Goal: Information Seeking & Learning: Learn about a topic

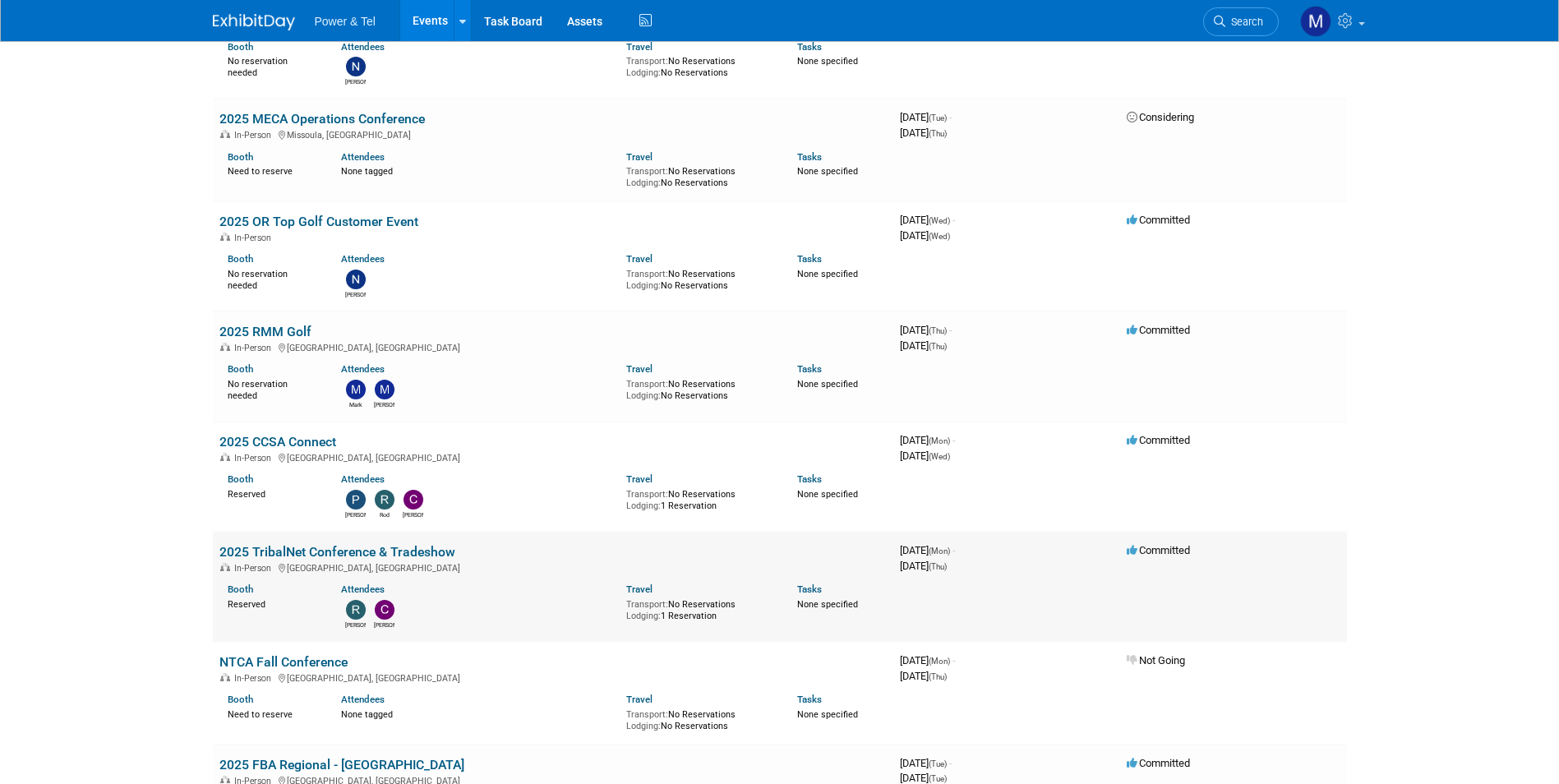
scroll to position [657, 0]
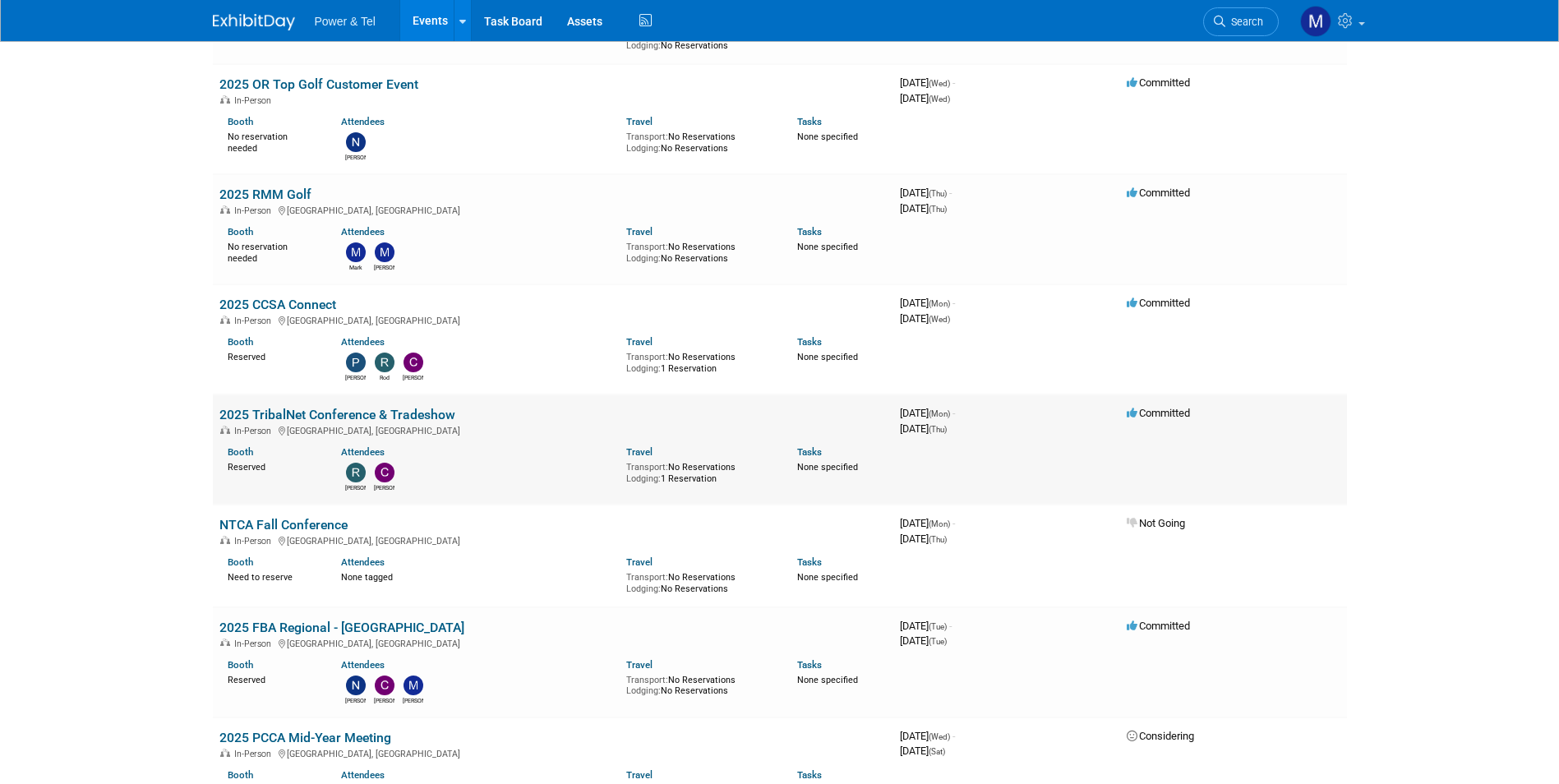
click at [365, 407] on link "2025 TribalNet Conference & Tradeshow" at bounding box center [337, 415] width 236 height 16
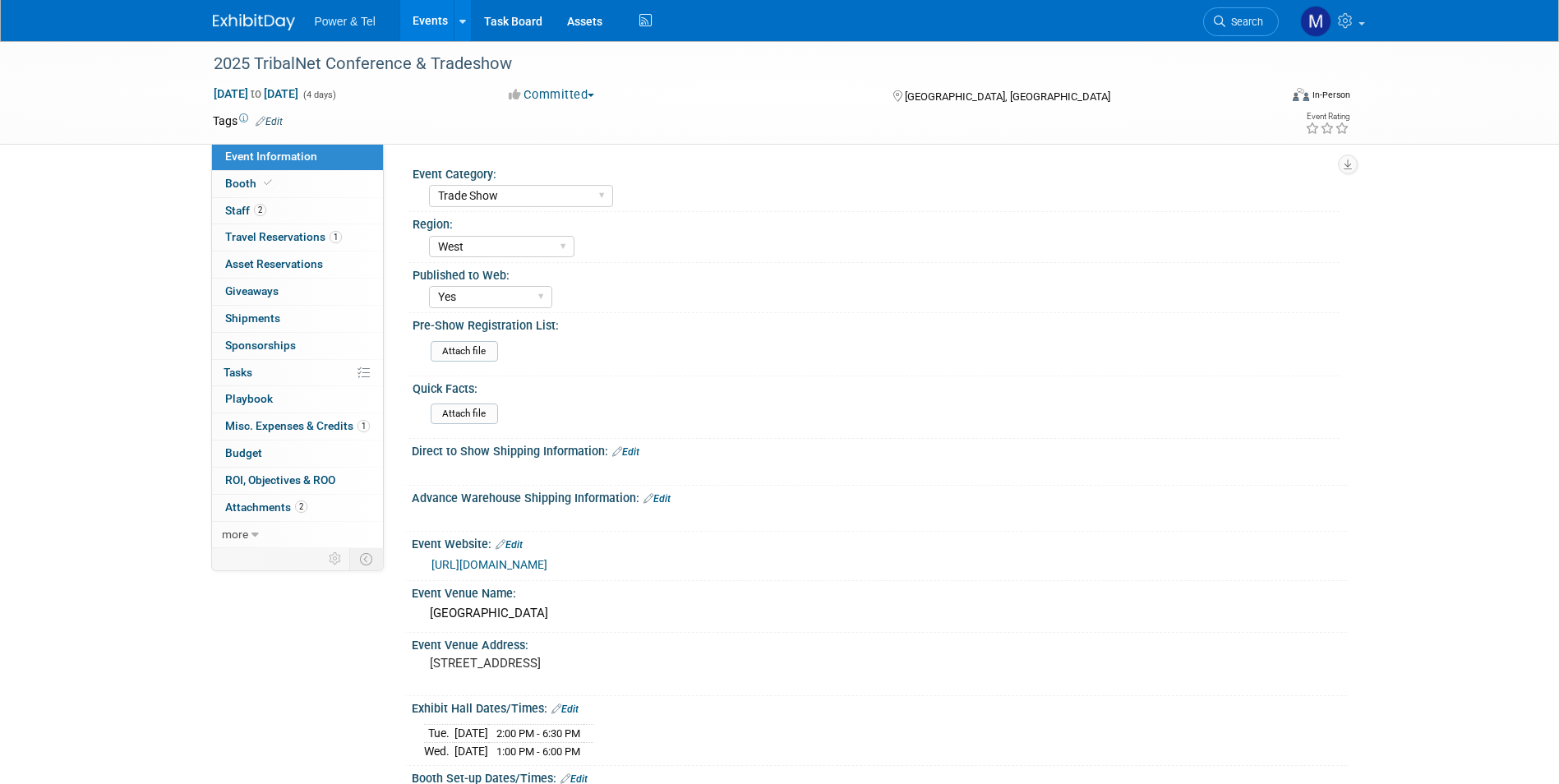
select select "Trade Show"
select select "West"
select select "Yes"
click at [239, 202] on link "2 Staff 2" at bounding box center [298, 210] width 171 height 27
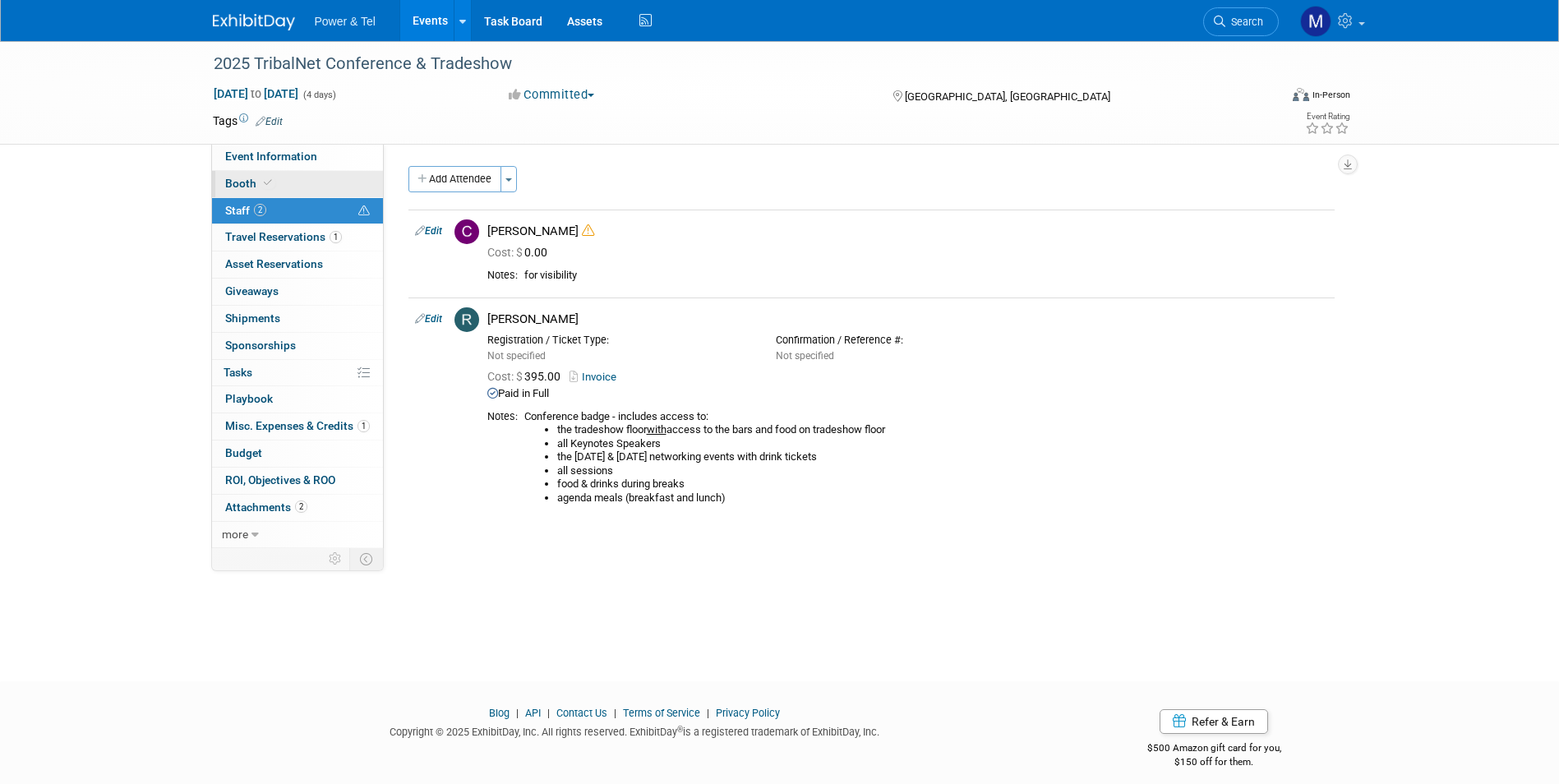
click at [258, 185] on span "Booth" at bounding box center [250, 183] width 50 height 13
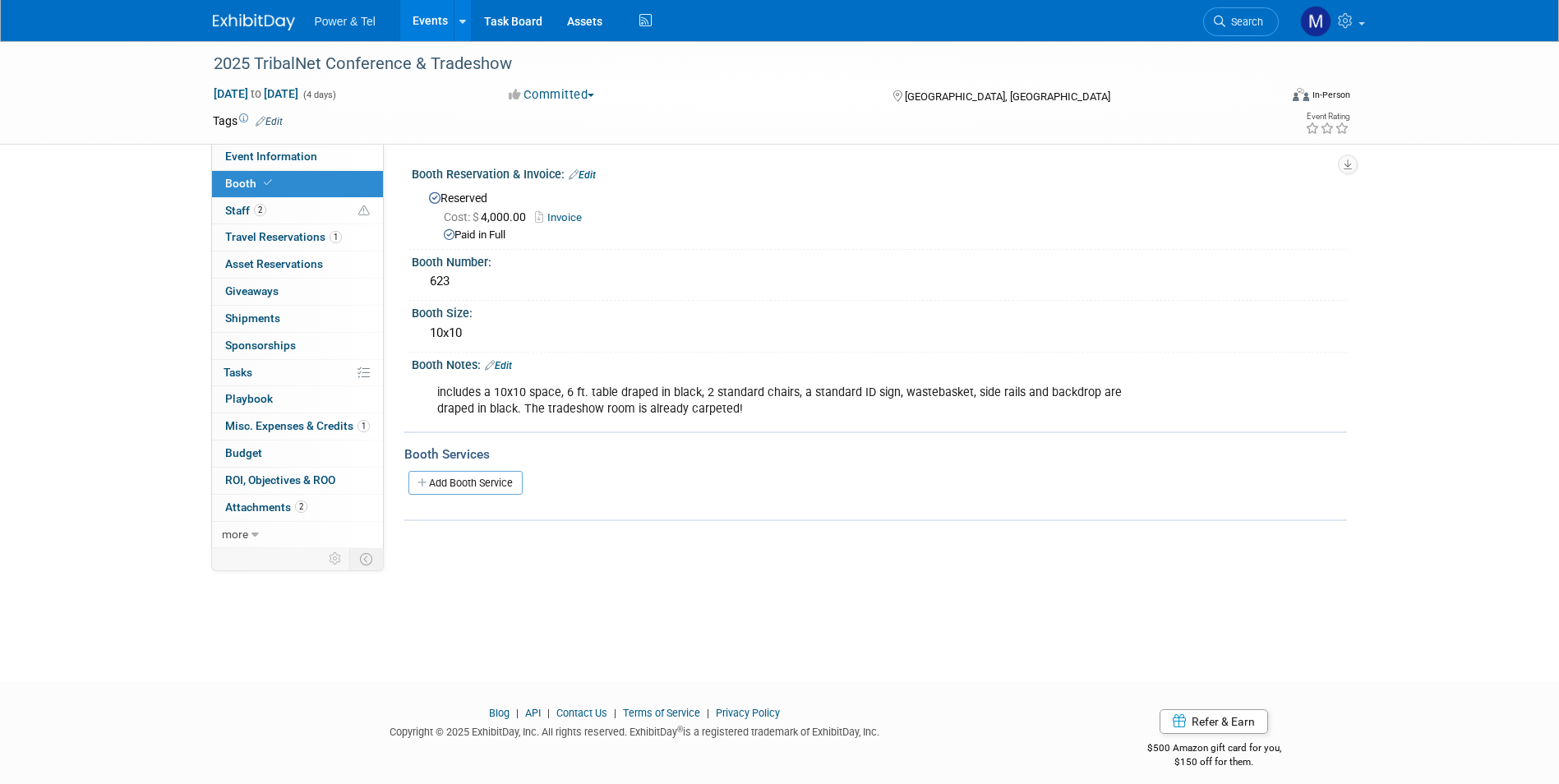
click at [557, 228] on div "Paid in Full" at bounding box center [889, 236] width 891 height 16
click at [568, 216] on link "Invoice" at bounding box center [562, 217] width 55 height 13
click at [302, 202] on link "2 Staff 2" at bounding box center [298, 210] width 171 height 27
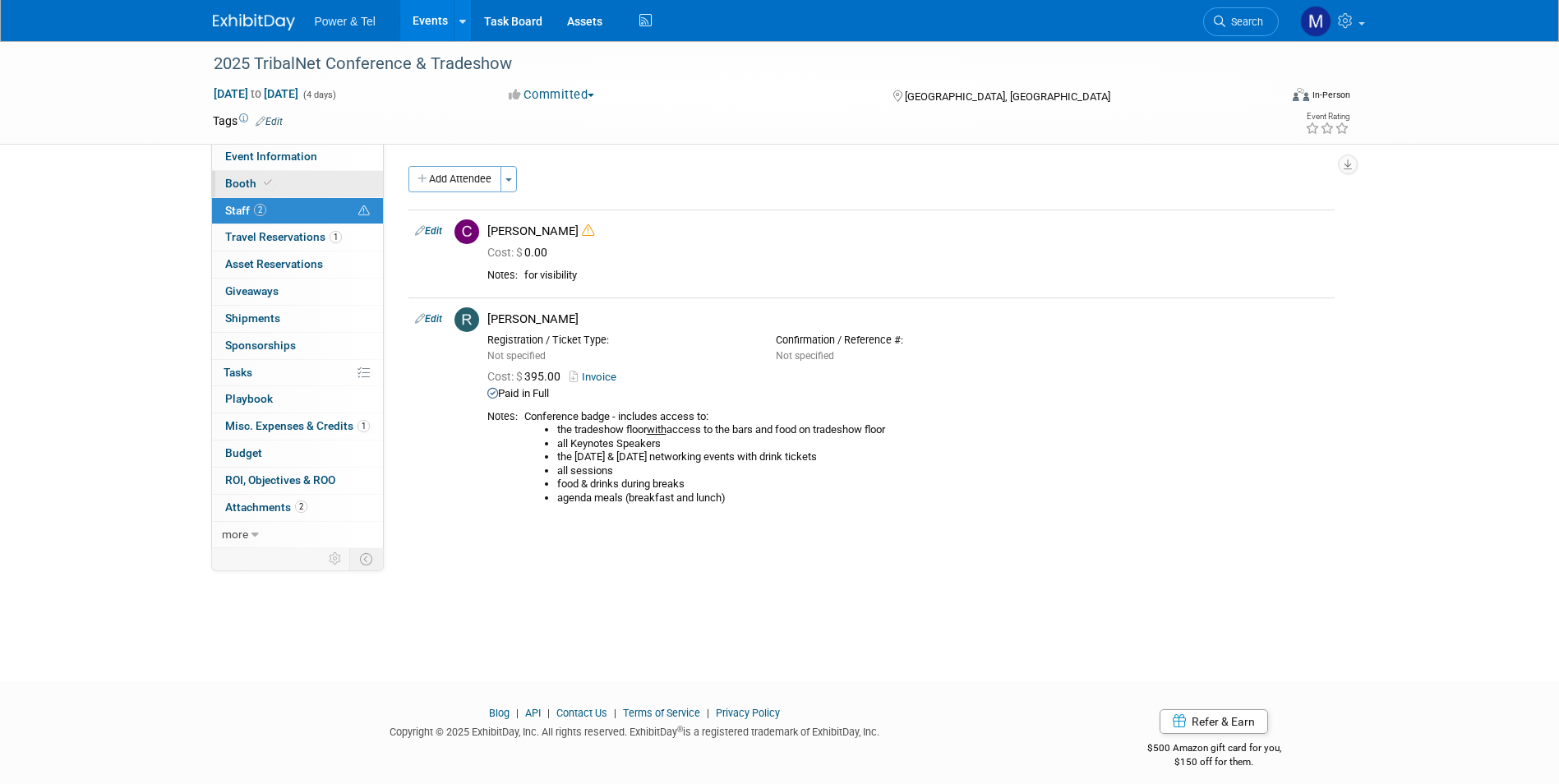
click at [321, 183] on link "Booth" at bounding box center [298, 184] width 171 height 27
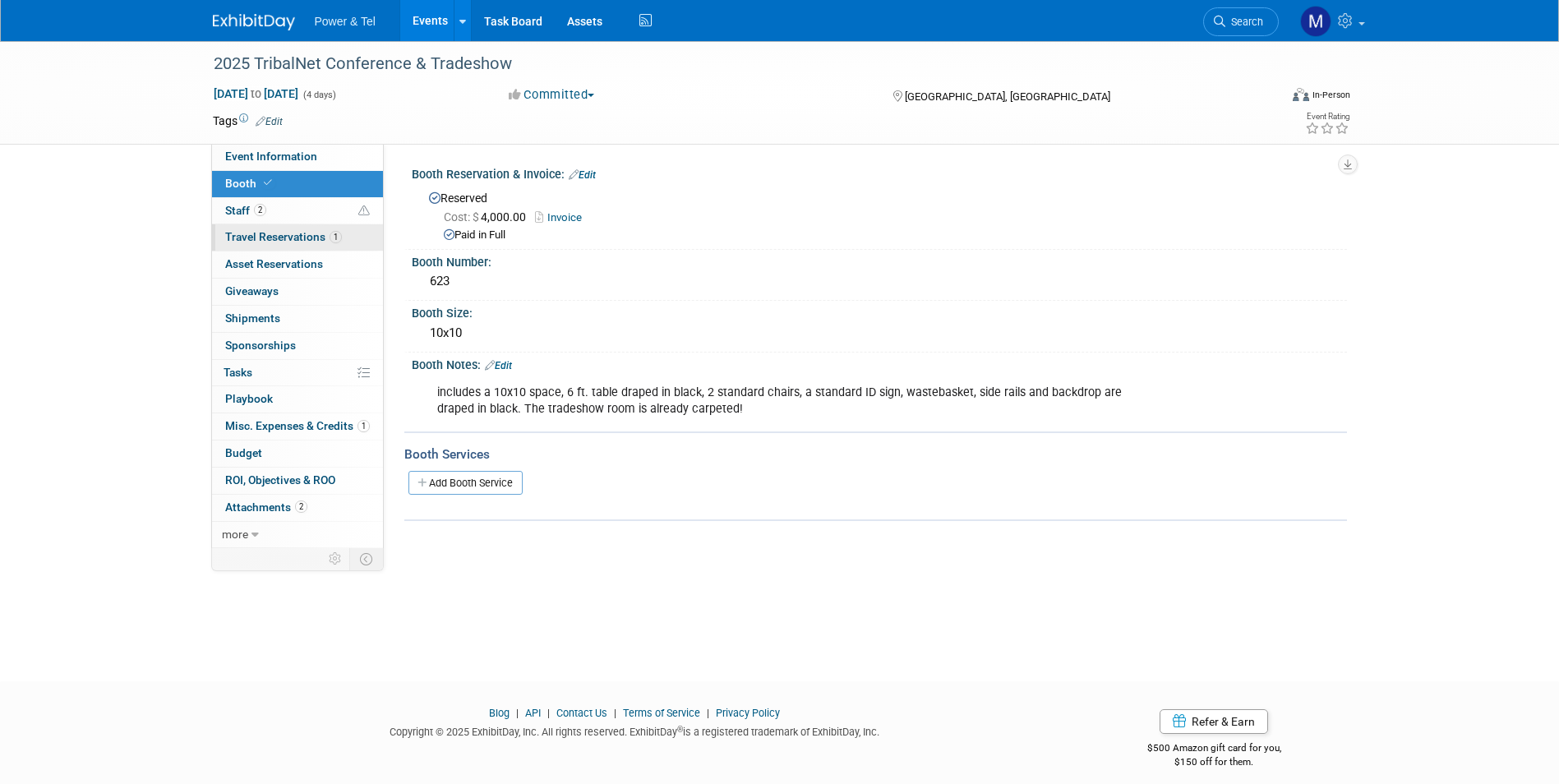
click at [329, 238] on span "1" at bounding box center [335, 237] width 13 height 13
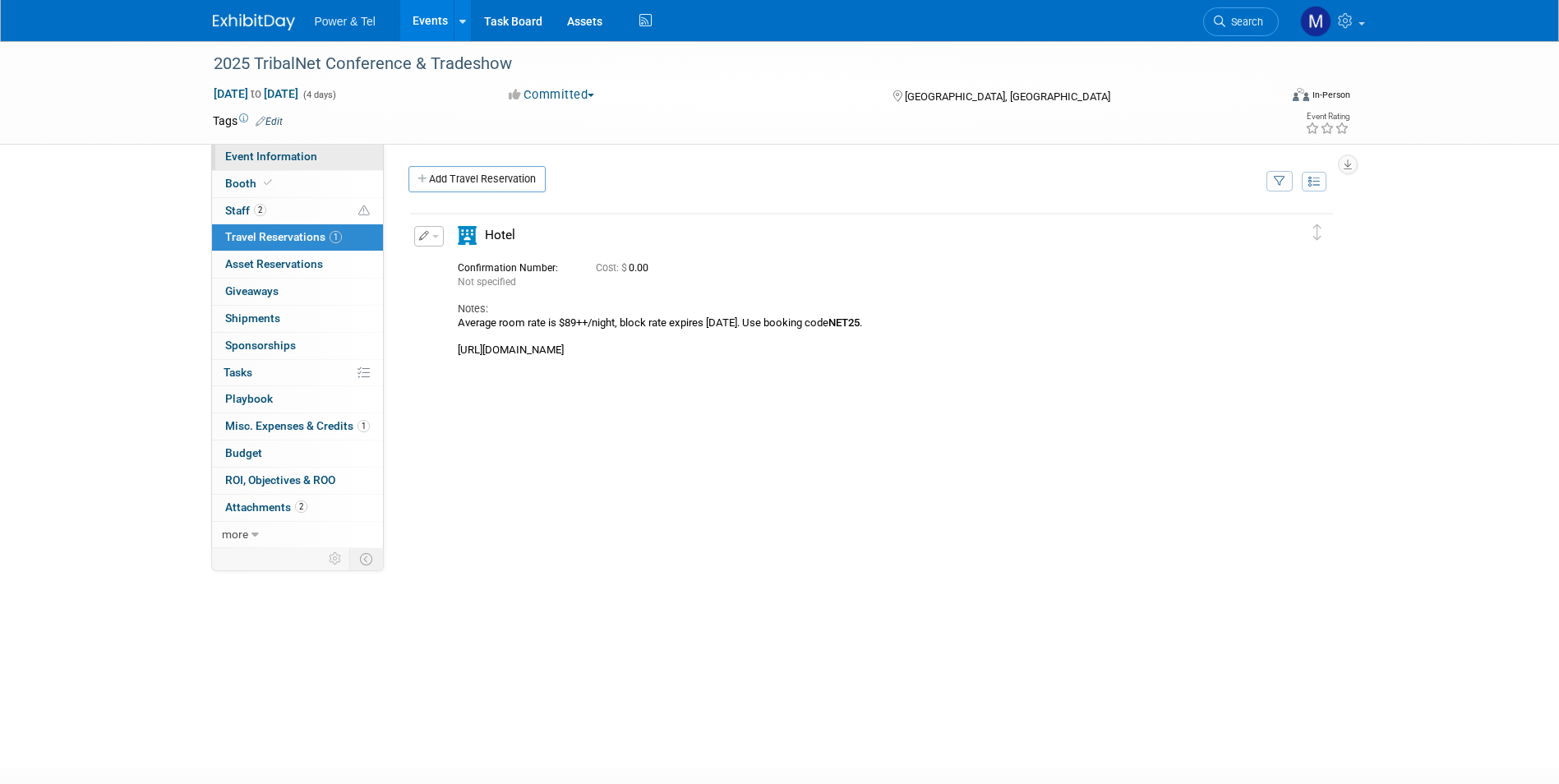
click at [318, 162] on link "Event Information" at bounding box center [298, 156] width 171 height 27
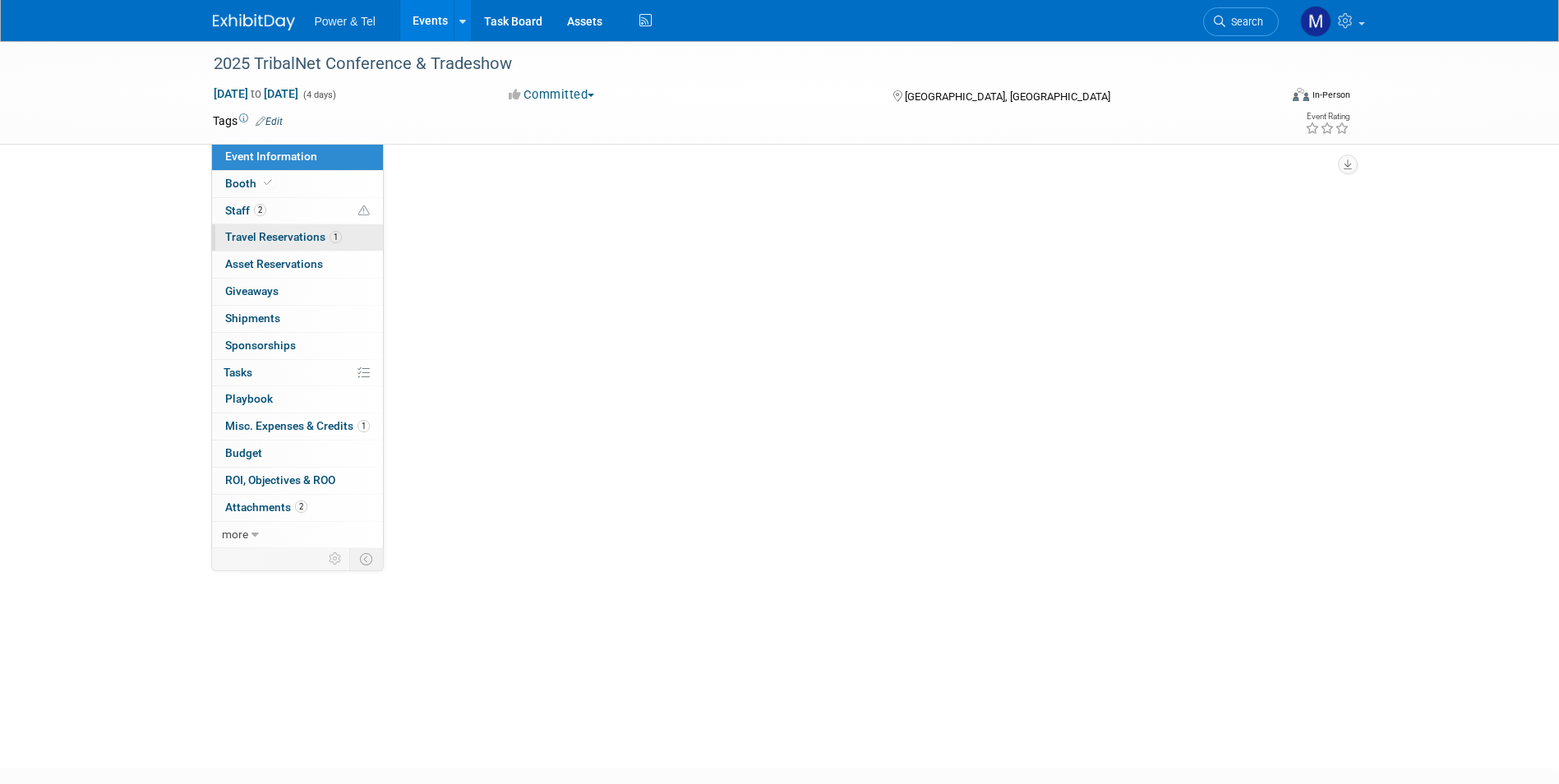
select select "Trade Show"
select select "West"
select select "Yes"
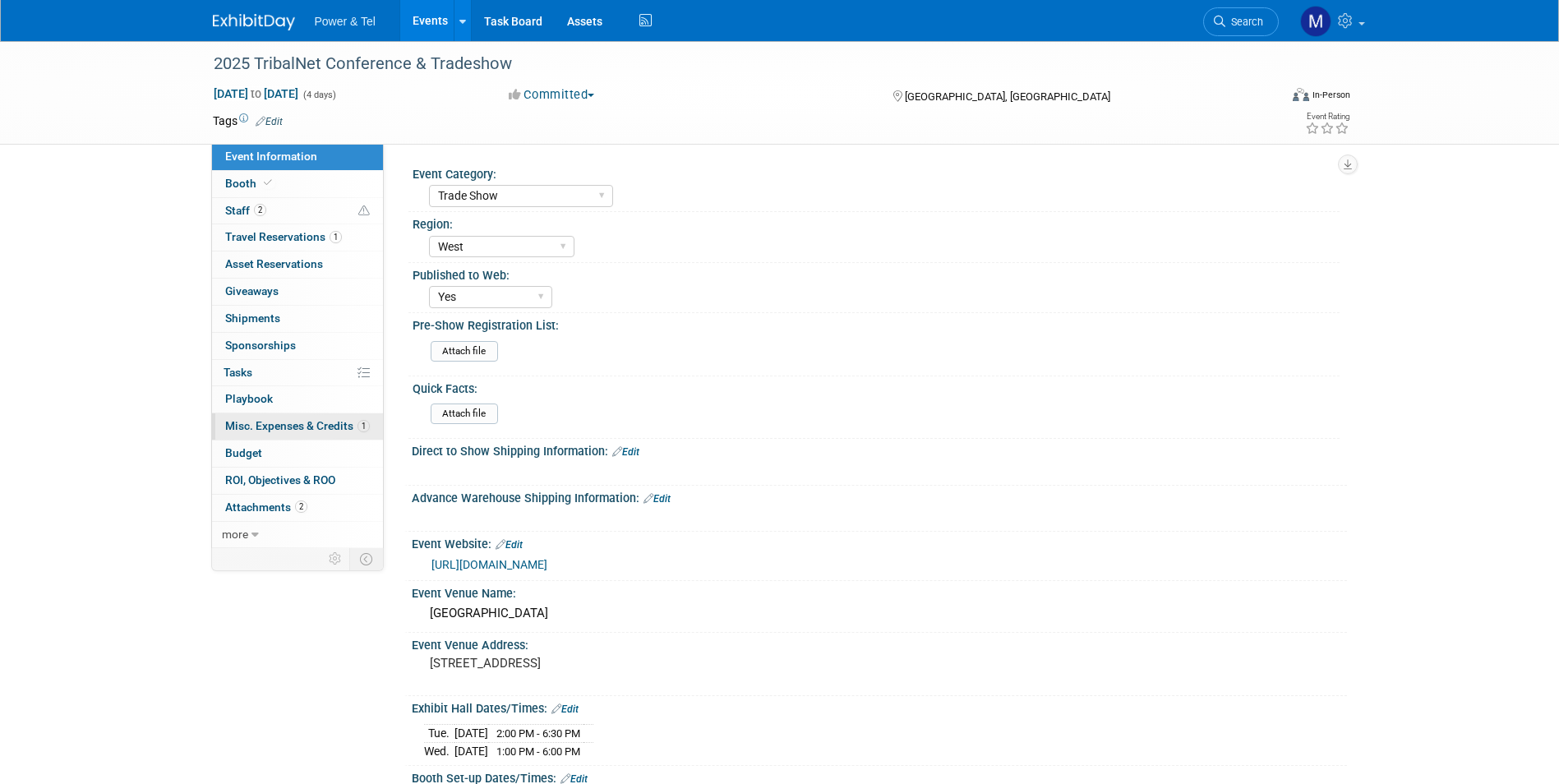
click at [352, 428] on span "Misc. Expenses & Credits 1" at bounding box center [297, 424] width 144 height 13
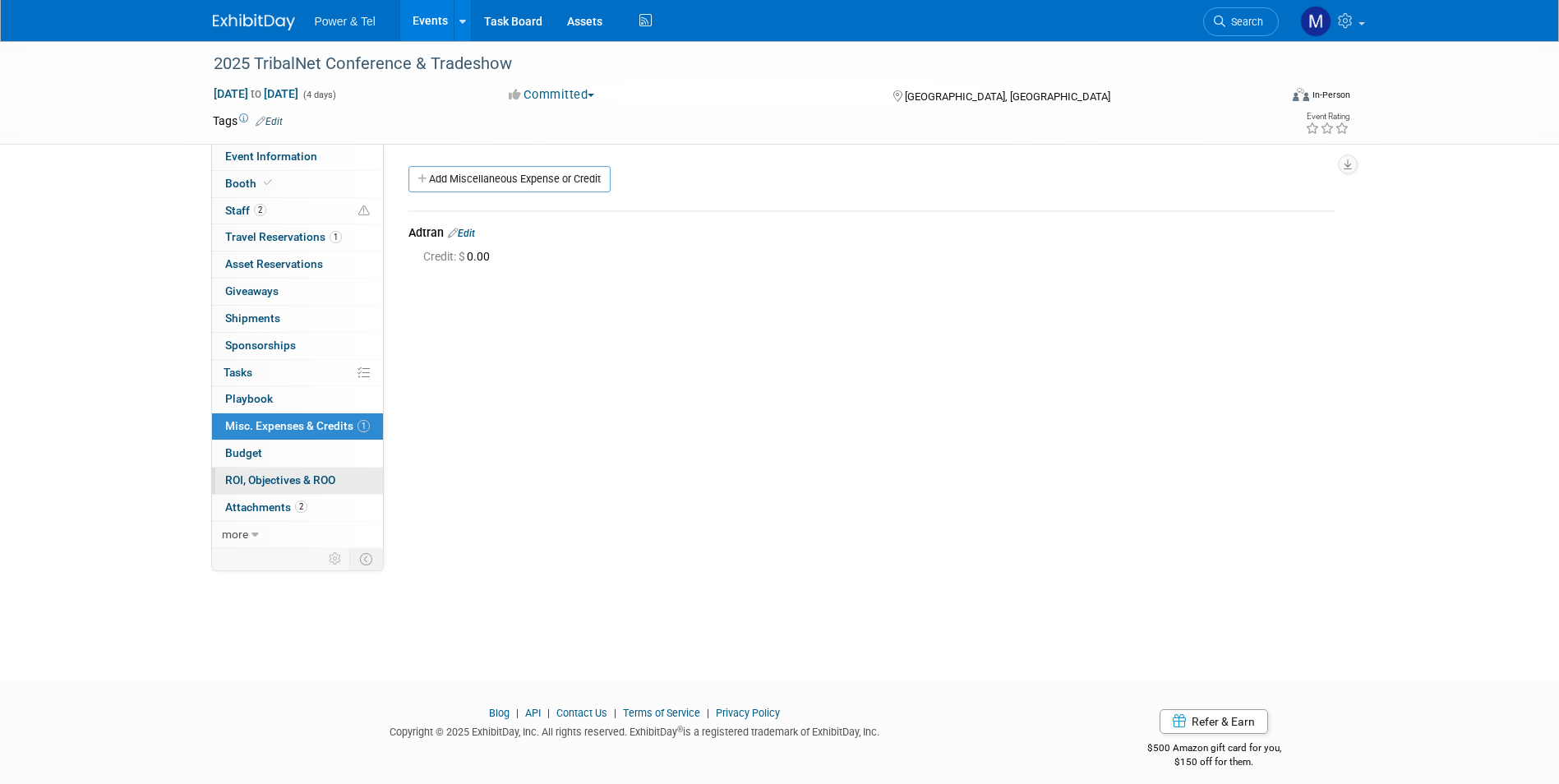
click at [353, 492] on link "0 ROI, Objectives & ROO 0" at bounding box center [298, 480] width 171 height 27
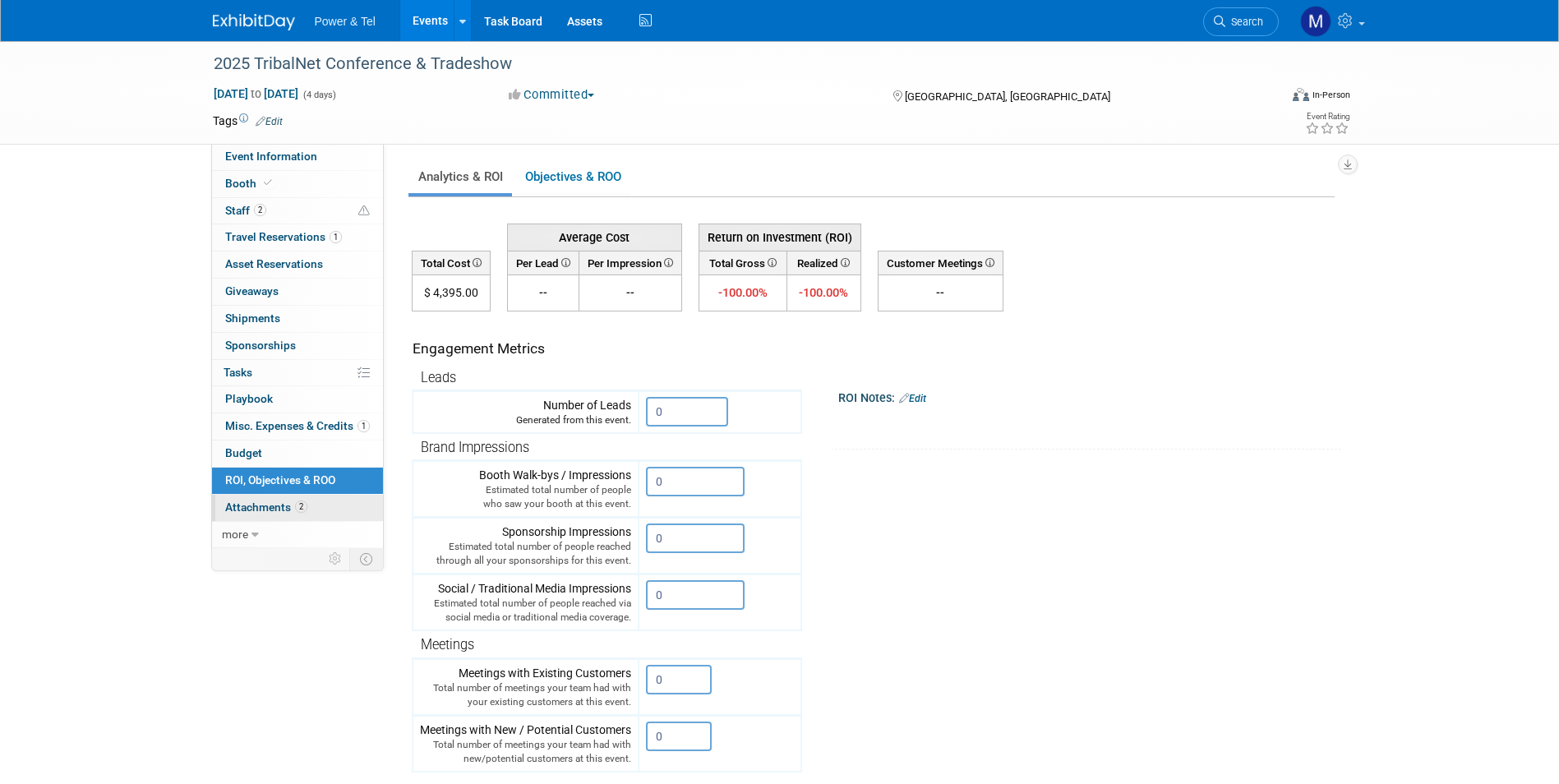
click at [351, 514] on link "2 Attachments 2" at bounding box center [298, 507] width 171 height 27
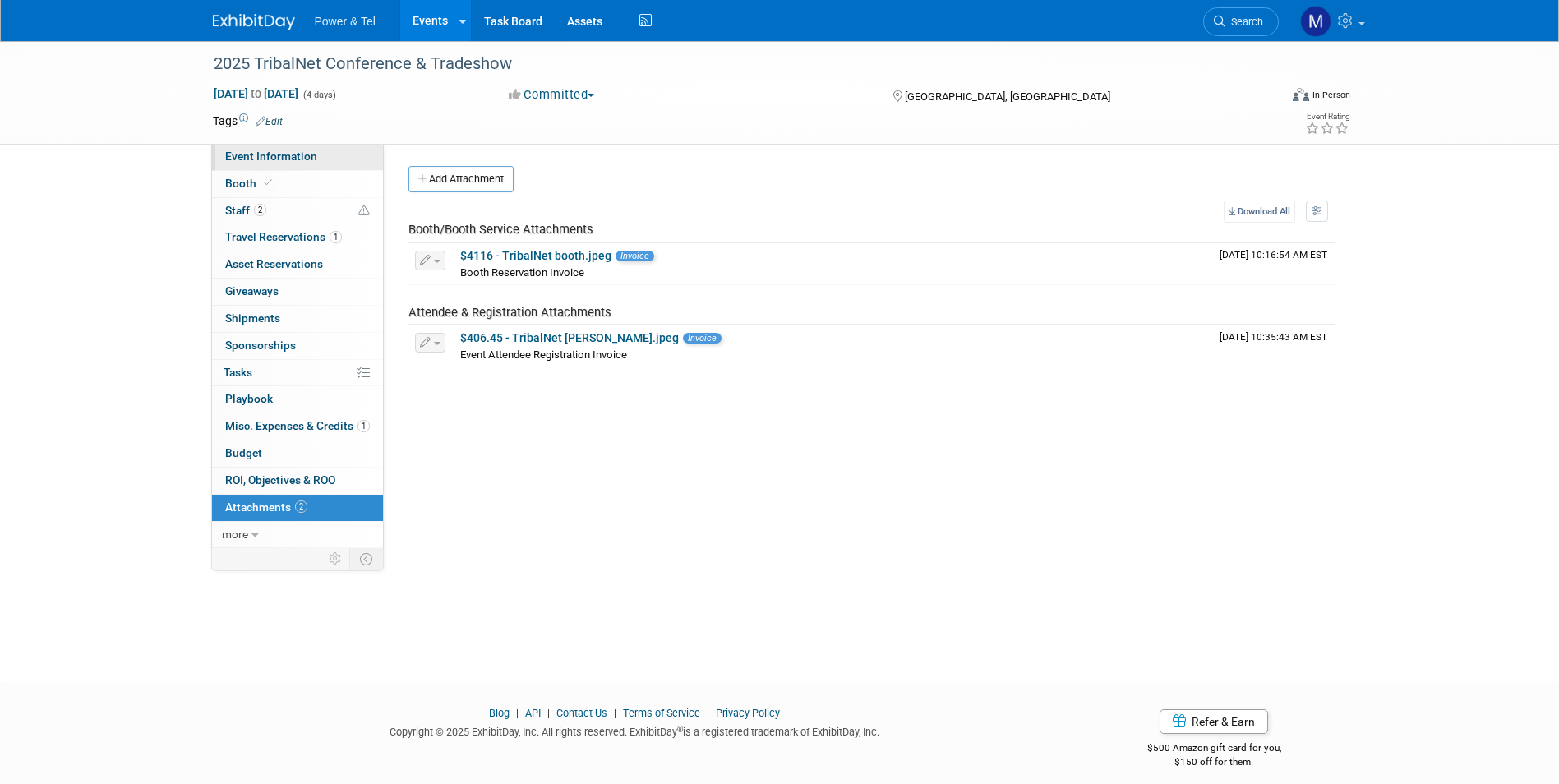
click at [329, 155] on link "Event Information" at bounding box center [298, 156] width 171 height 27
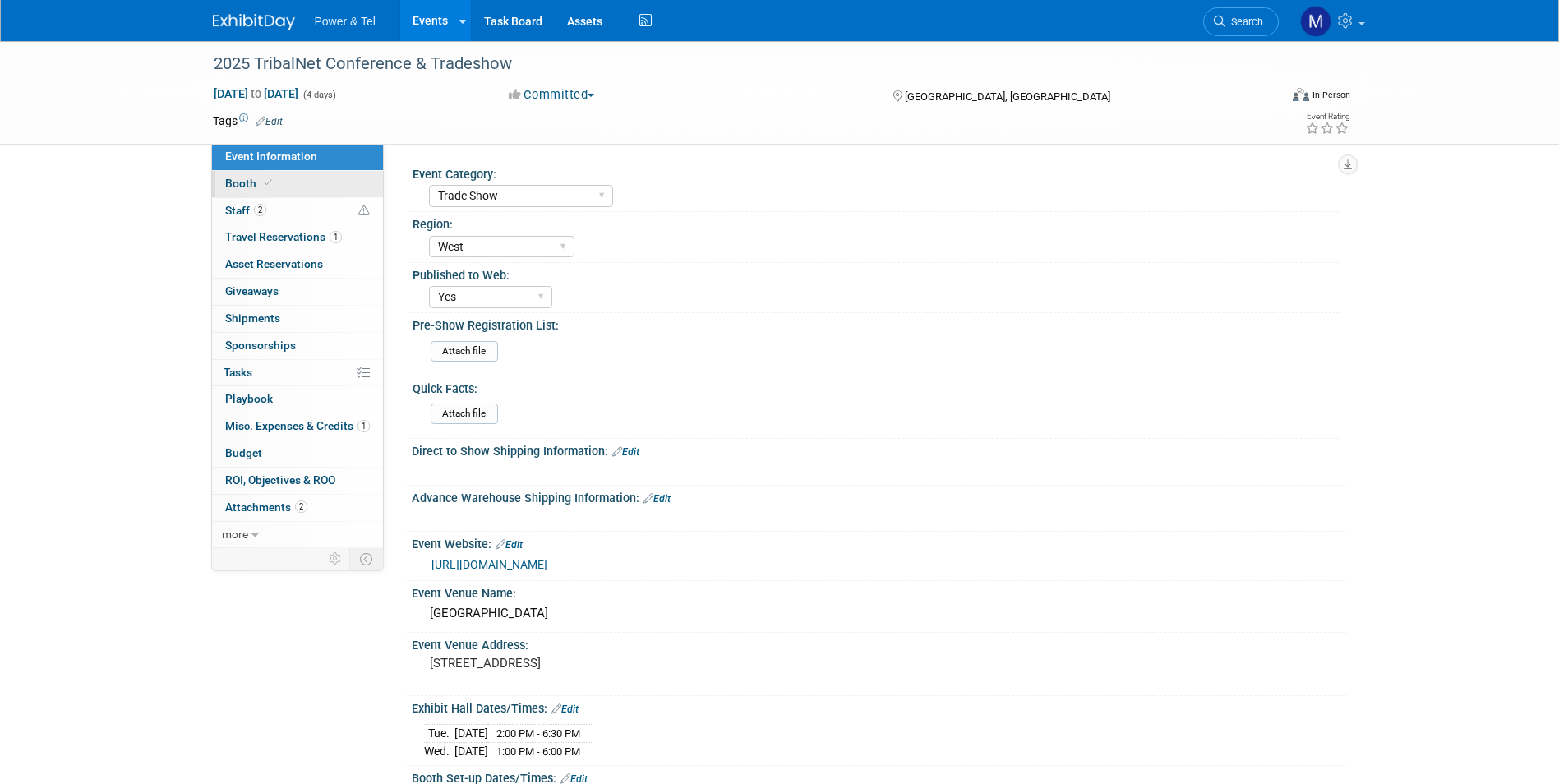
click at [324, 185] on link "Booth" at bounding box center [298, 184] width 171 height 27
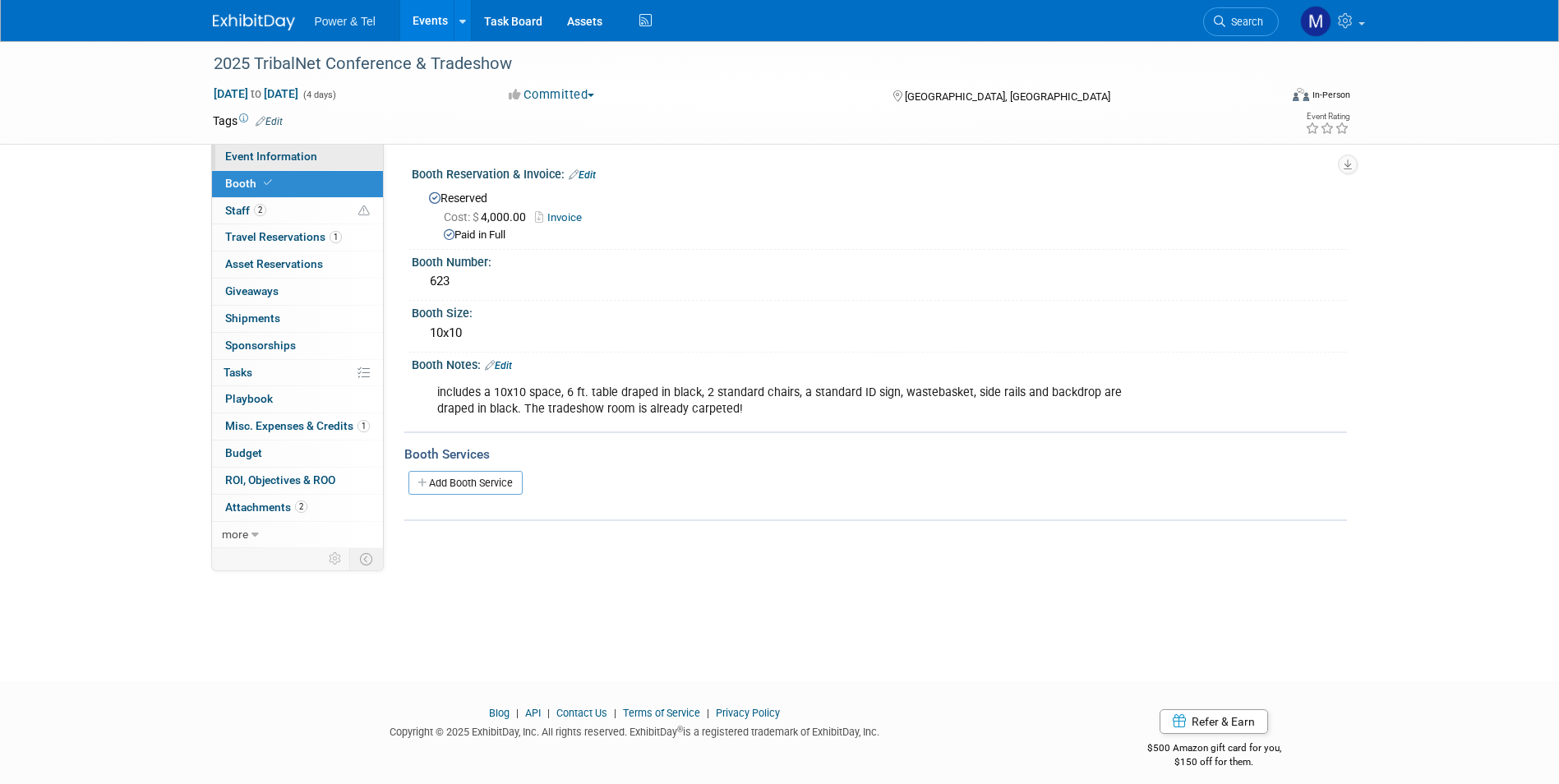
click at [349, 162] on link "Event Information" at bounding box center [298, 156] width 171 height 27
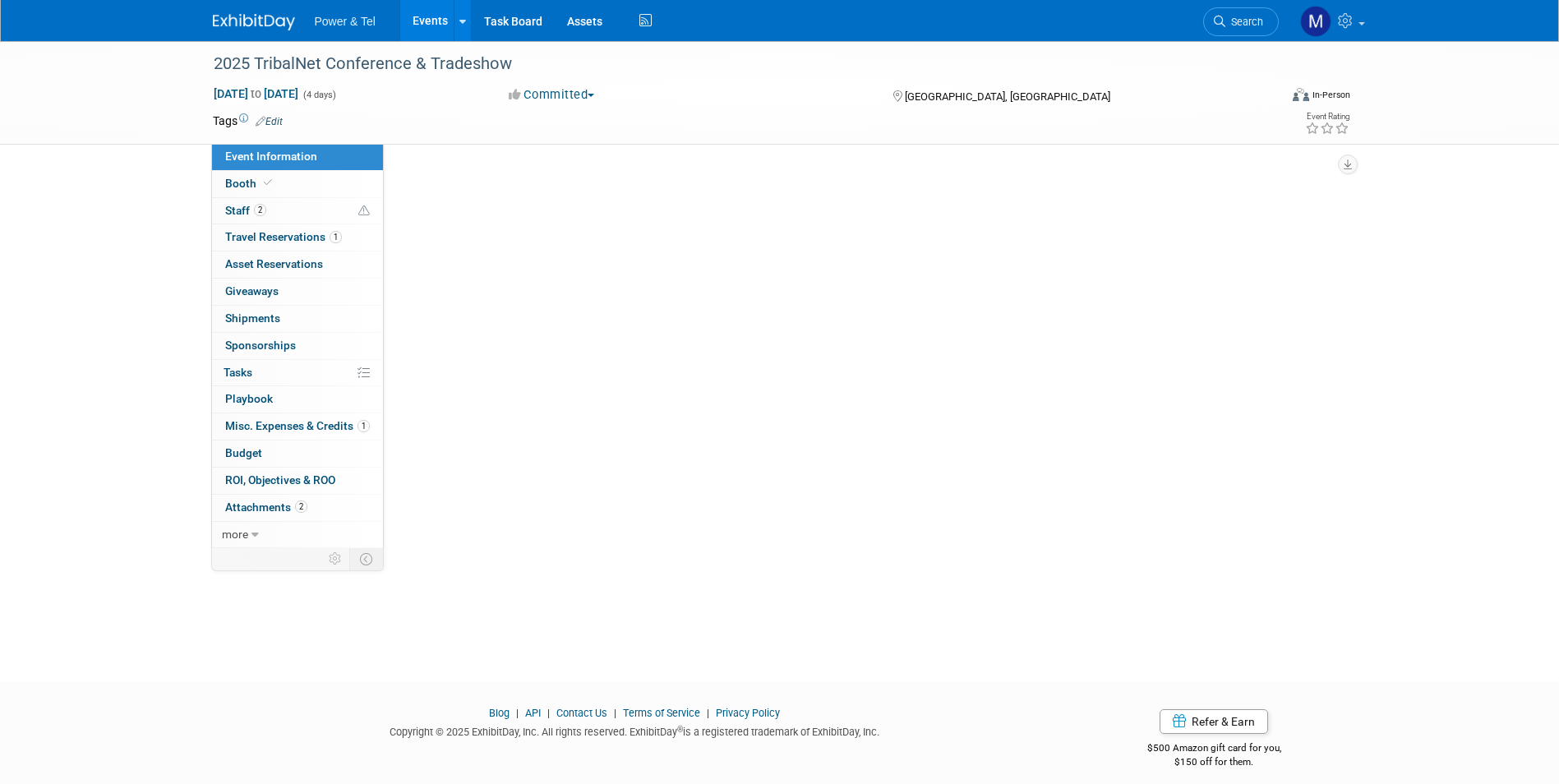
select select "Trade Show"
select select "West"
select select "Yes"
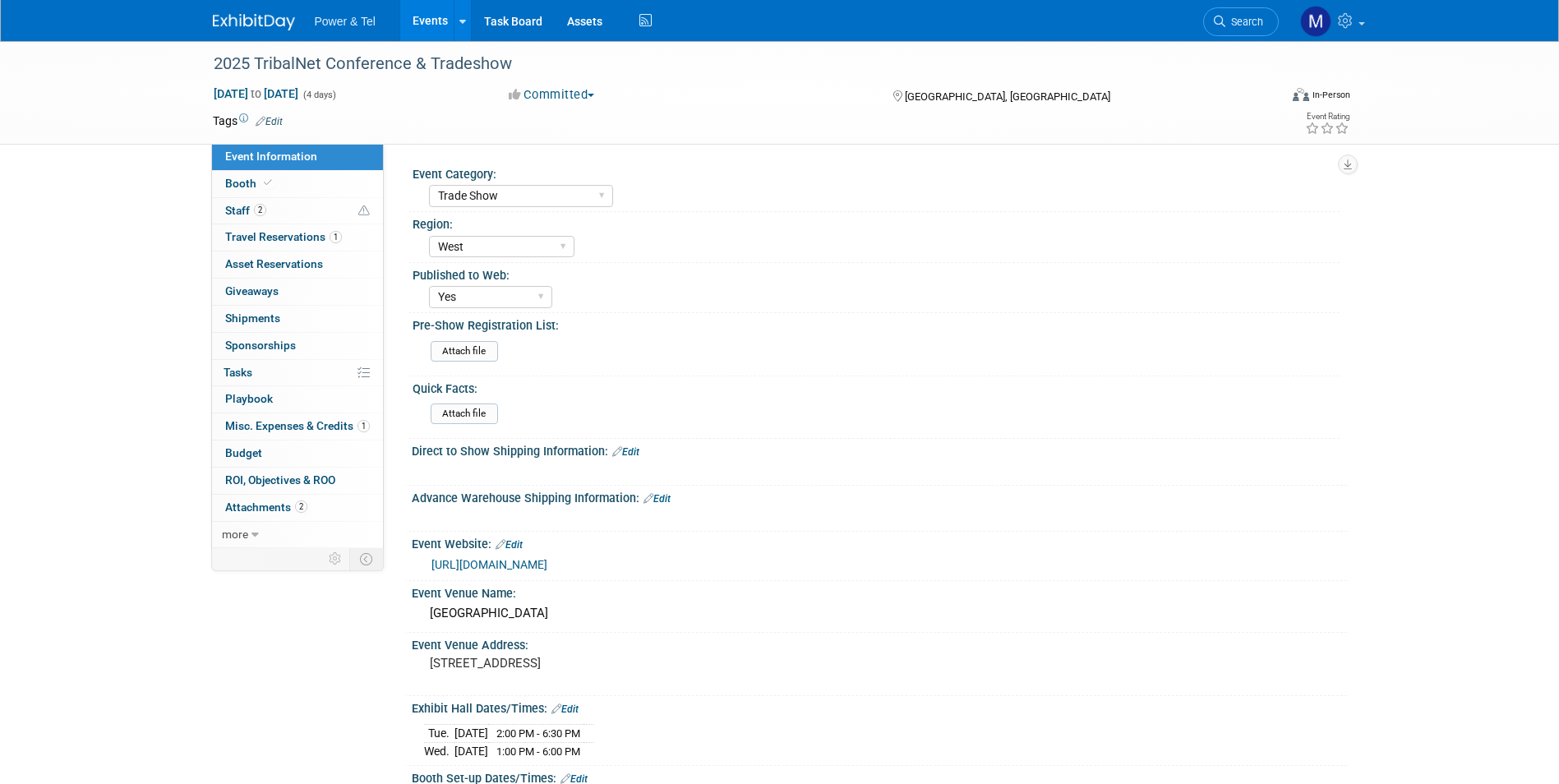
click at [424, 23] on link "Events" at bounding box center [430, 21] width 60 height 41
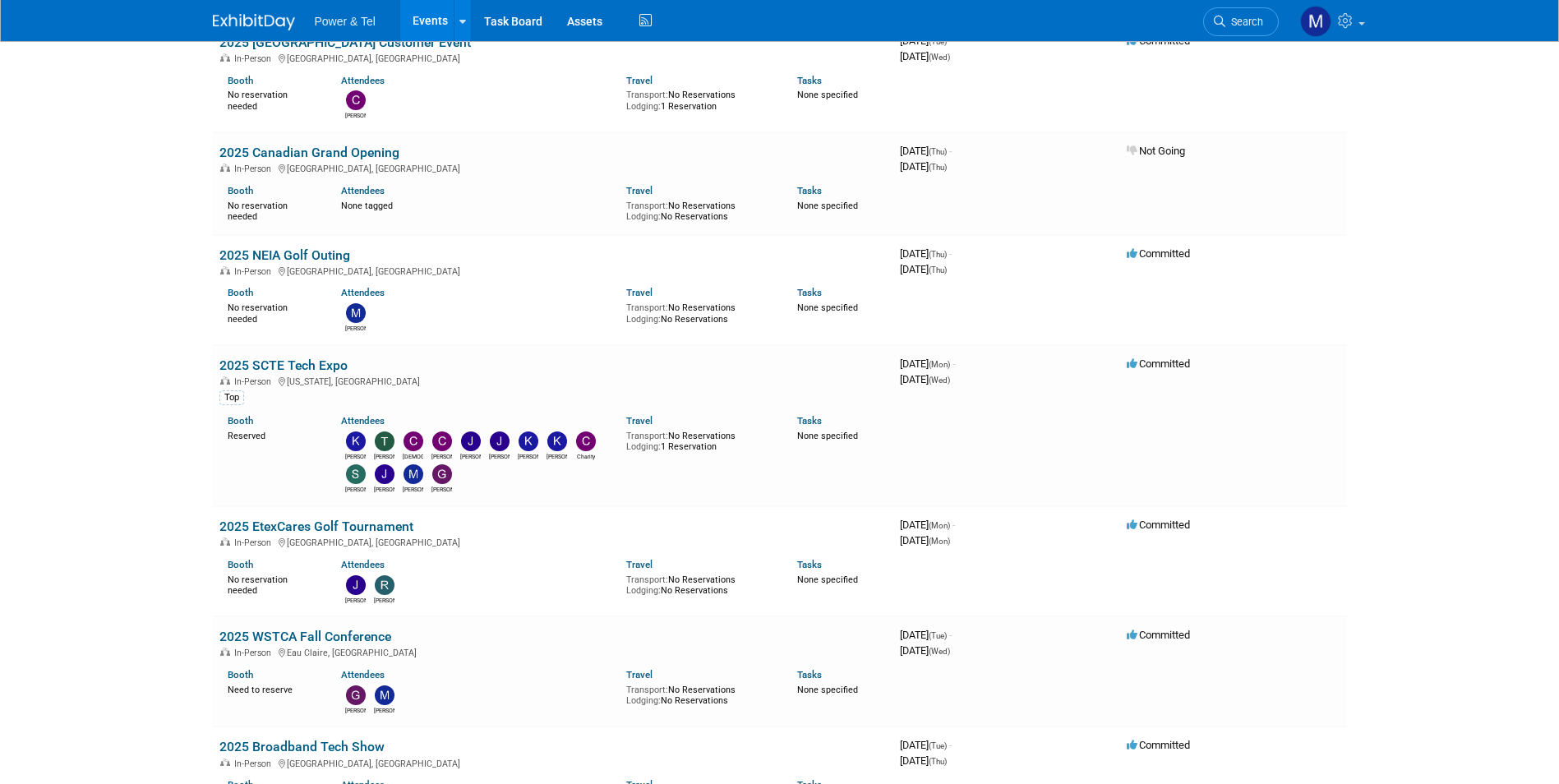
scroll to position [1479, 0]
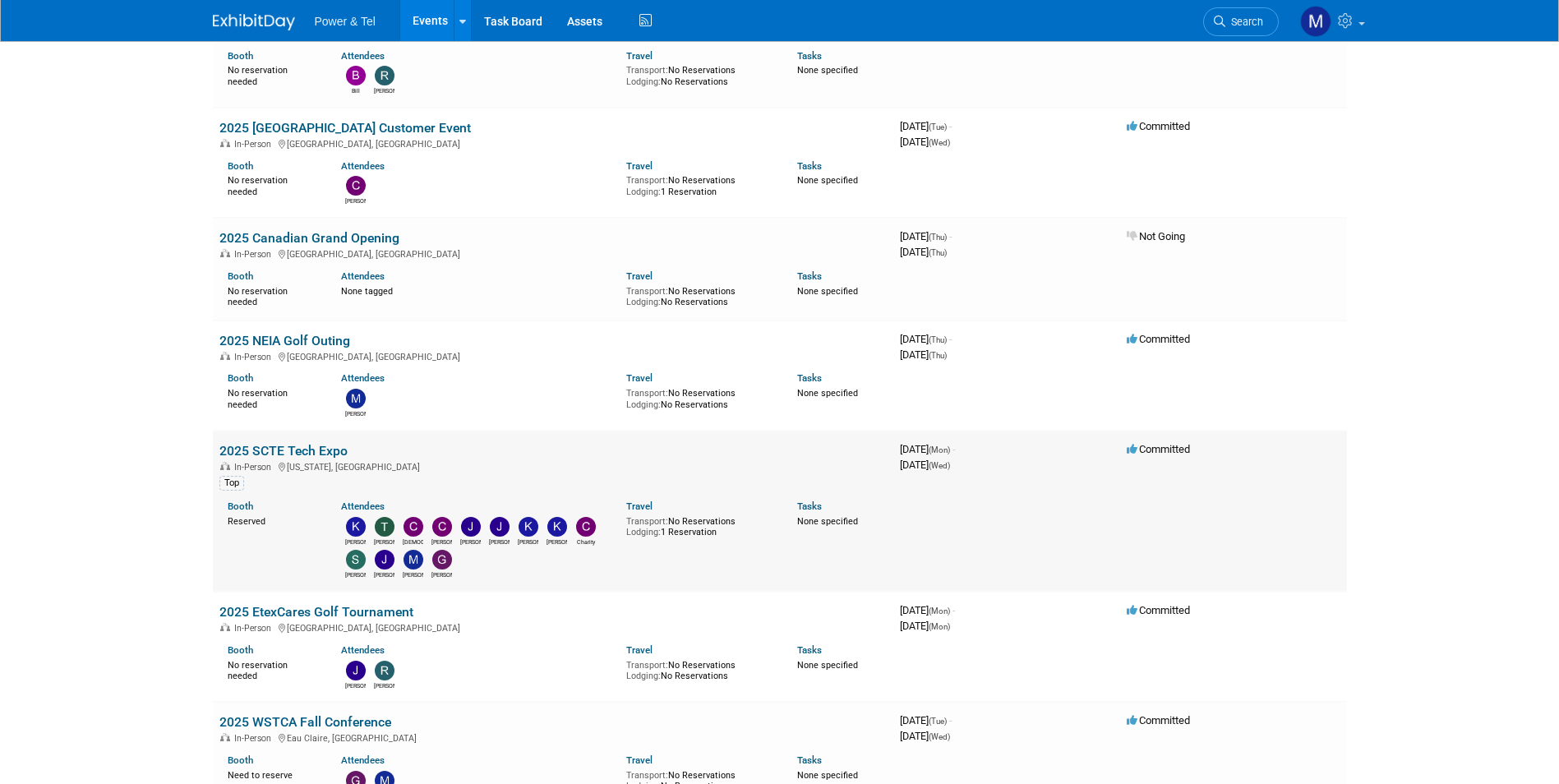
click at [323, 445] on link "2025 SCTE Tech Expo" at bounding box center [283, 451] width 128 height 16
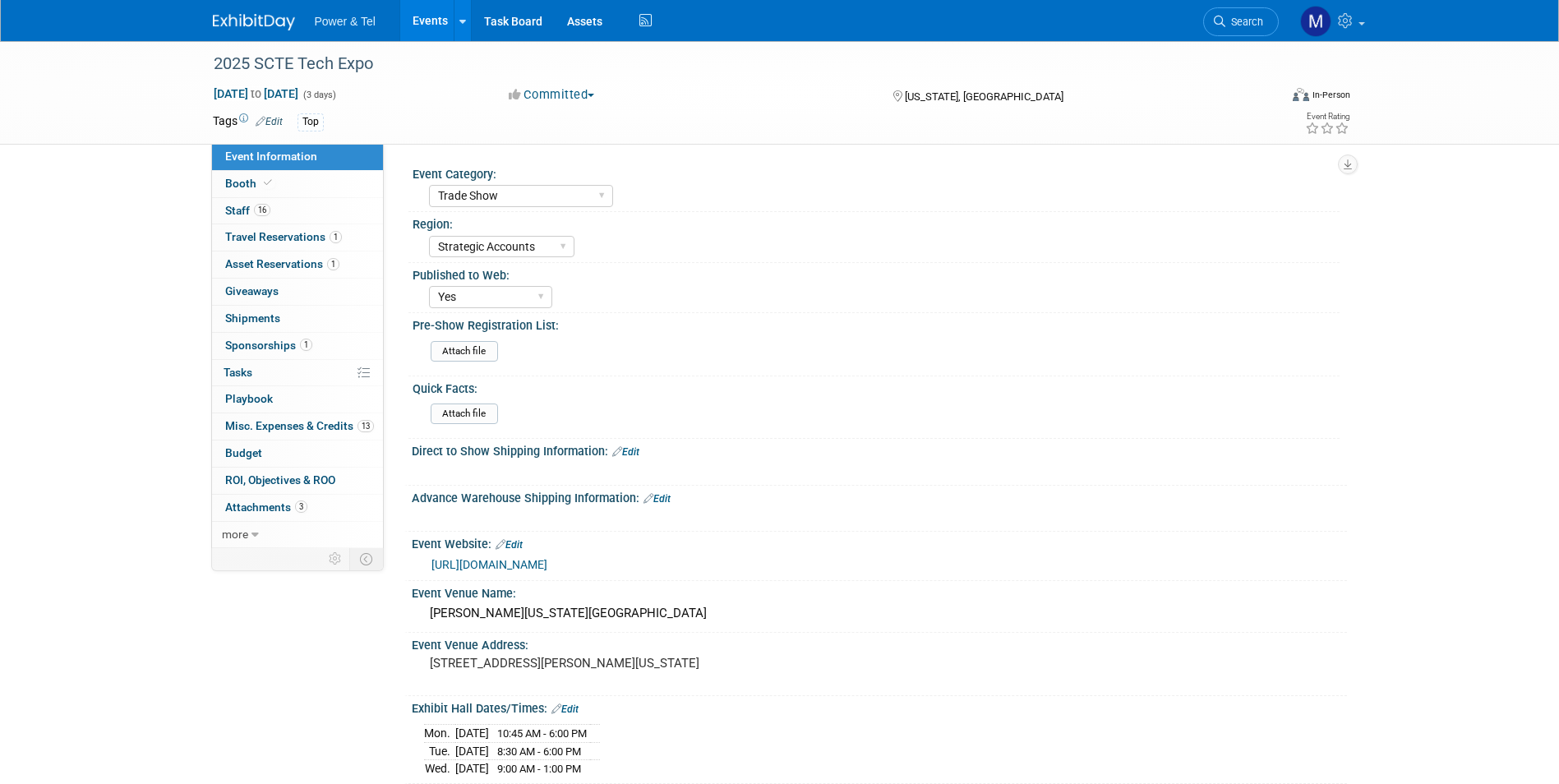
select select "Trade Show"
select select "Strategic Accounts"
select select "Yes"
click at [325, 188] on link "Booth" at bounding box center [298, 184] width 171 height 27
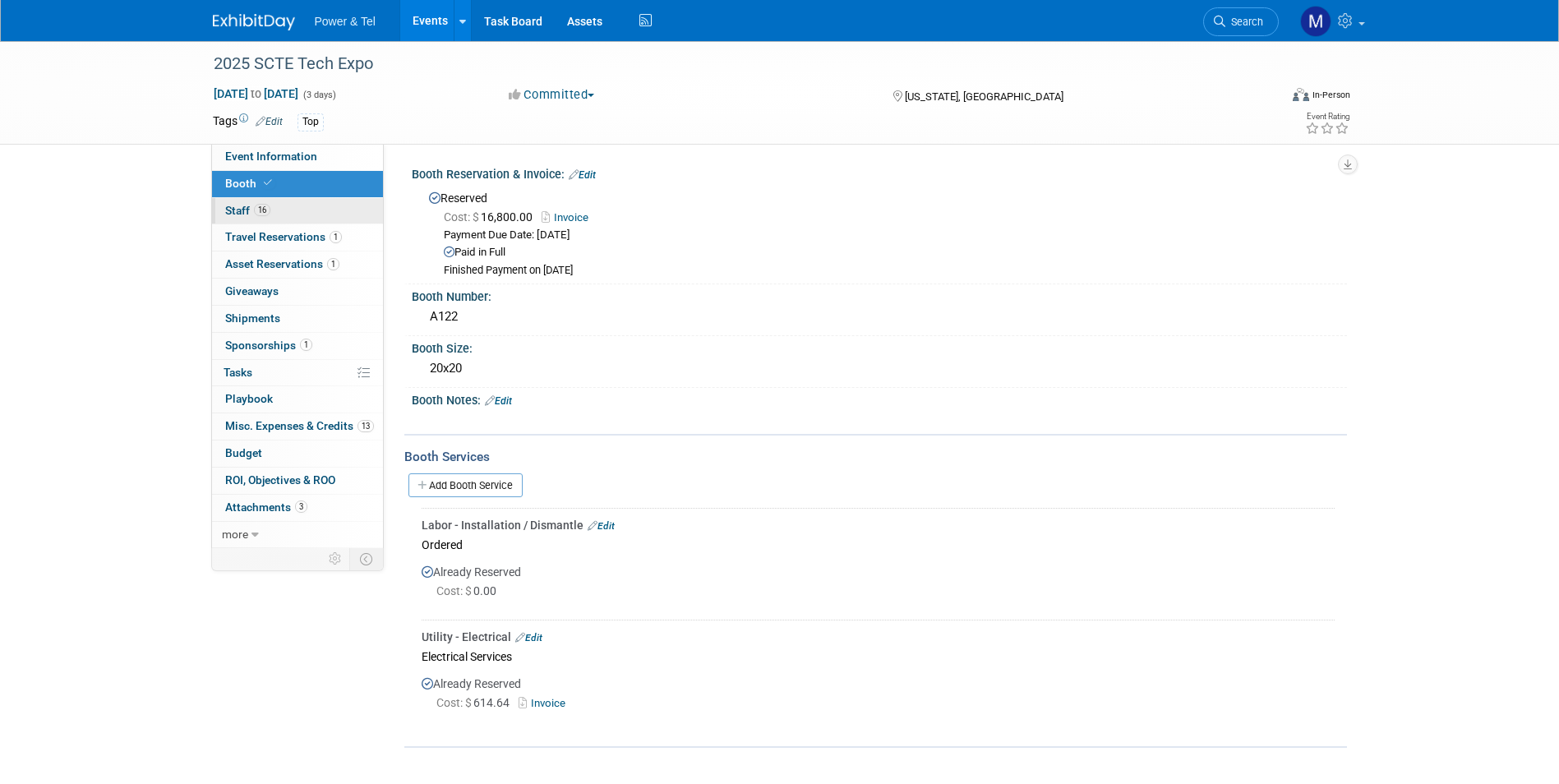
click at [328, 204] on link "16 Staff 16" at bounding box center [298, 210] width 171 height 27
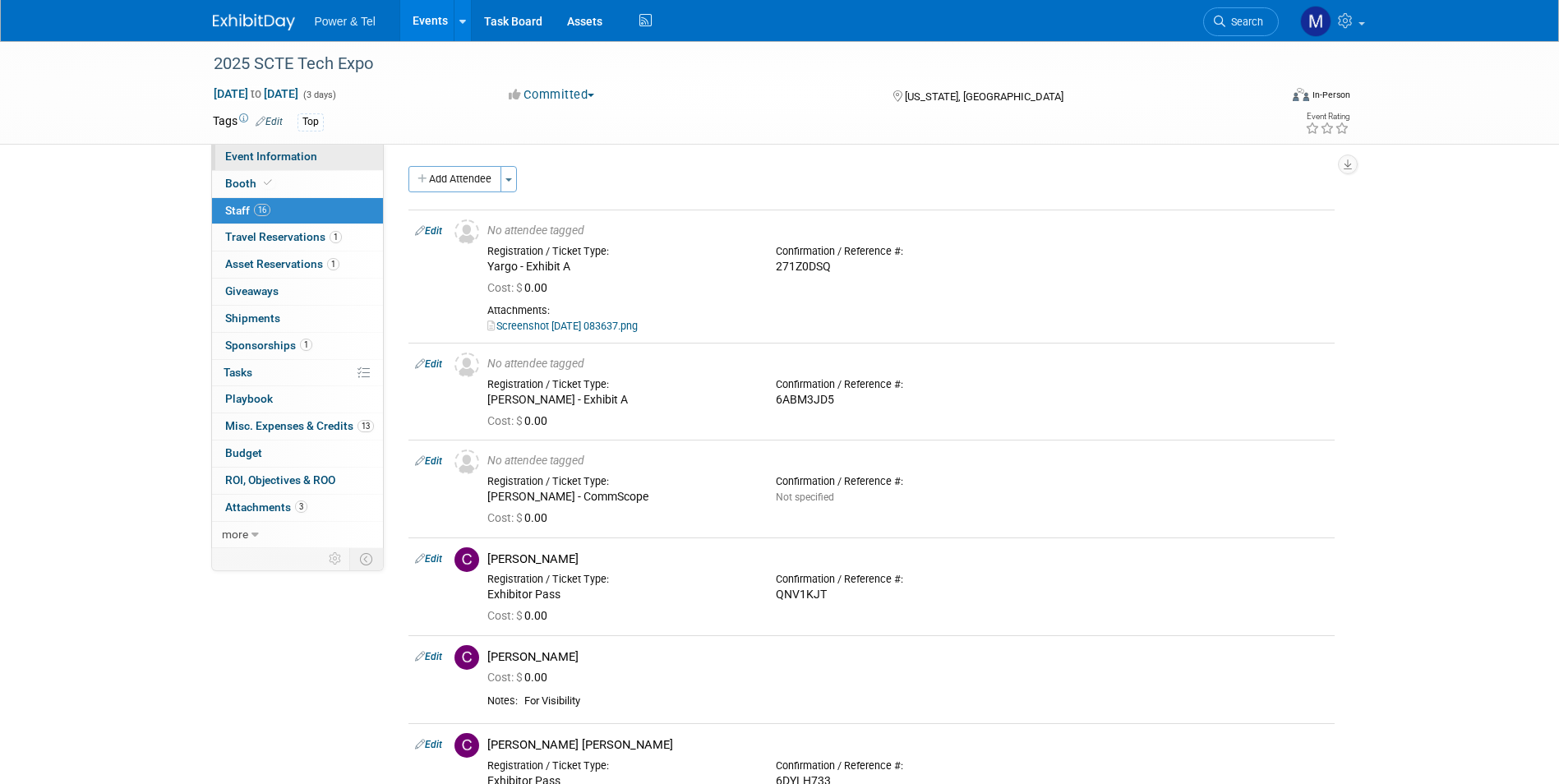
click at [348, 150] on link "Event Information" at bounding box center [298, 156] width 171 height 27
select select "Trade Show"
select select "Strategic Accounts"
select select "Yes"
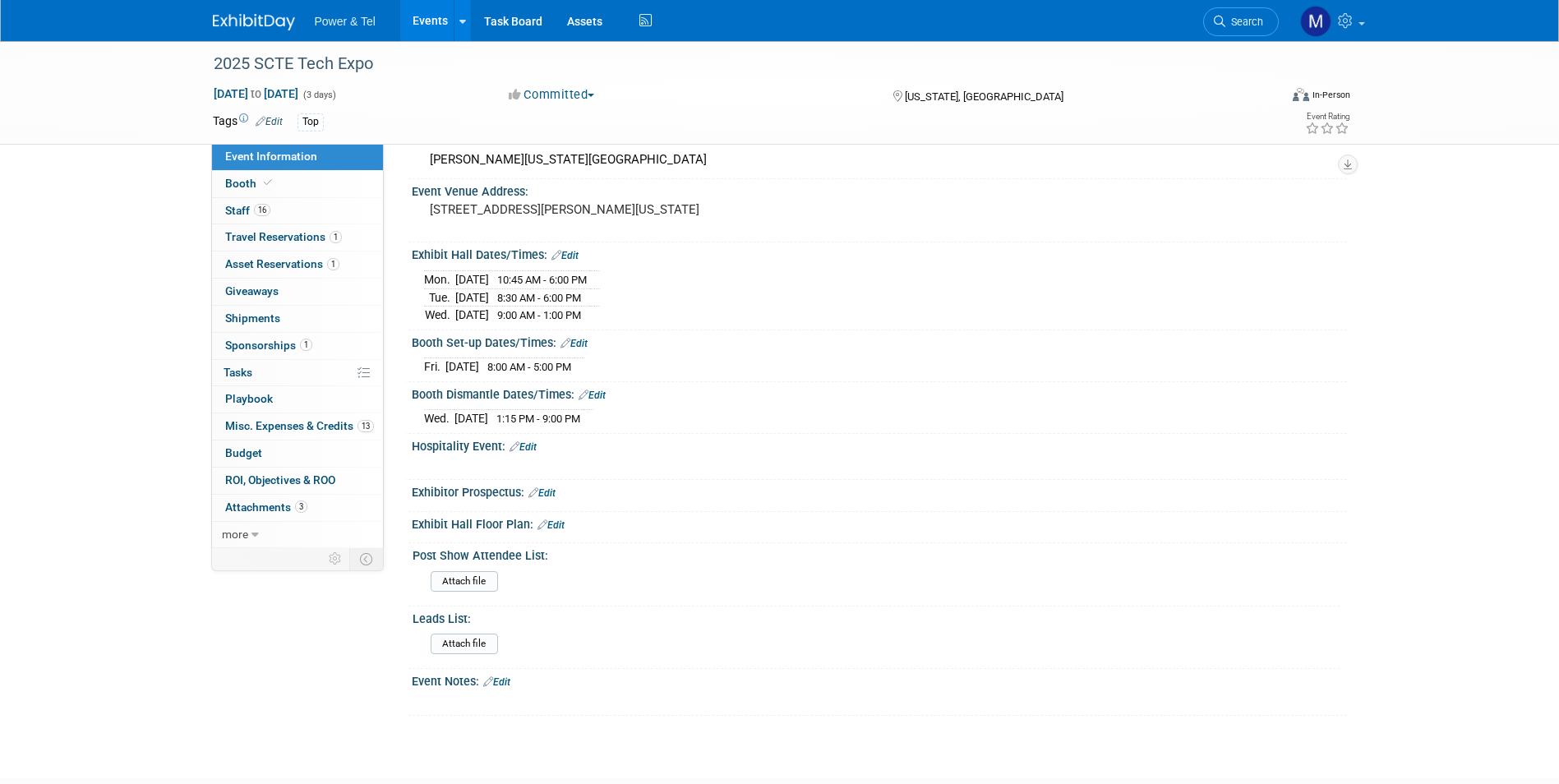
scroll to position [396, 0]
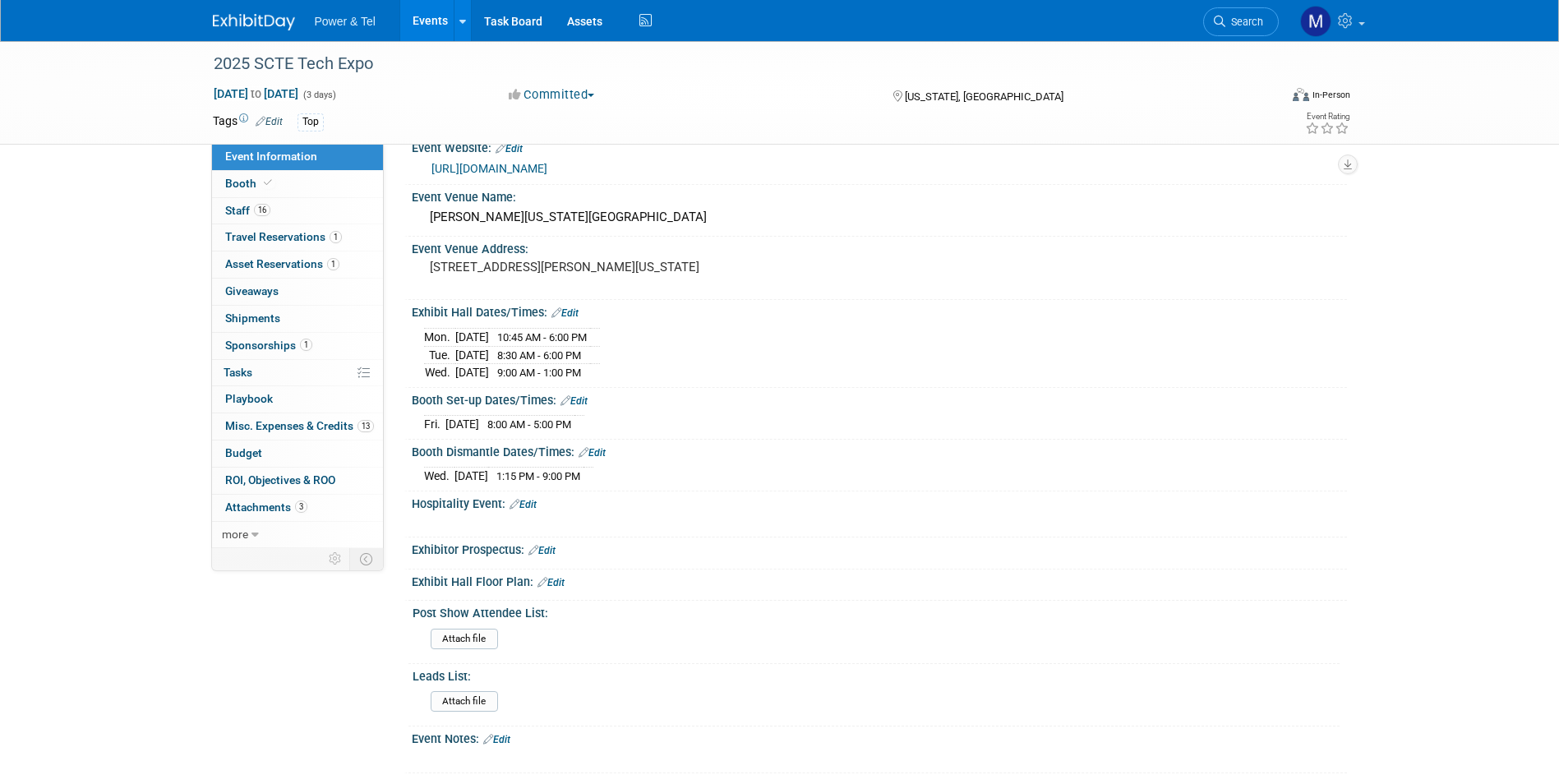
click at [382, 32] on ul "Power & Tel Events Add Event Bulk Upload Events Shareable Event Boards Recently…" at bounding box center [485, 21] width 341 height 41
drag, startPoint x: 275, startPoint y: 19, endPoint x: 450, endPoint y: 28, distance: 175.2
click at [276, 19] on img at bounding box center [255, 22] width 83 height 17
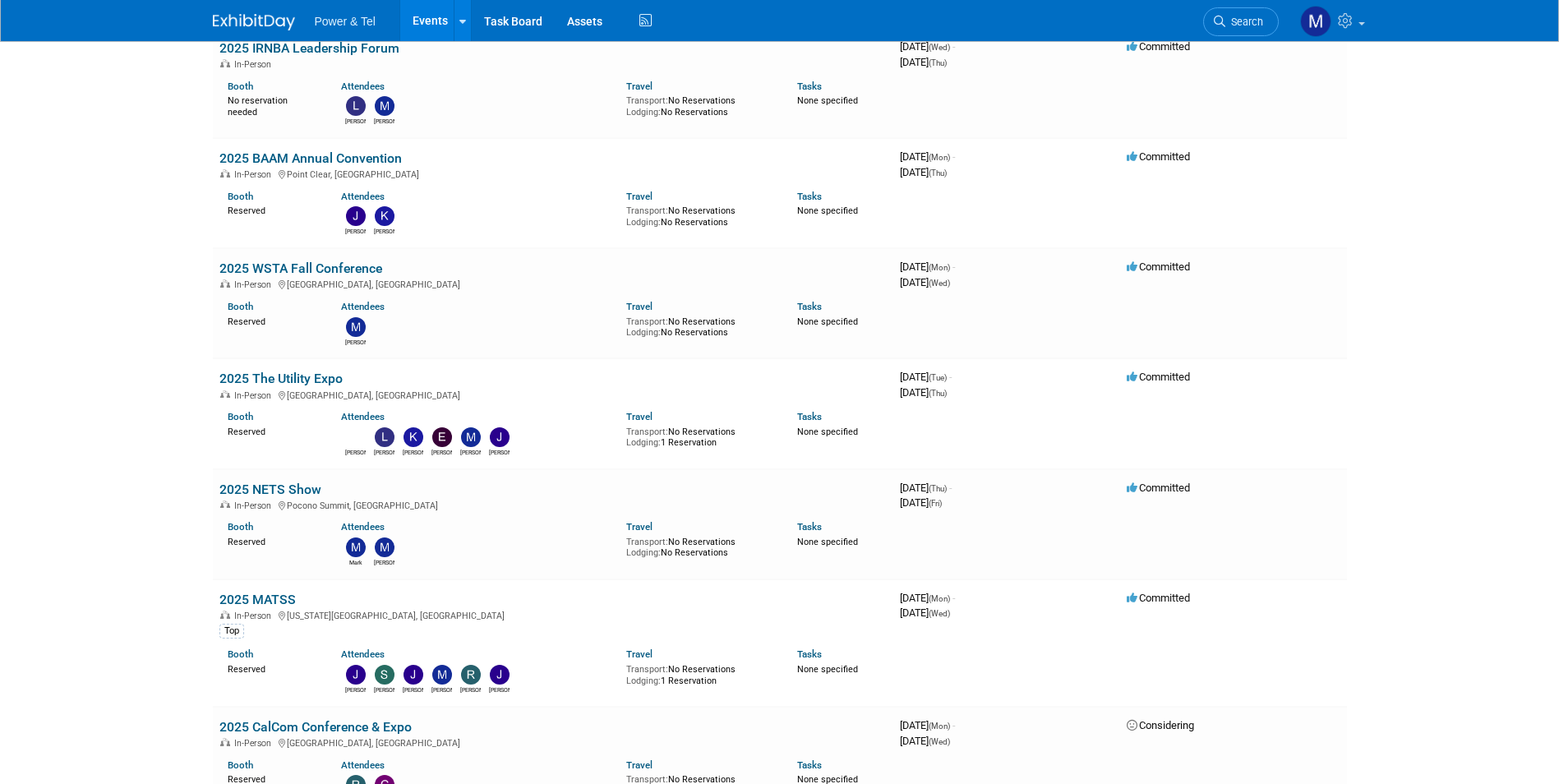
scroll to position [2464, 0]
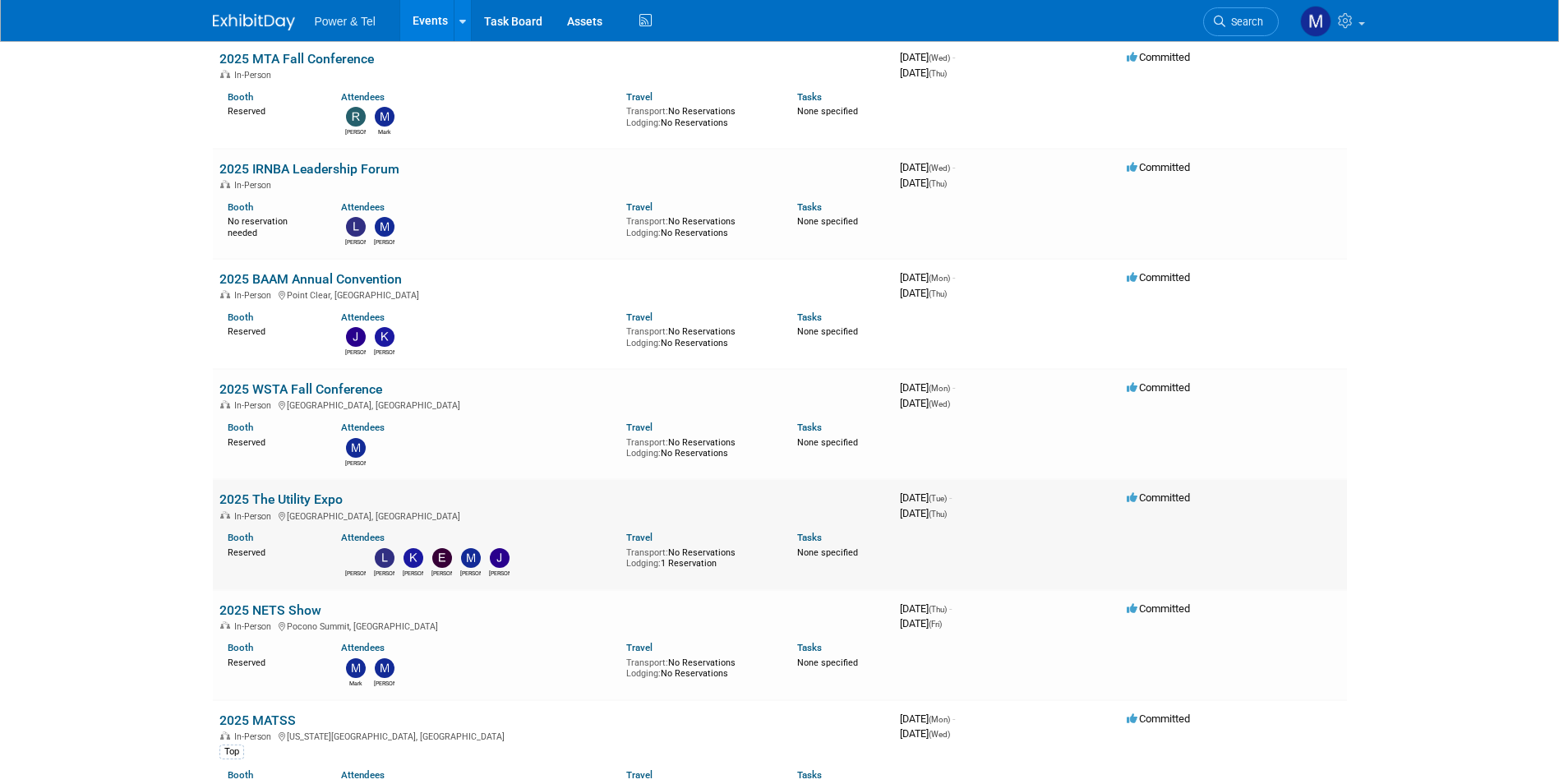
click at [304, 488] on td "2025 The Utility Expo In-Person [GEOGRAPHIC_DATA], [GEOGRAPHIC_DATA][PERSON_NAM…" at bounding box center [553, 533] width 680 height 110
click at [314, 513] on div "In-Person [GEOGRAPHIC_DATA], [GEOGRAPHIC_DATA]" at bounding box center [552, 514] width 667 height 13
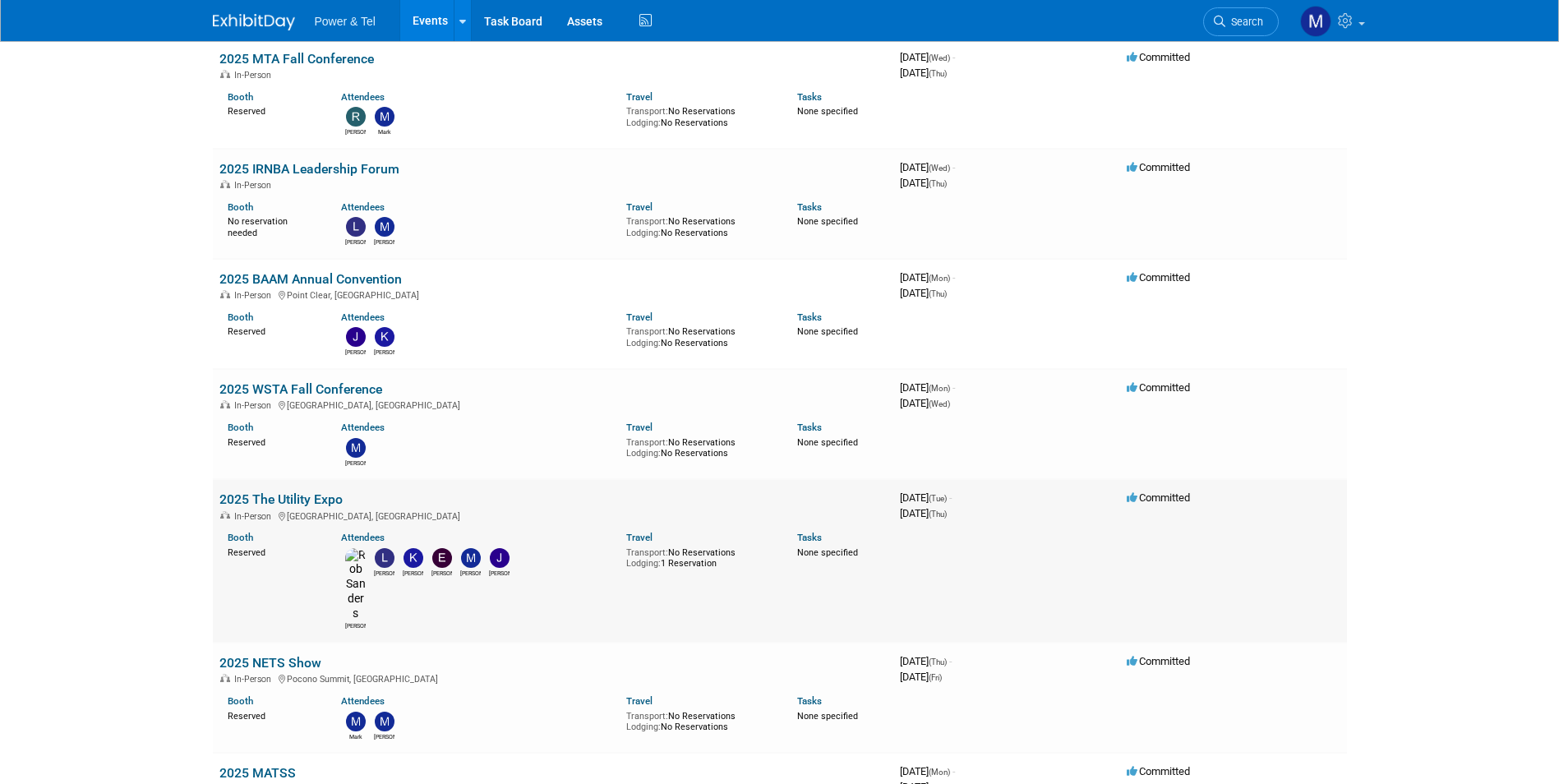
click at [318, 503] on link "2025 The Utility Expo" at bounding box center [280, 499] width 123 height 16
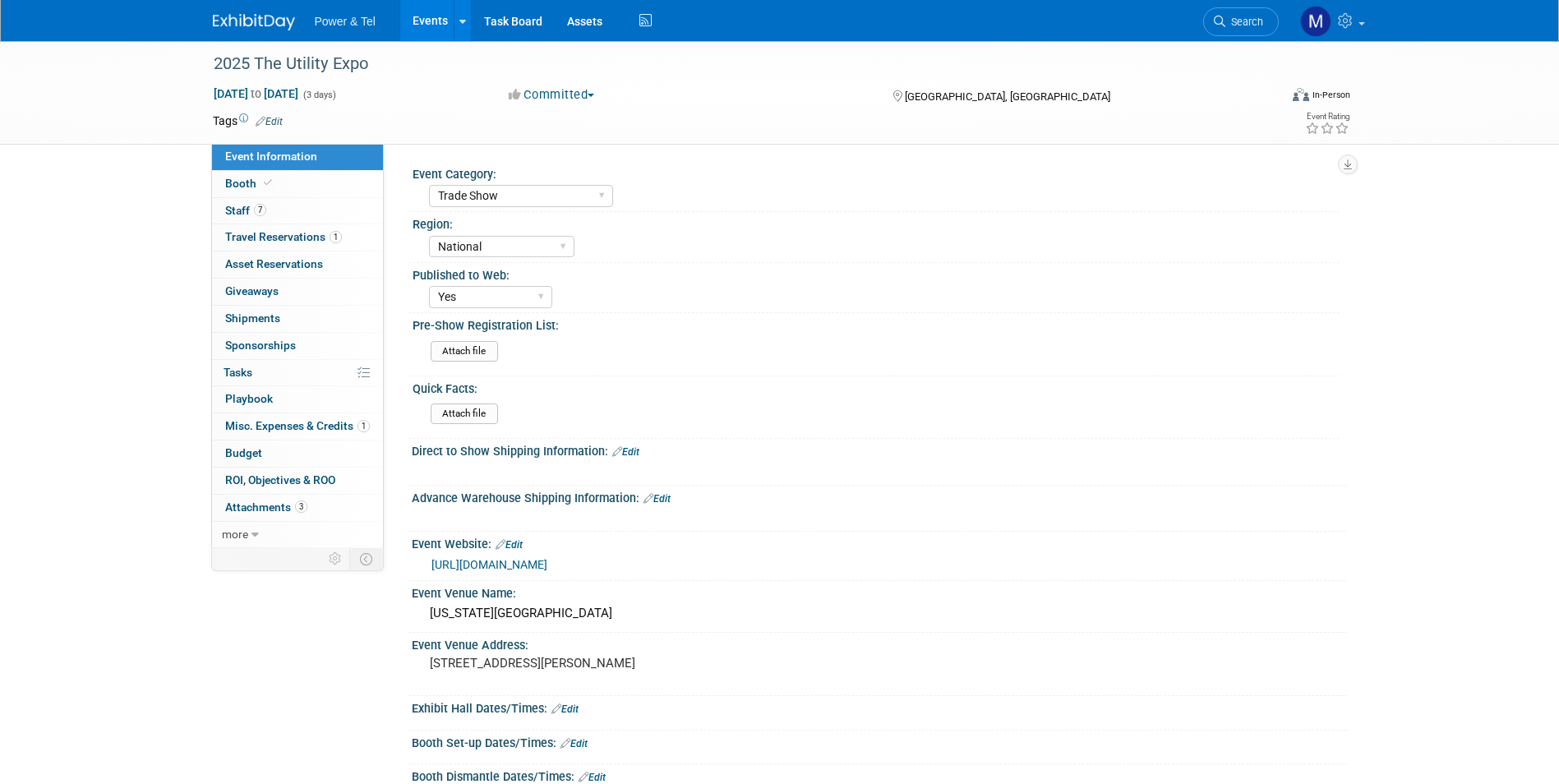
select select "Trade Show"
select select "National"
select select "Yes"
click at [324, 494] on link "3 Attachments 3" at bounding box center [298, 507] width 171 height 27
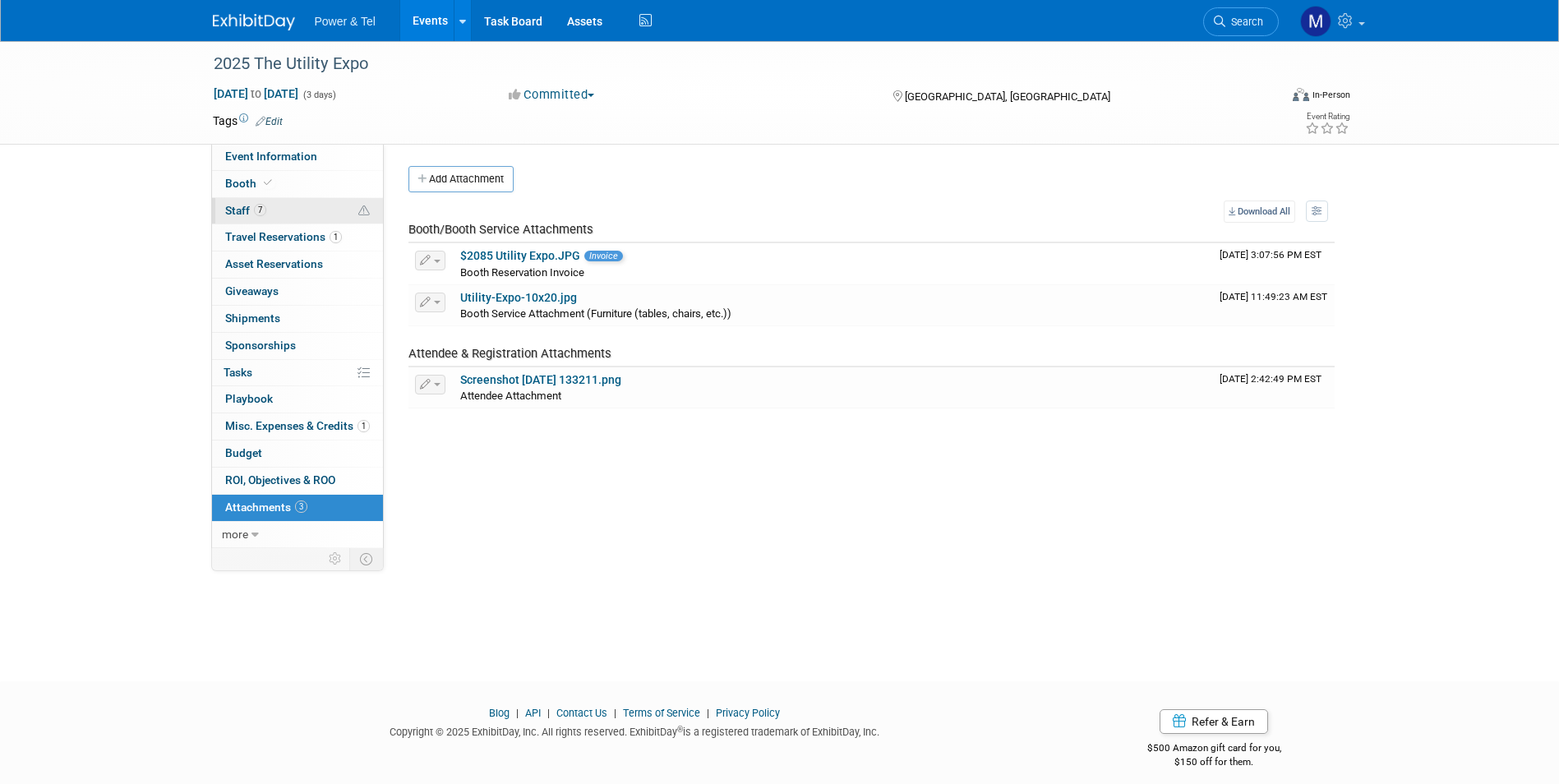
click at [326, 208] on link "7 Staff 7" at bounding box center [298, 210] width 171 height 27
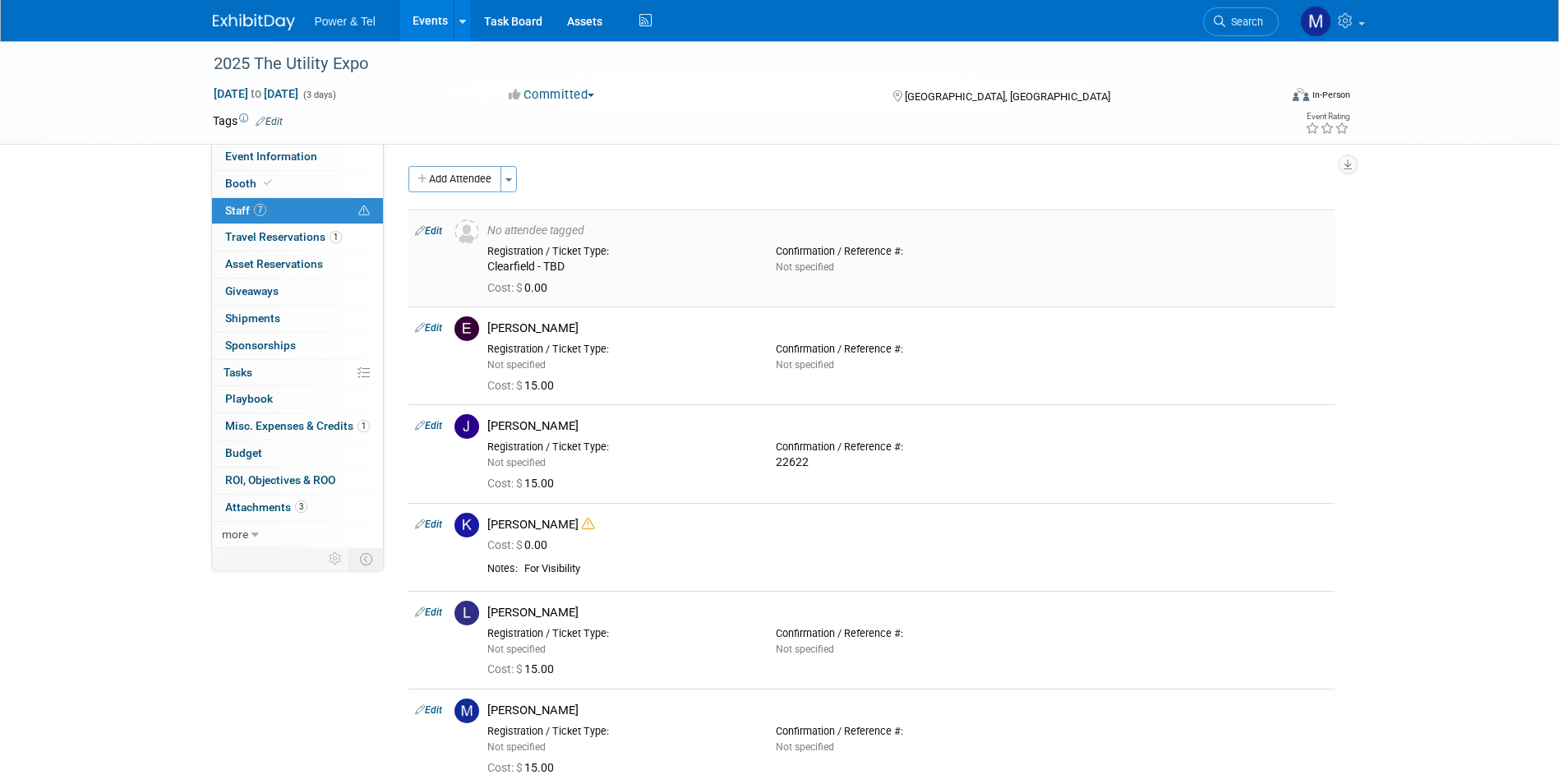
click at [482, 211] on td "No attendee tagged Registration / Ticket Type: Clearfield - TBD Cost: $" at bounding box center [907, 257] width 854 height 97
click at [482, 188] on button "Add Attendee" at bounding box center [454, 179] width 92 height 27
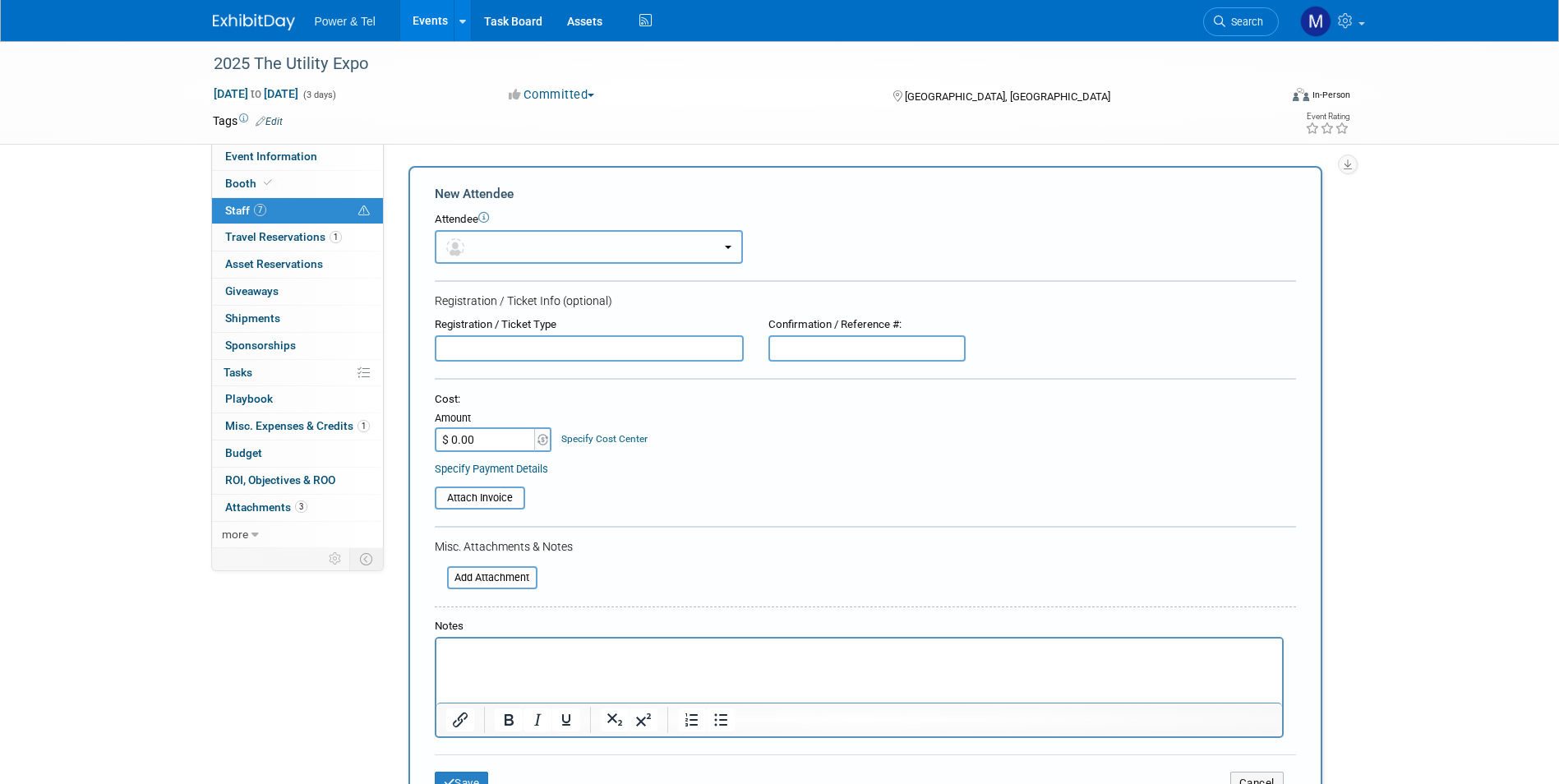
click at [569, 248] on button "button" at bounding box center [588, 247] width 308 height 33
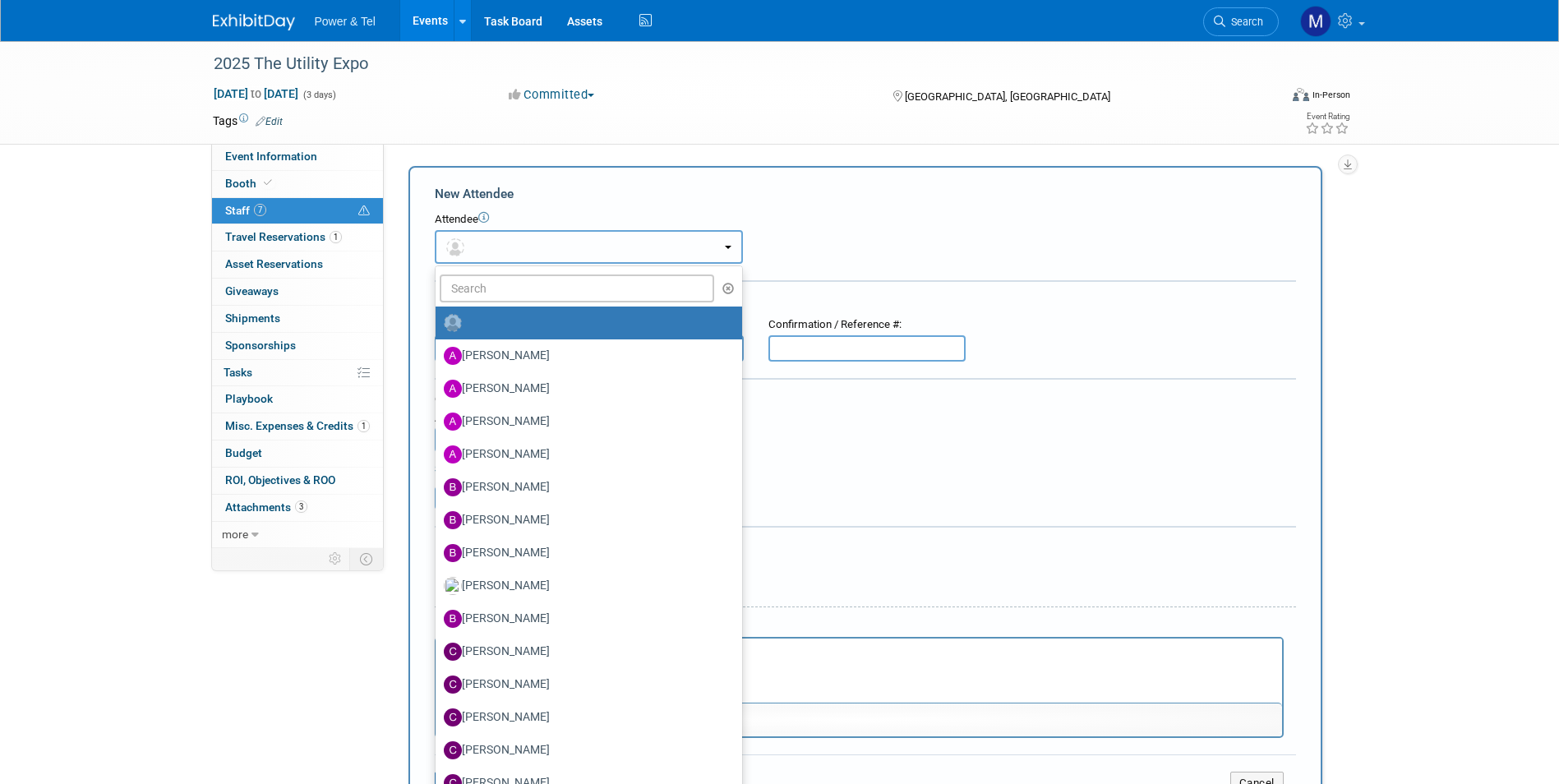
click at [742, 231] on button "button" at bounding box center [588, 247] width 308 height 33
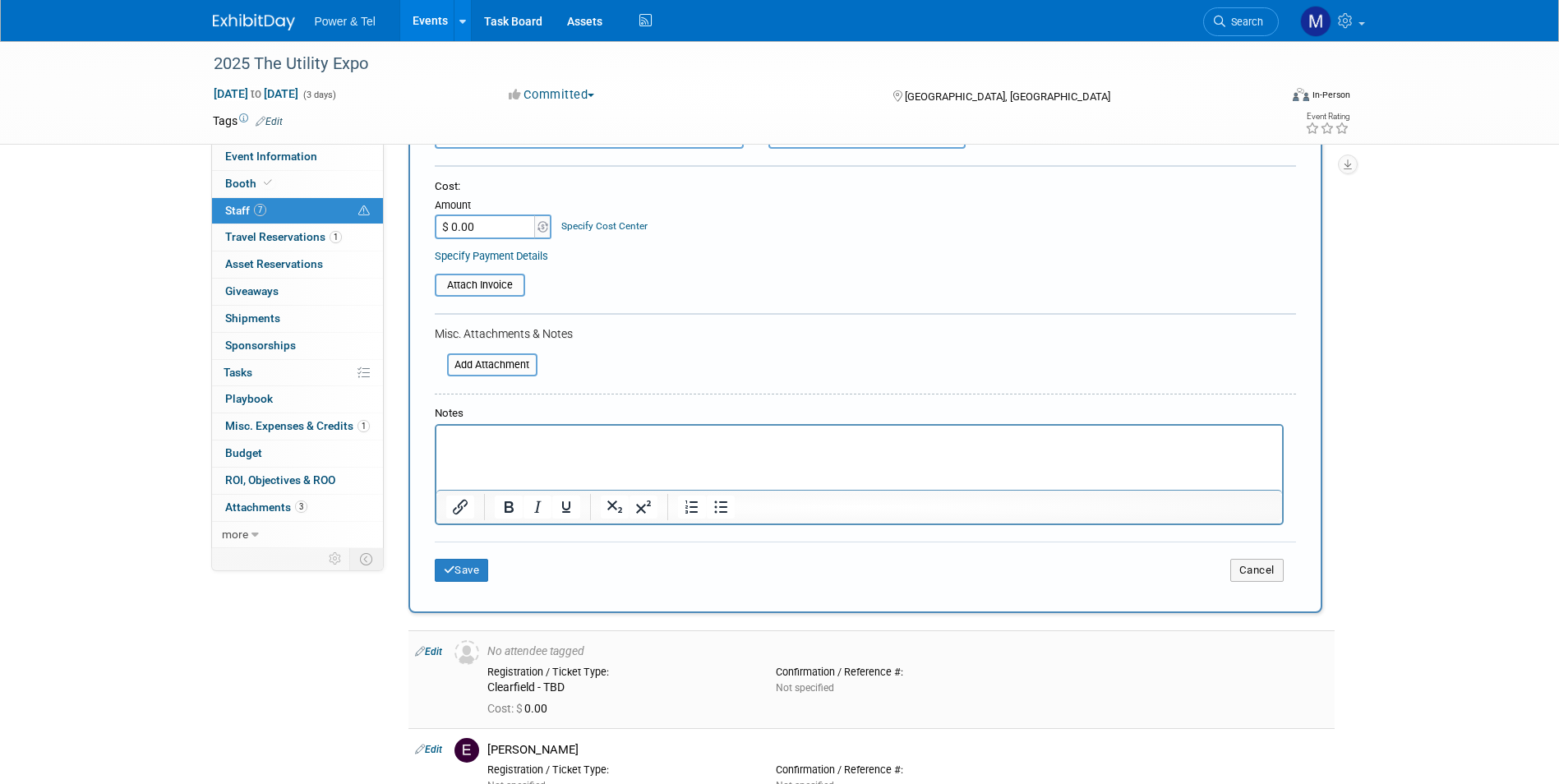
scroll to position [328, 0]
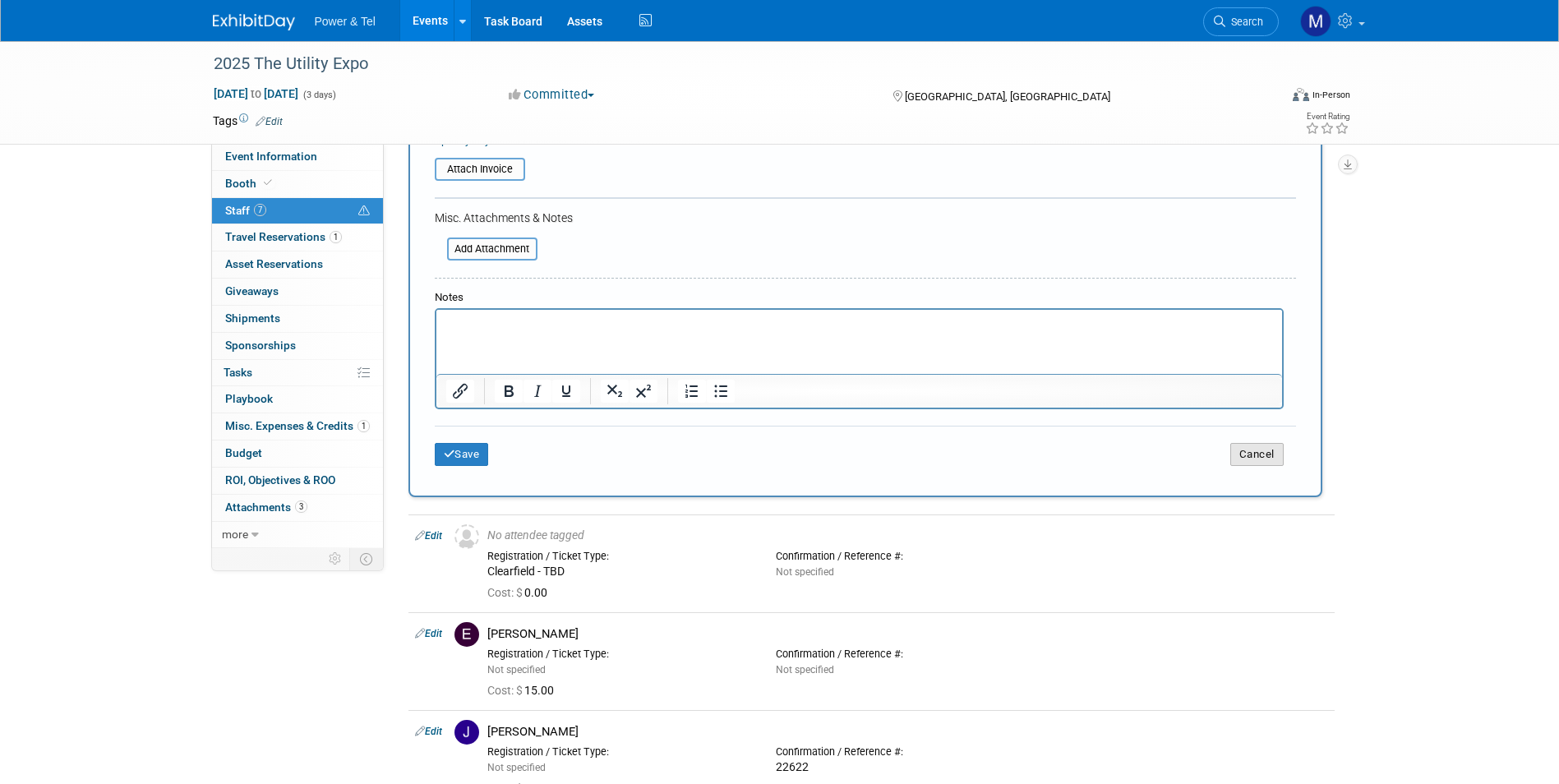
click at [1271, 455] on button "Cancel" at bounding box center [1256, 454] width 53 height 23
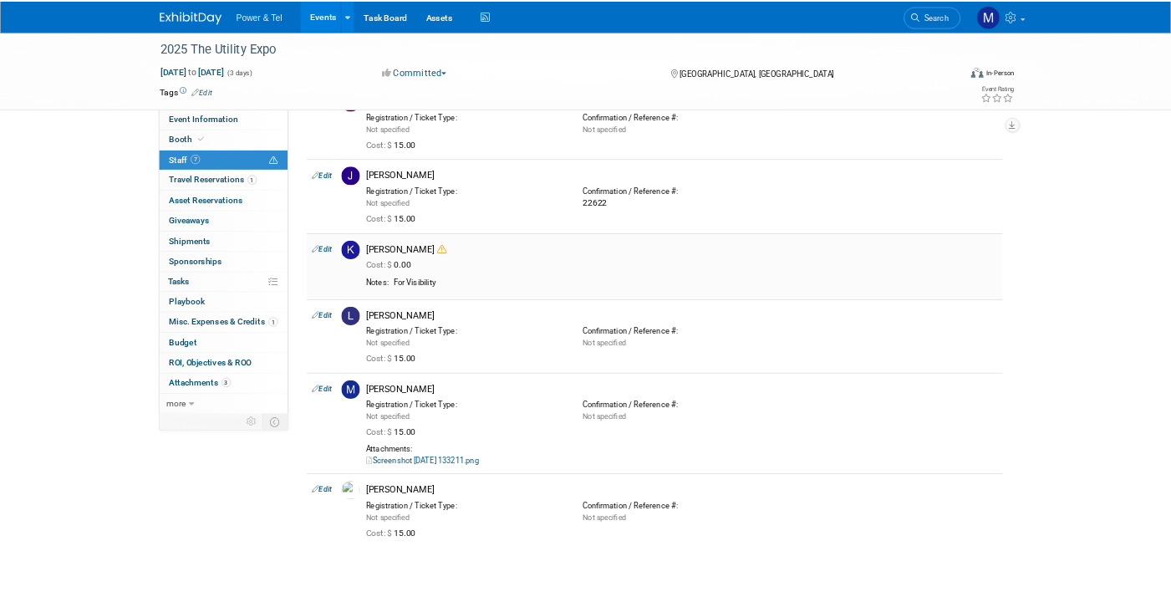
scroll to position [0, 0]
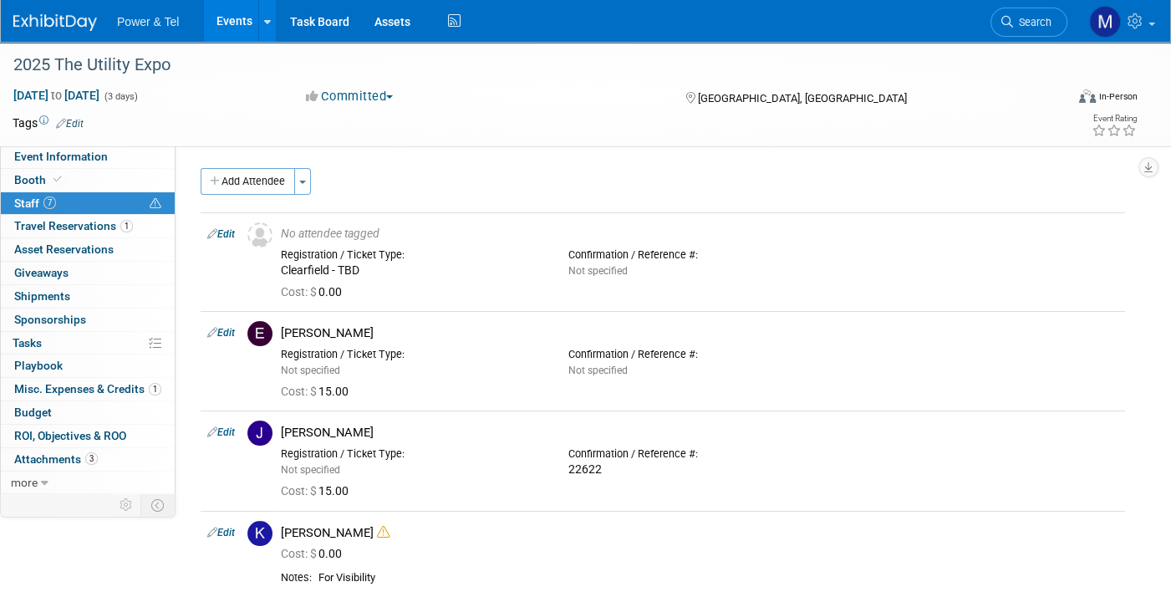
drag, startPoint x: 74, startPoint y: 31, endPoint x: 91, endPoint y: 31, distance: 17.6
click at [74, 31] on img at bounding box center [55, 22] width 84 height 17
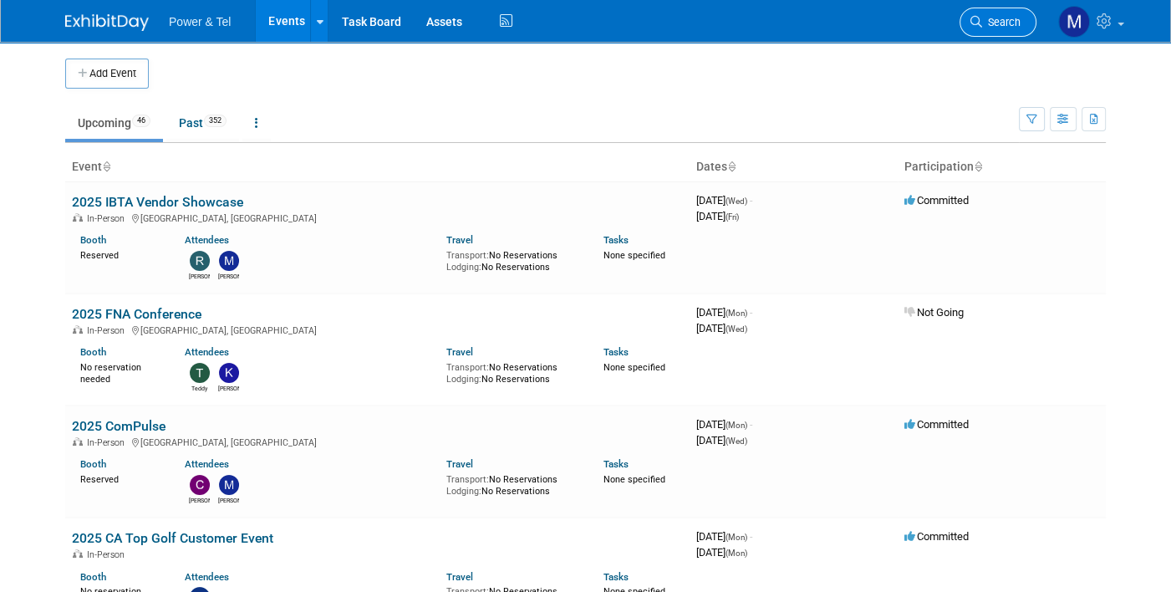
click at [1003, 26] on span "Search" at bounding box center [1001, 22] width 38 height 13
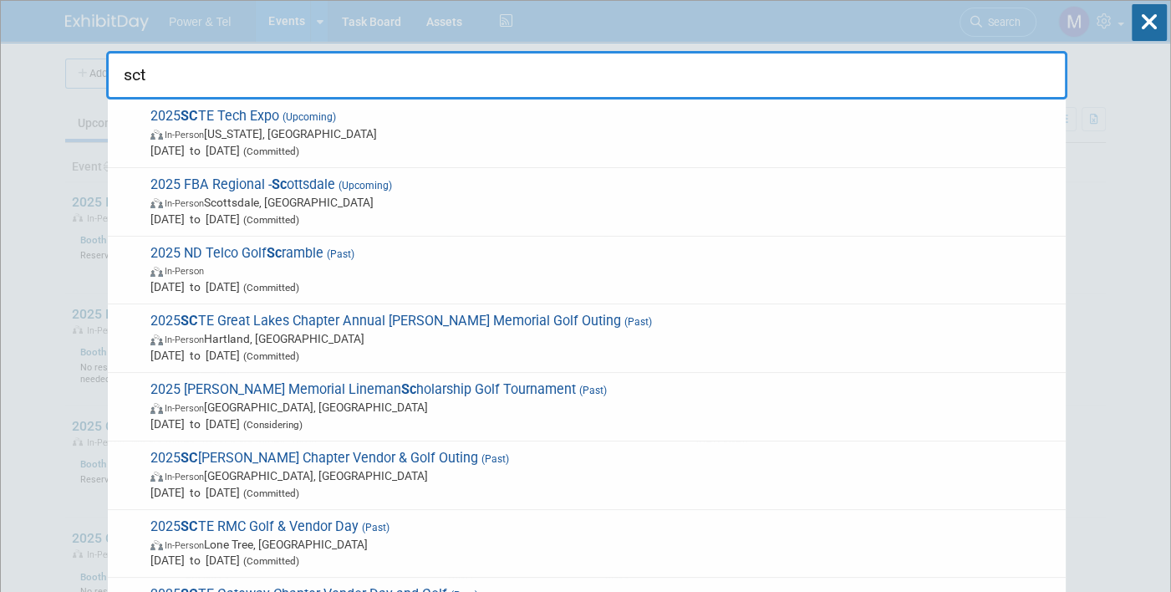
type input "scte"
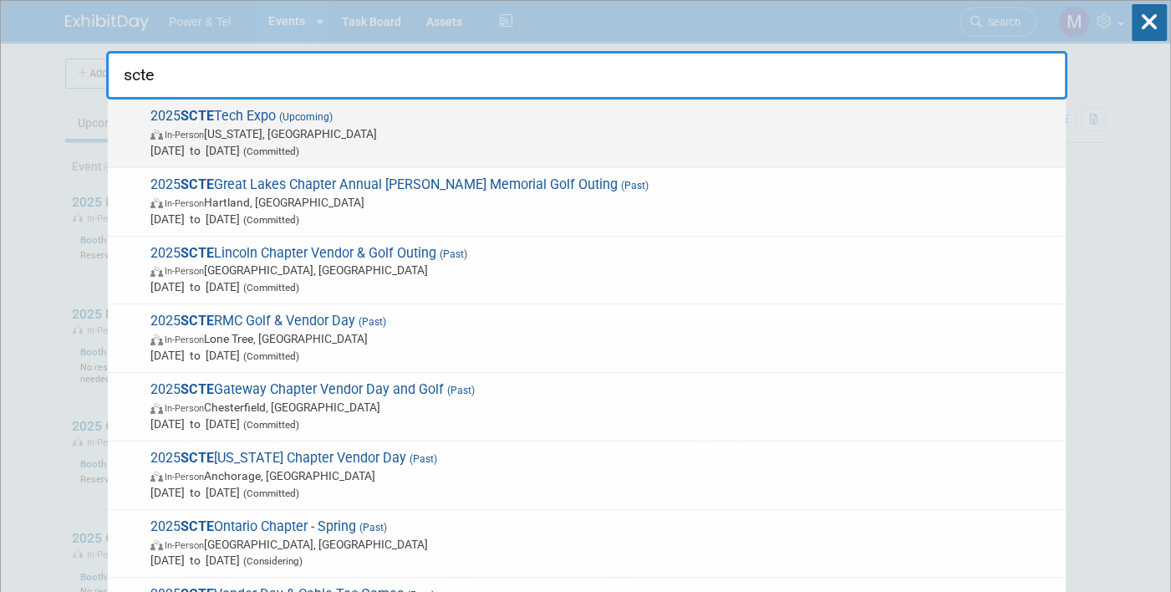
click at [652, 148] on span "[DATE] to [DATE] (Committed)" at bounding box center [603, 150] width 907 height 17
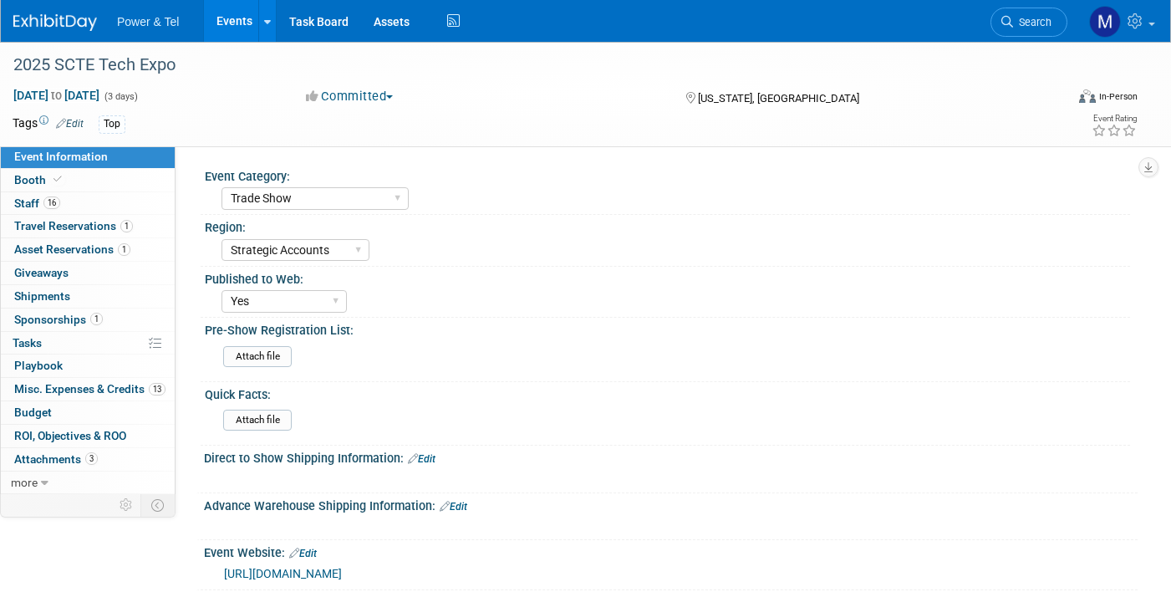
select select "Trade Show"
select select "Strategic Accounts"
select select "Yes"
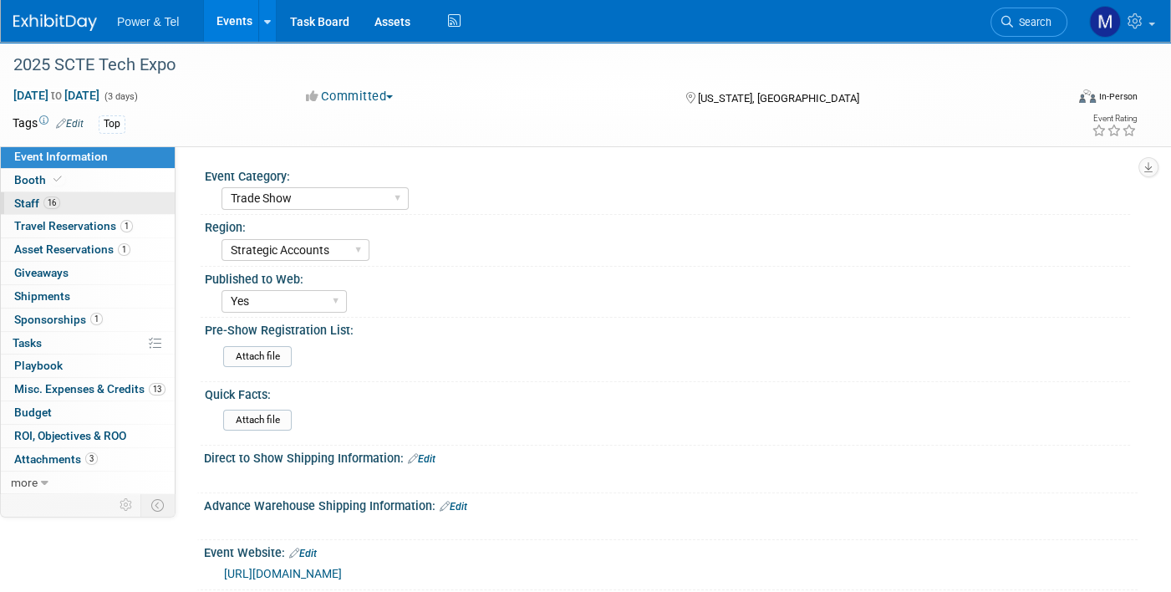
click at [73, 200] on link "16 Staff 16" at bounding box center [88, 203] width 174 height 23
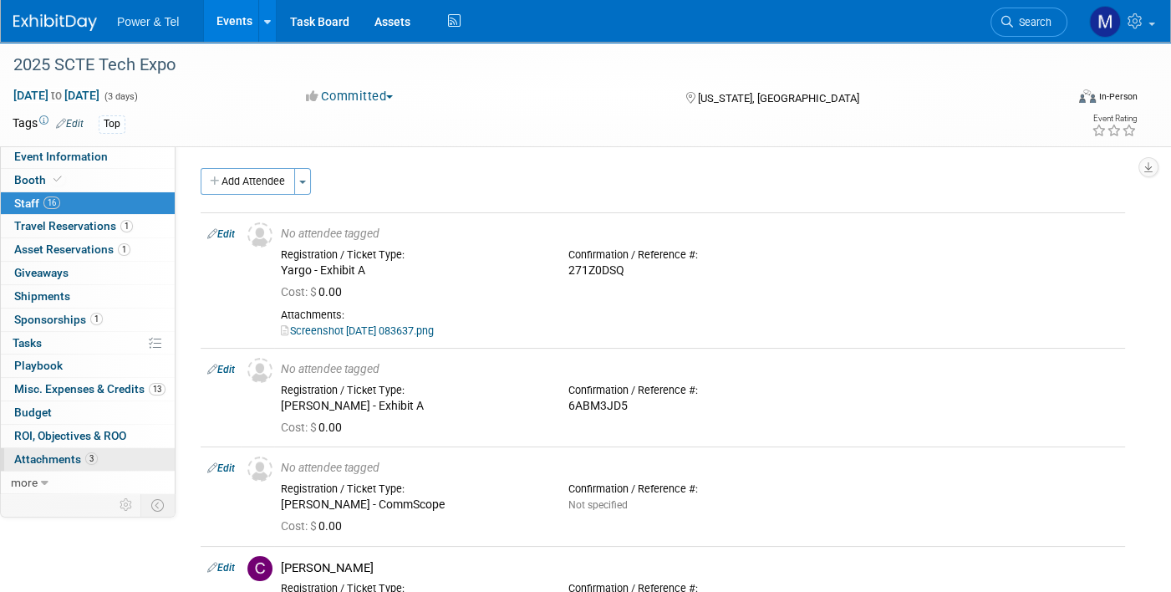
click at [46, 461] on span "Attachments 3" at bounding box center [56, 458] width 84 height 13
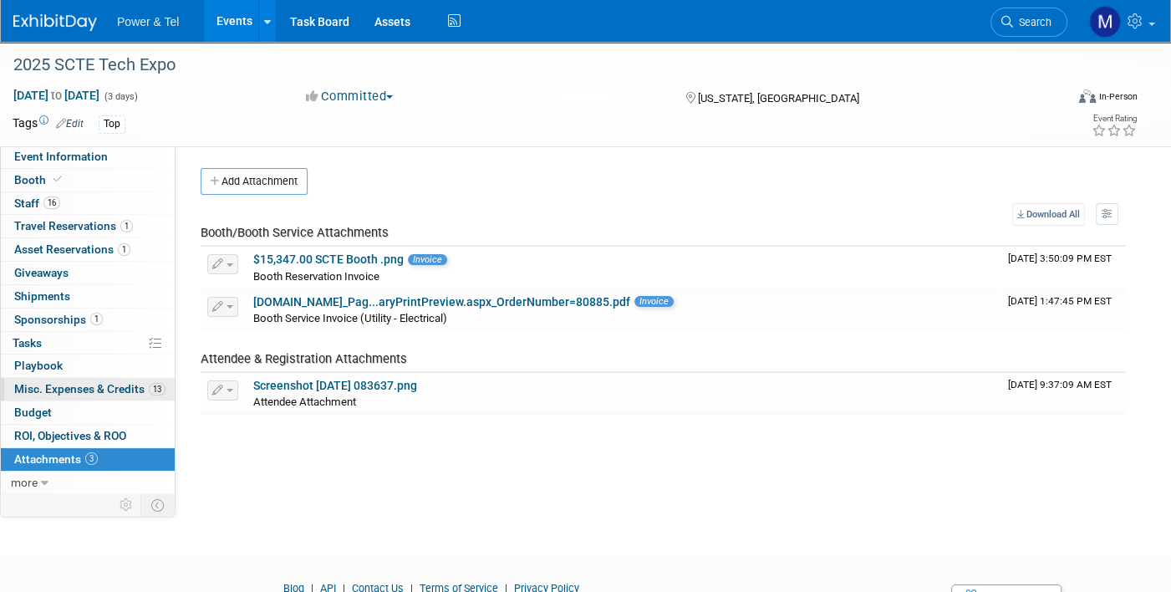
click at [97, 382] on span "Misc. Expenses & Credits 13" at bounding box center [89, 388] width 151 height 13
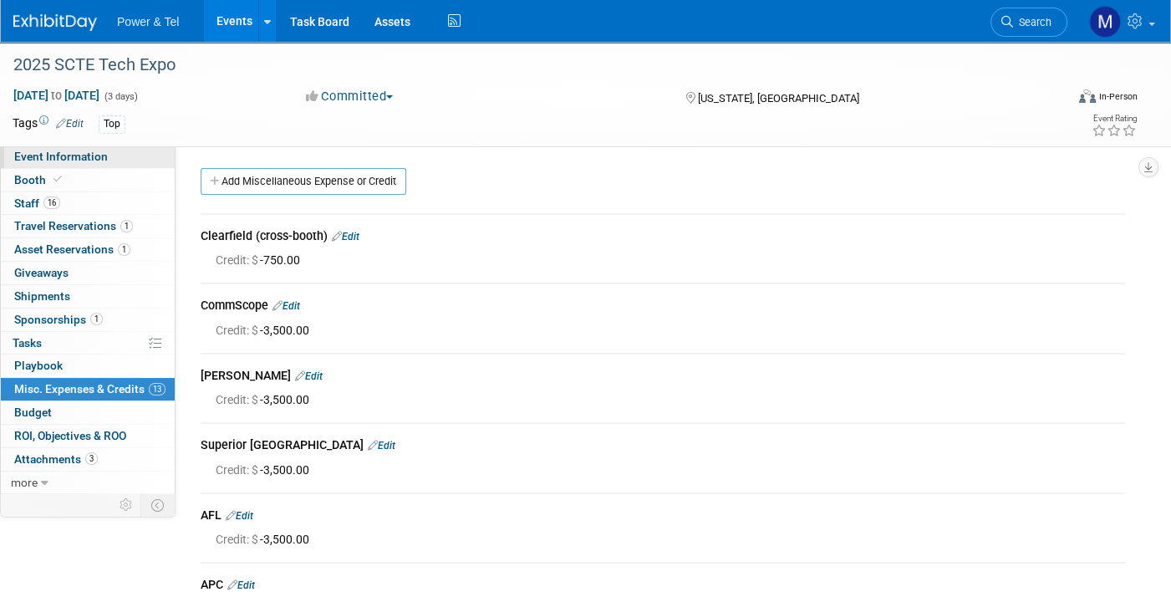
click at [76, 158] on span "Event Information" at bounding box center [61, 156] width 94 height 13
select select "Trade Show"
select select "Strategic Accounts"
select select "Yes"
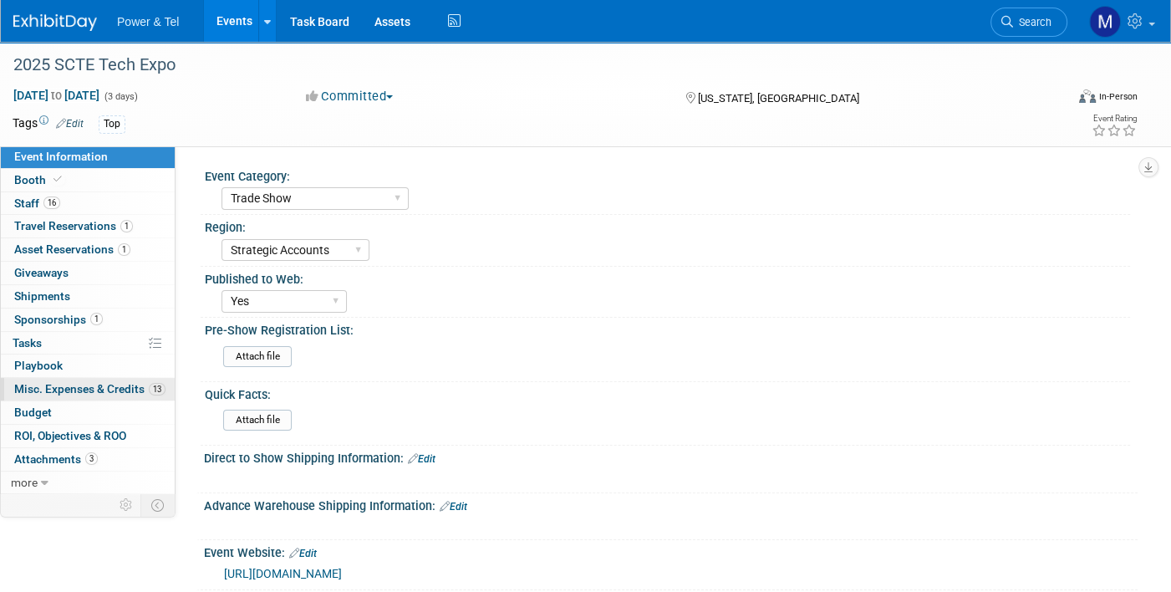
click at [120, 398] on link "13 Misc. Expenses & Credits 13" at bounding box center [88, 389] width 174 height 23
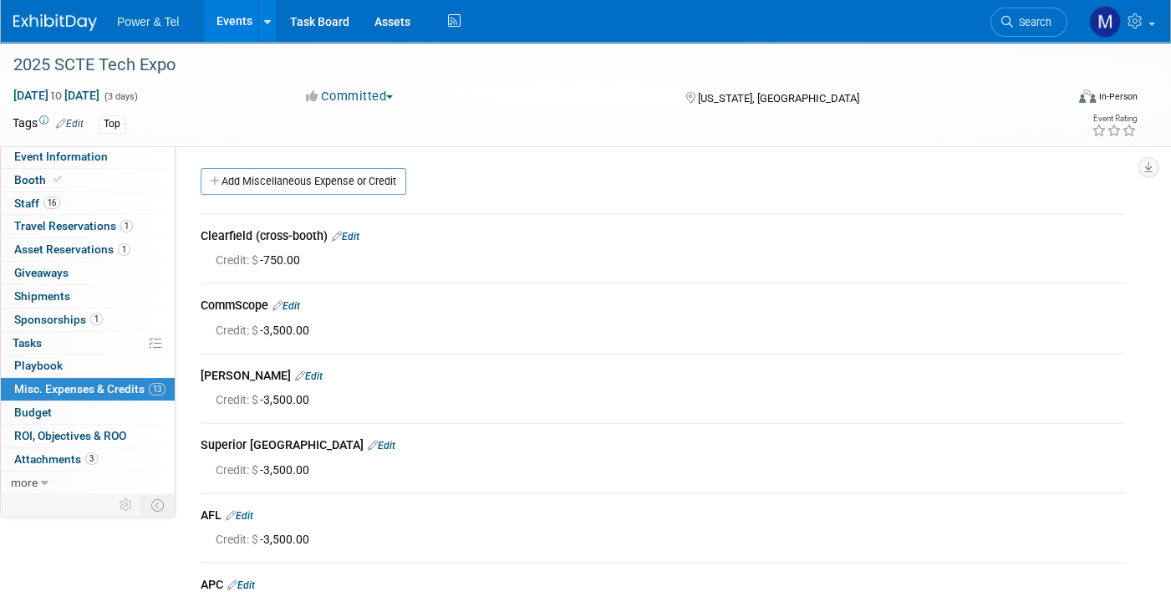
click at [1167, 361] on div "Event Information Event Info Booth Booth 16 Staff 16 Staff 1 Travel Reservation…" at bounding box center [585, 581] width 1171 height 1079
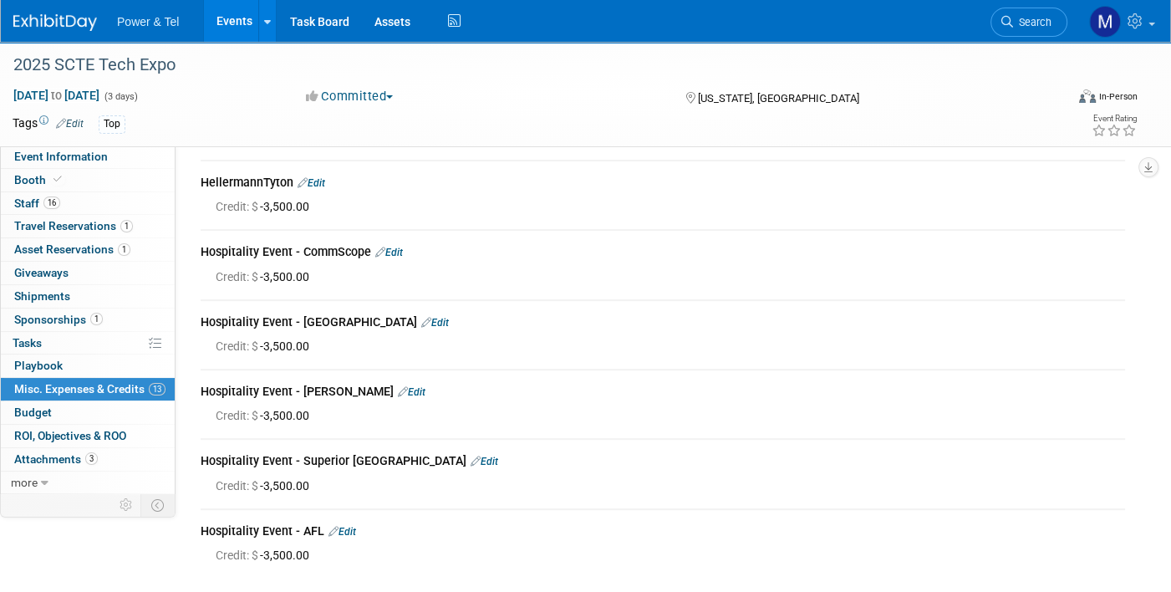
scroll to position [706, 0]
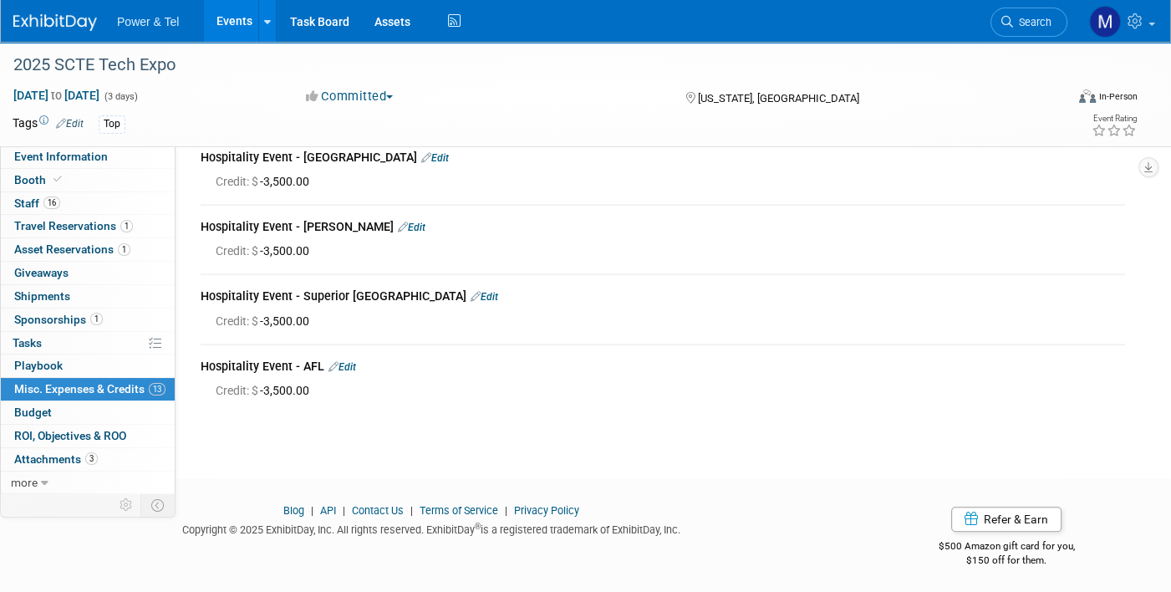
click at [247, 28] on link "Events" at bounding box center [234, 21] width 61 height 42
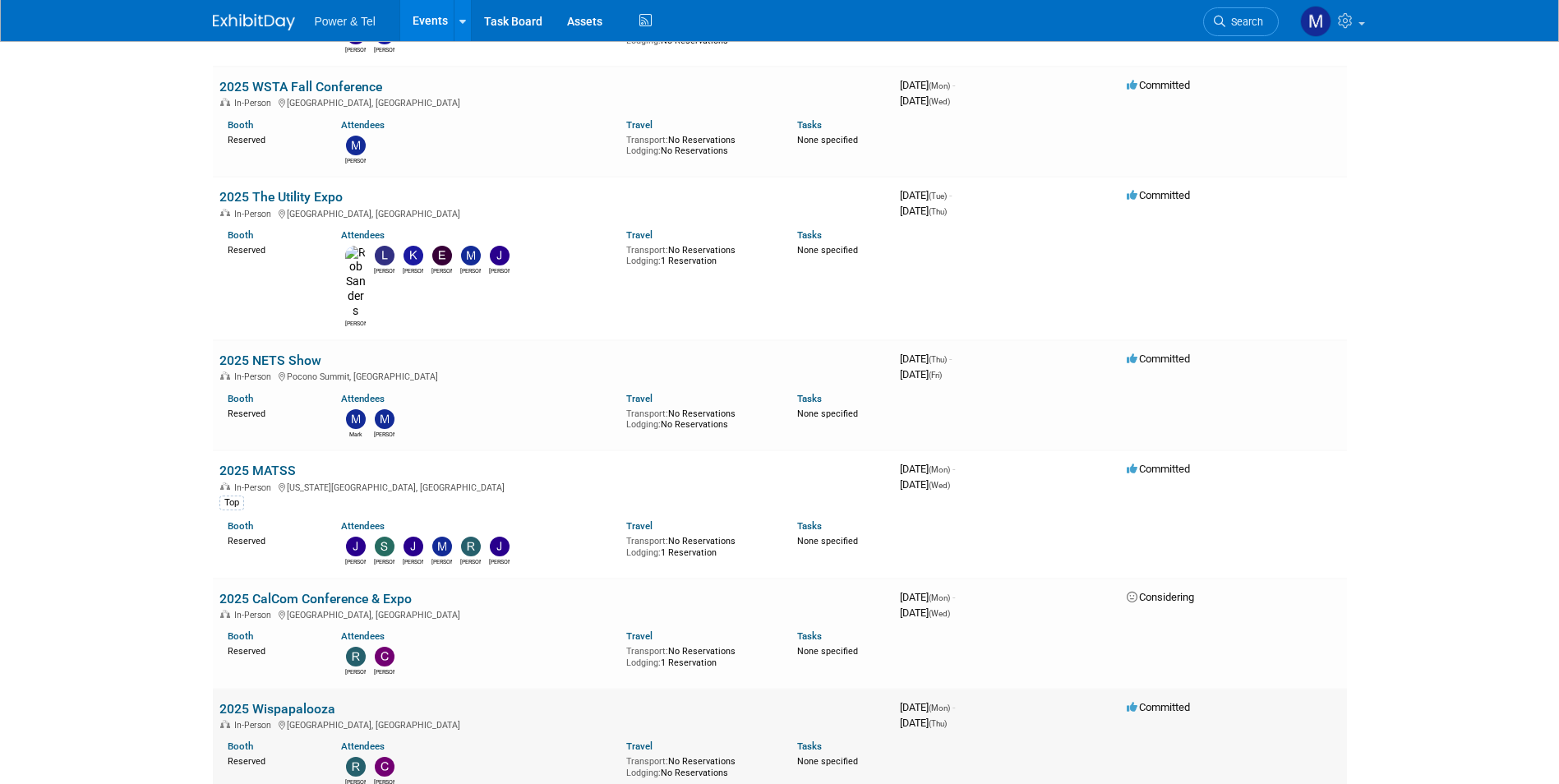
scroll to position [2726, 0]
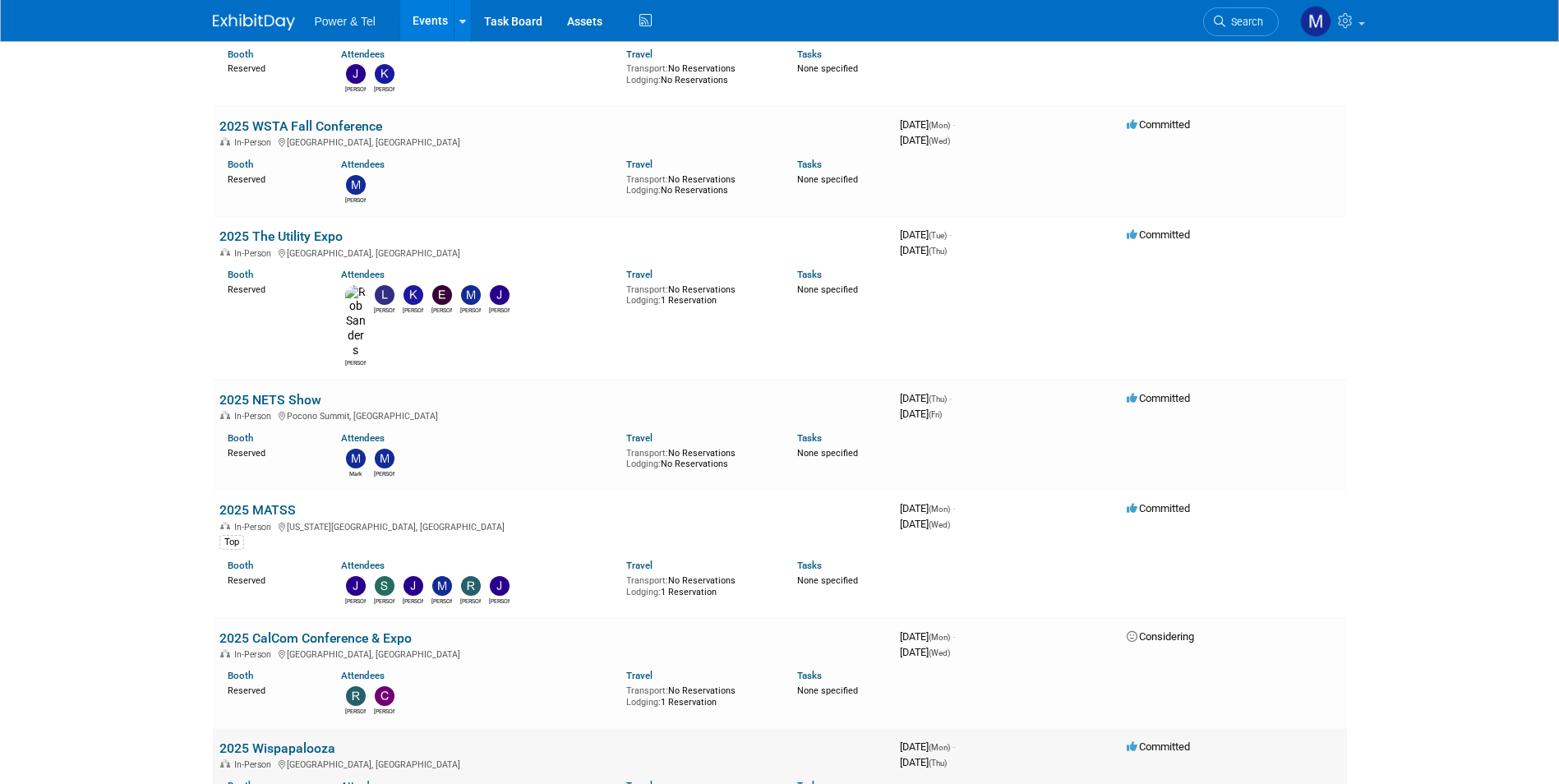
click at [277, 740] on link "2025 Wispapalooza" at bounding box center [277, 748] width 116 height 16
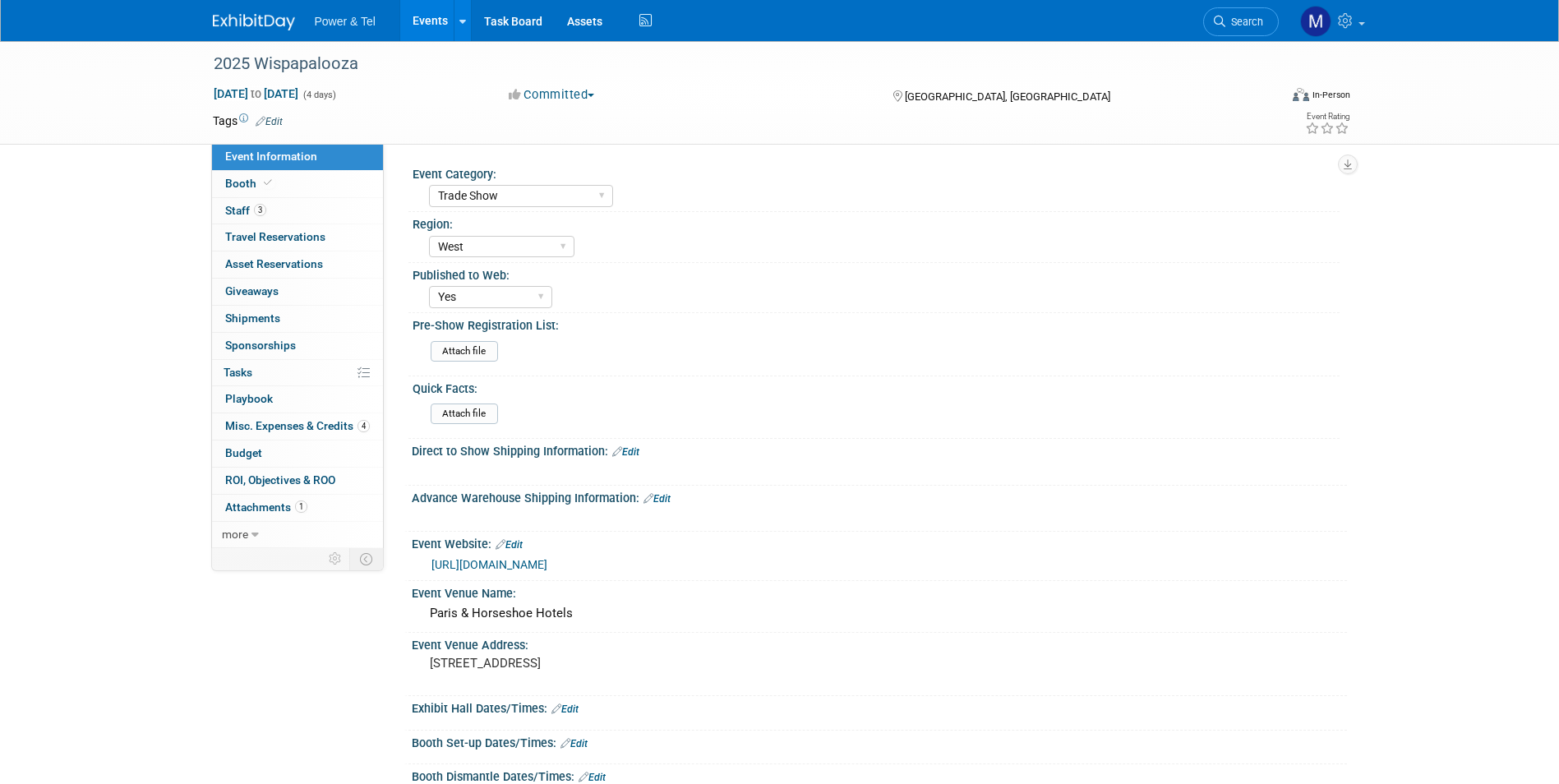
select select "Trade Show"
select select "West"
select select "Yes"
click at [317, 195] on link "Booth" at bounding box center [298, 184] width 171 height 27
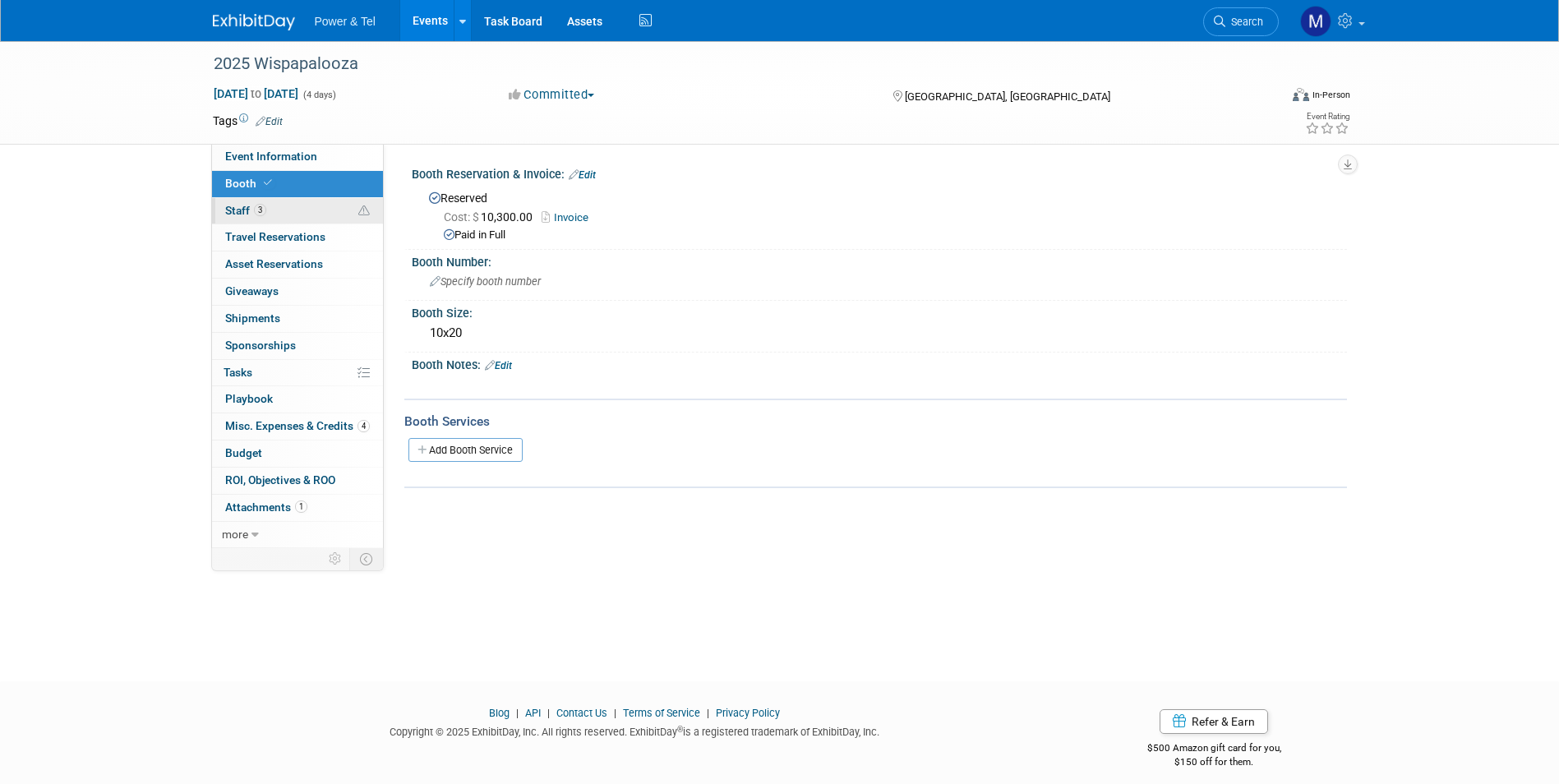
click at [317, 206] on link "3 Staff 3" at bounding box center [298, 210] width 171 height 27
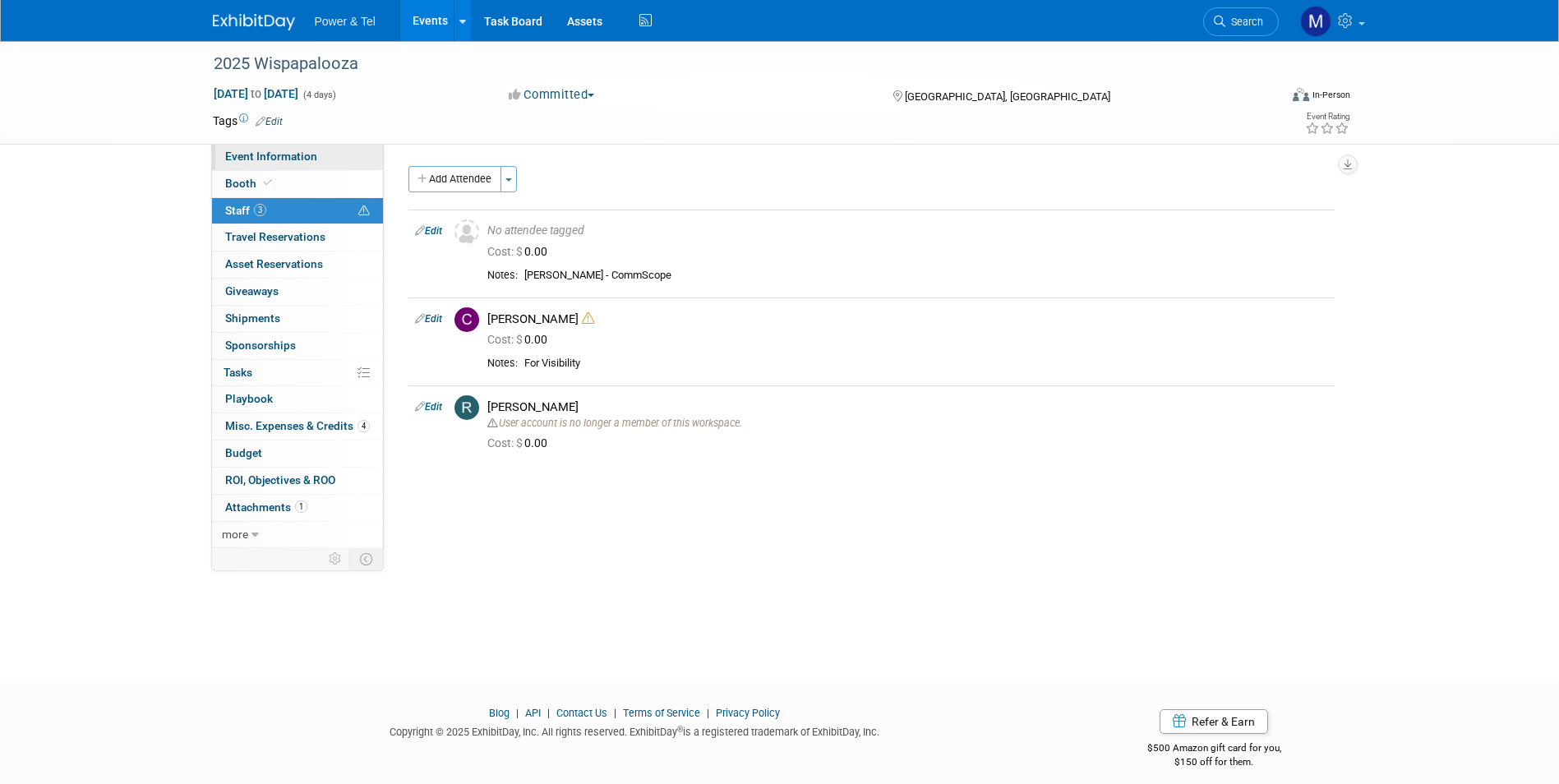
click at [300, 157] on span "Event Information" at bounding box center [271, 155] width 92 height 13
select select "Trade Show"
select select "West"
select select "Yes"
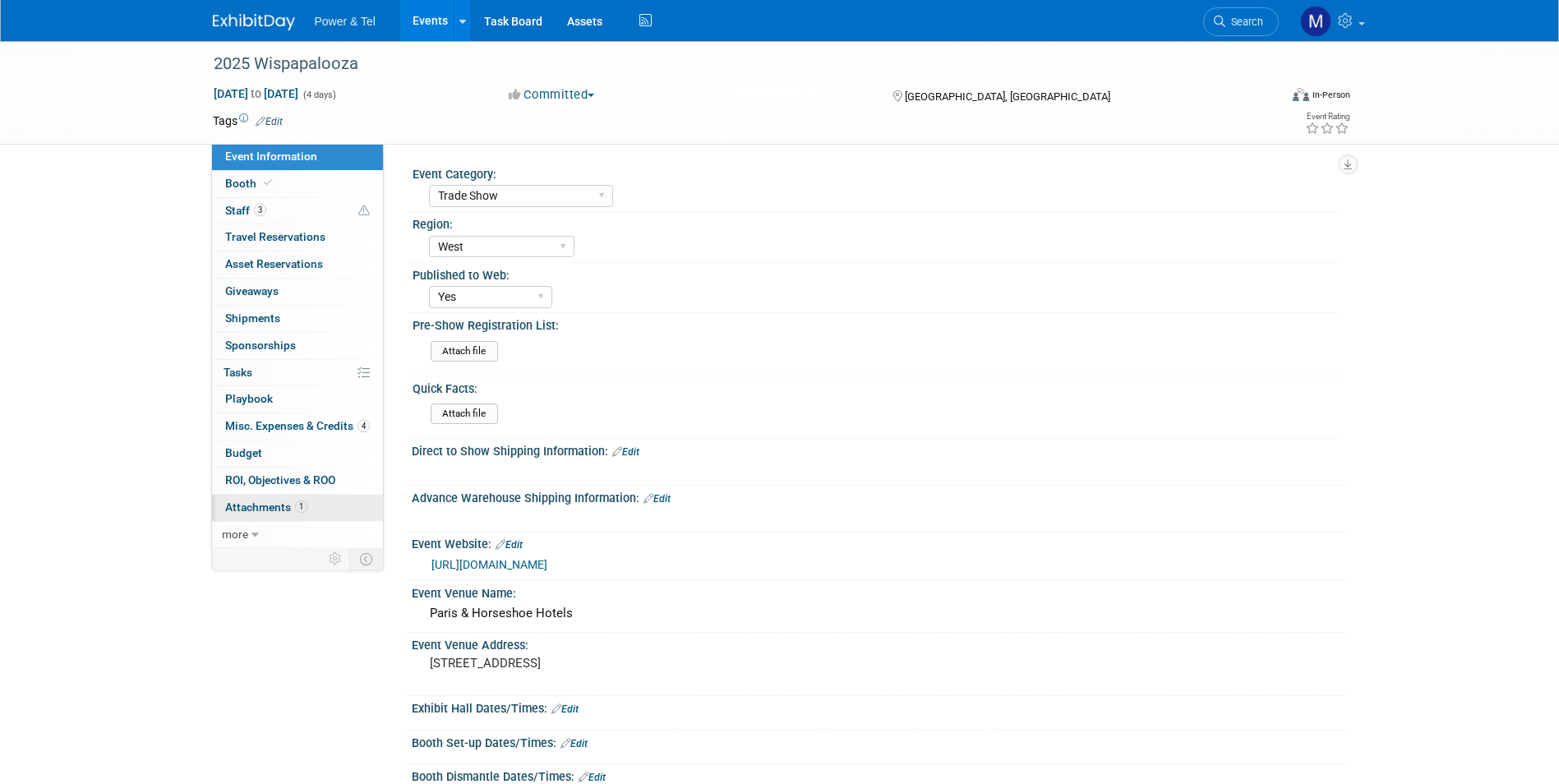
click at [303, 503] on span "1" at bounding box center [301, 506] width 13 height 13
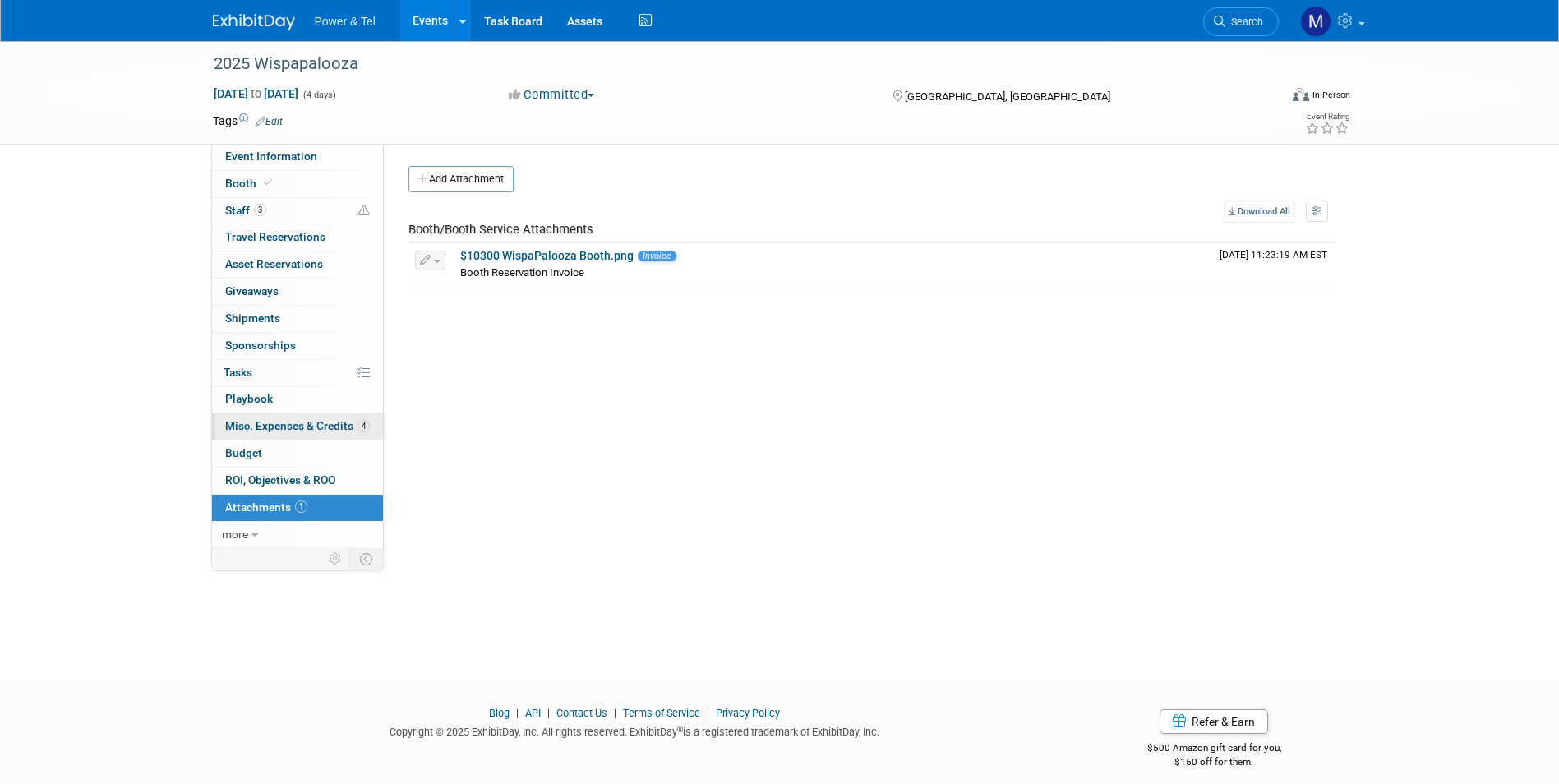
click at [340, 428] on span "Misc. Expenses & Credits 4" at bounding box center [297, 424] width 144 height 13
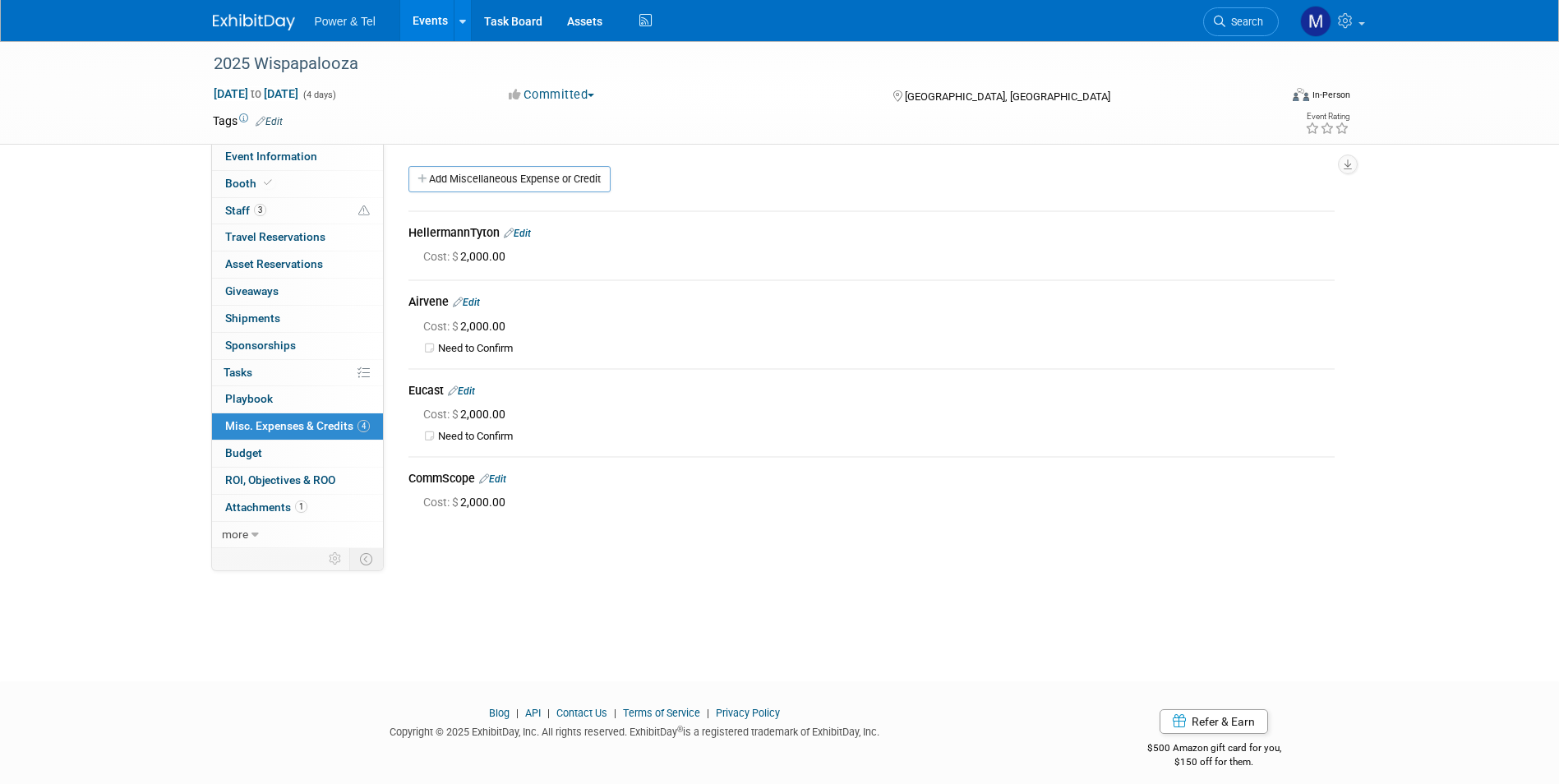
click at [424, 21] on link "Events" at bounding box center [430, 21] width 60 height 41
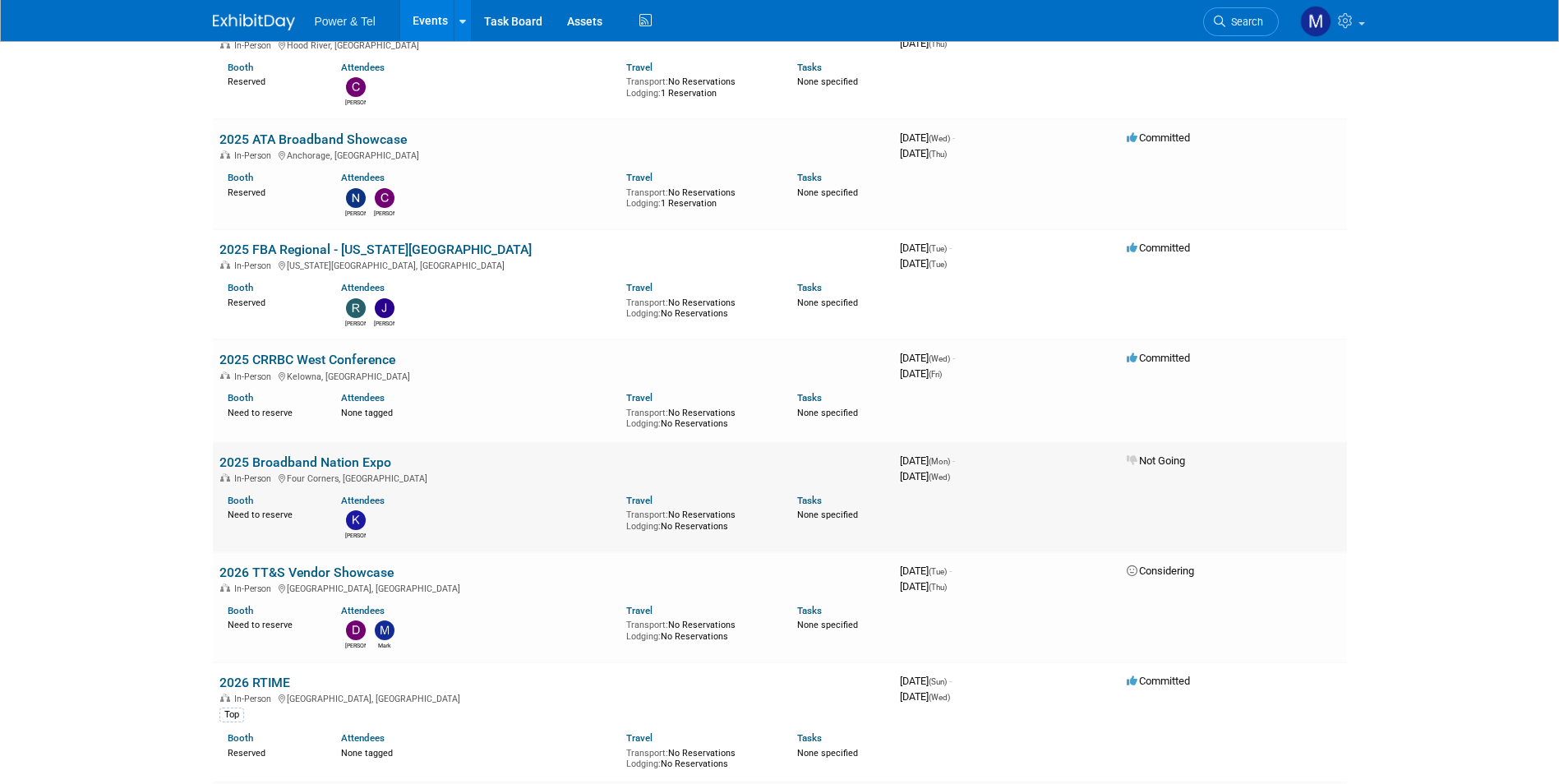
scroll to position [4205, 0]
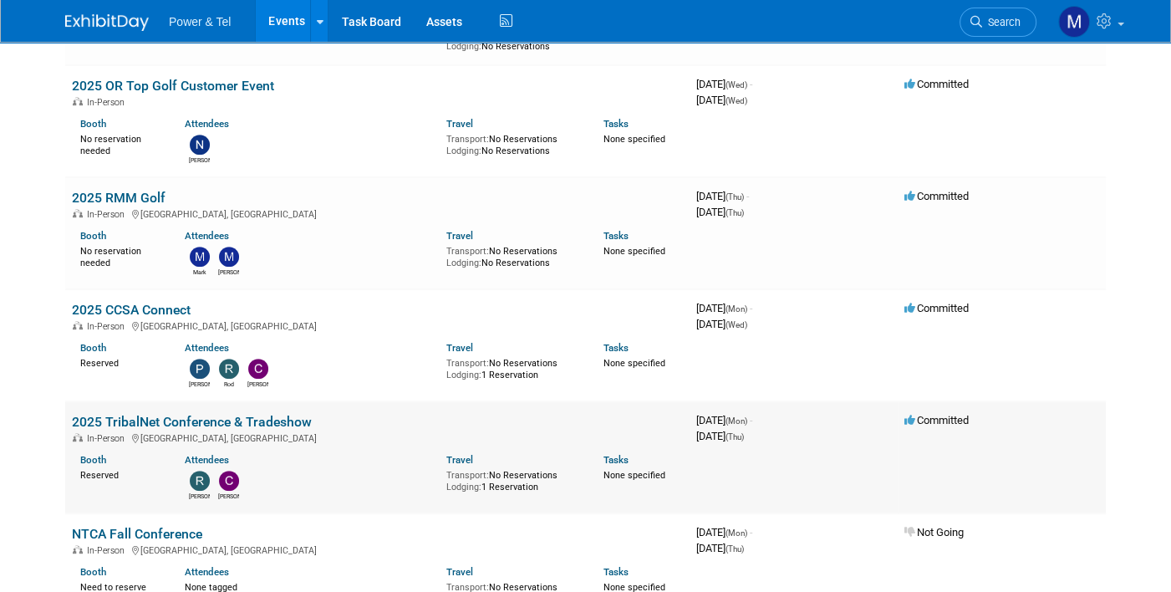
scroll to position [836, 0]
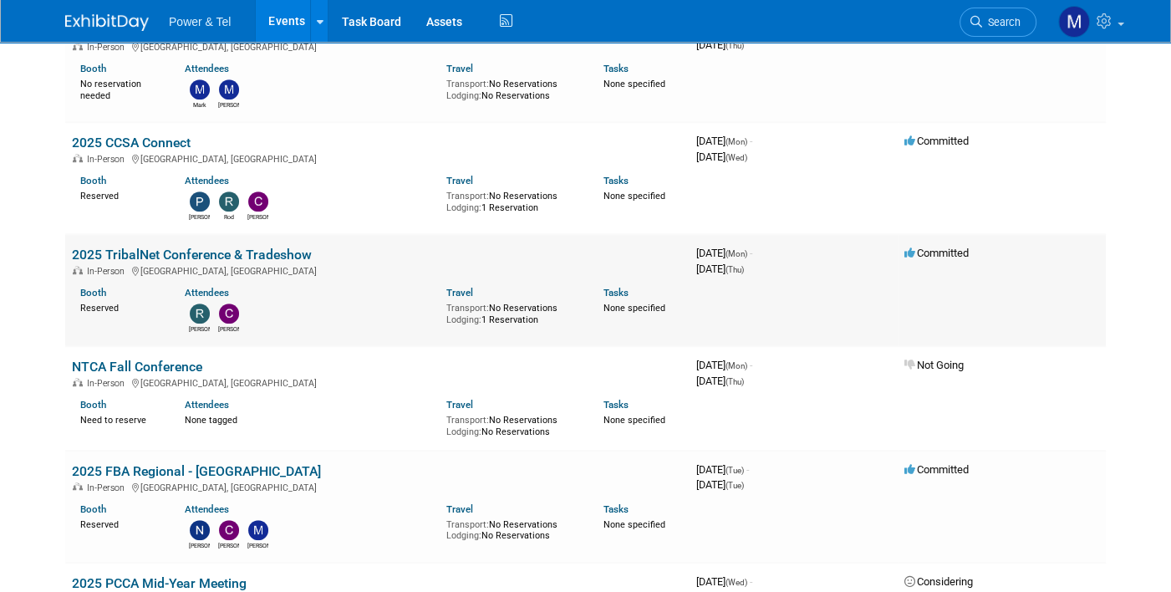
click at [227, 252] on link "2025 TribalNet Conference & Tradeshow" at bounding box center [192, 255] width 240 height 16
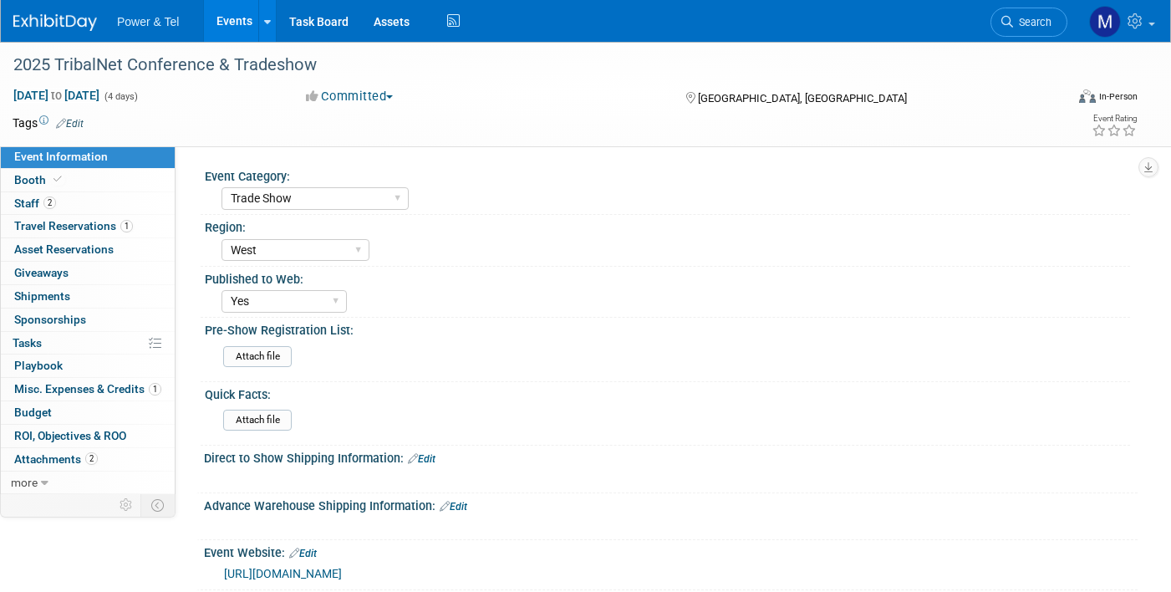
select select "Trade Show"
select select "West"
select select "Yes"
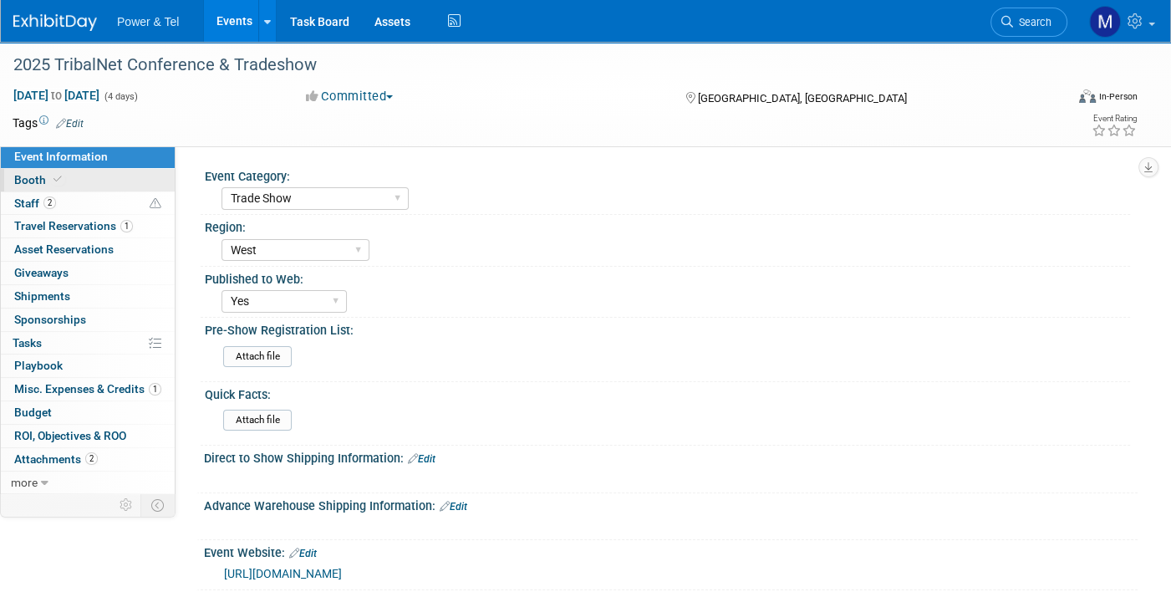
click at [23, 176] on span "Booth" at bounding box center [39, 179] width 51 height 13
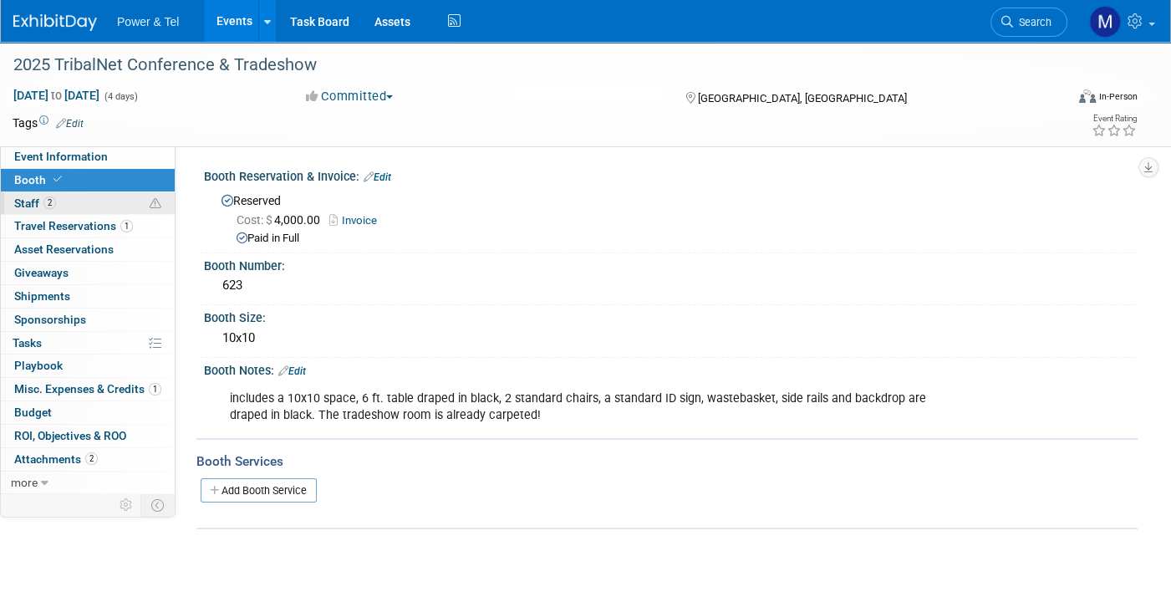
click at [55, 197] on link "2 Staff 2" at bounding box center [88, 203] width 174 height 23
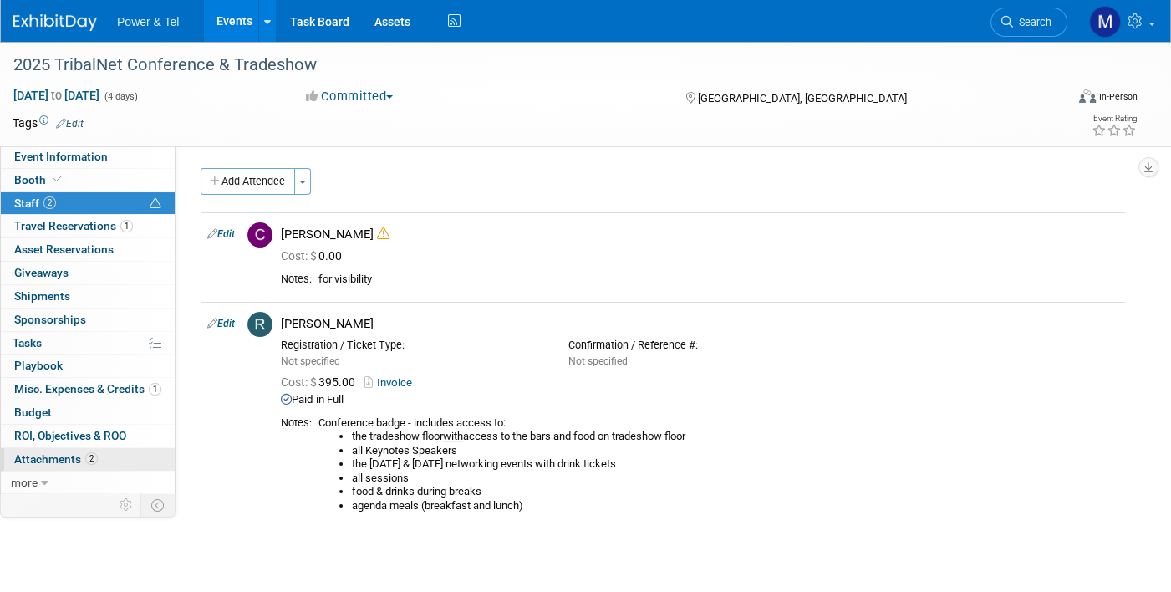
click at [87, 453] on span "2" at bounding box center [91, 458] width 13 height 13
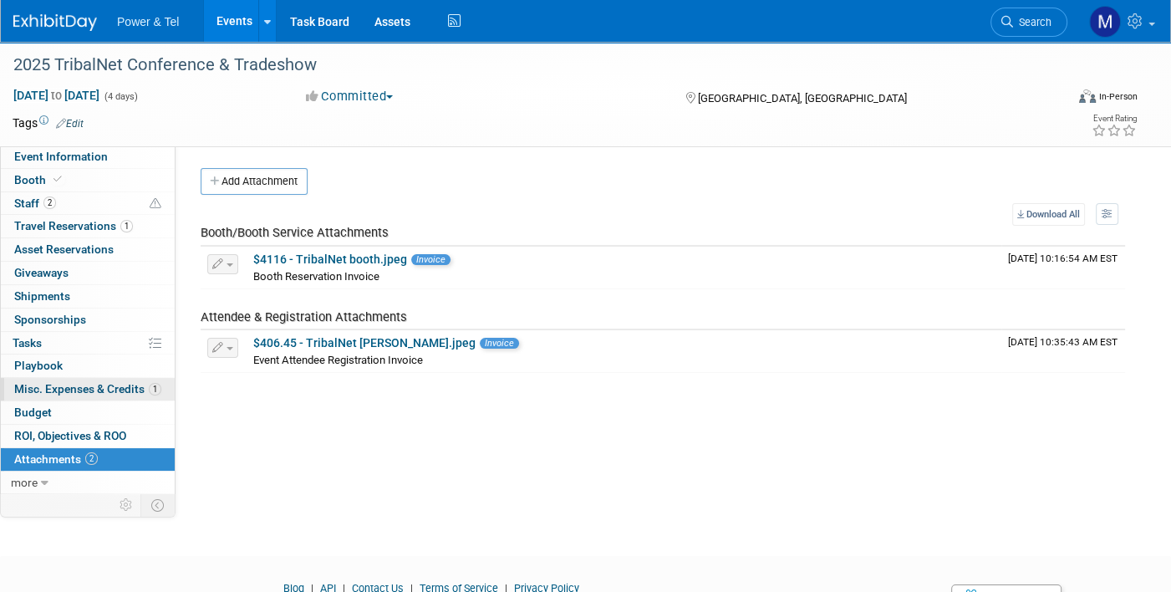
click at [104, 382] on span "Misc. Expenses & Credits 1" at bounding box center [87, 388] width 147 height 13
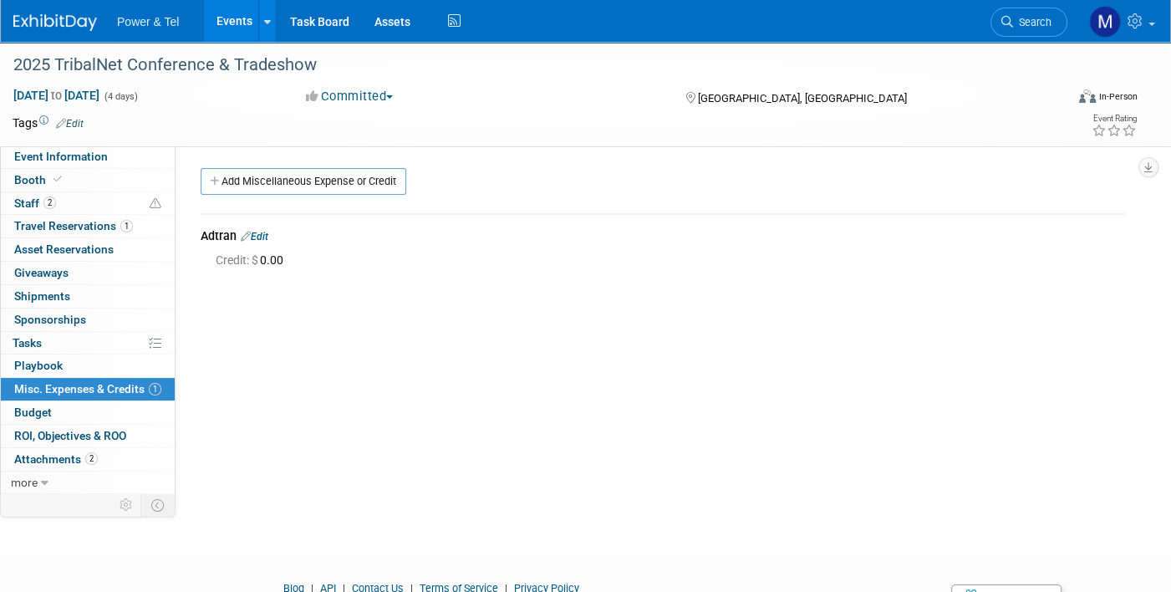
click at [210, 14] on link "Events" at bounding box center [234, 21] width 61 height 42
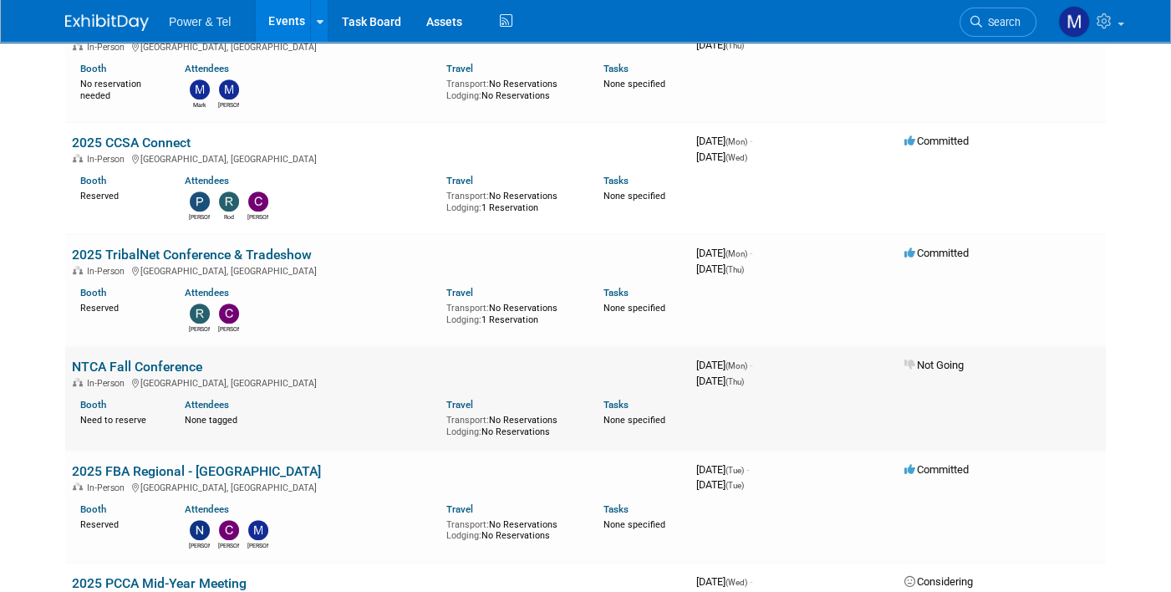
scroll to position [1003, 0]
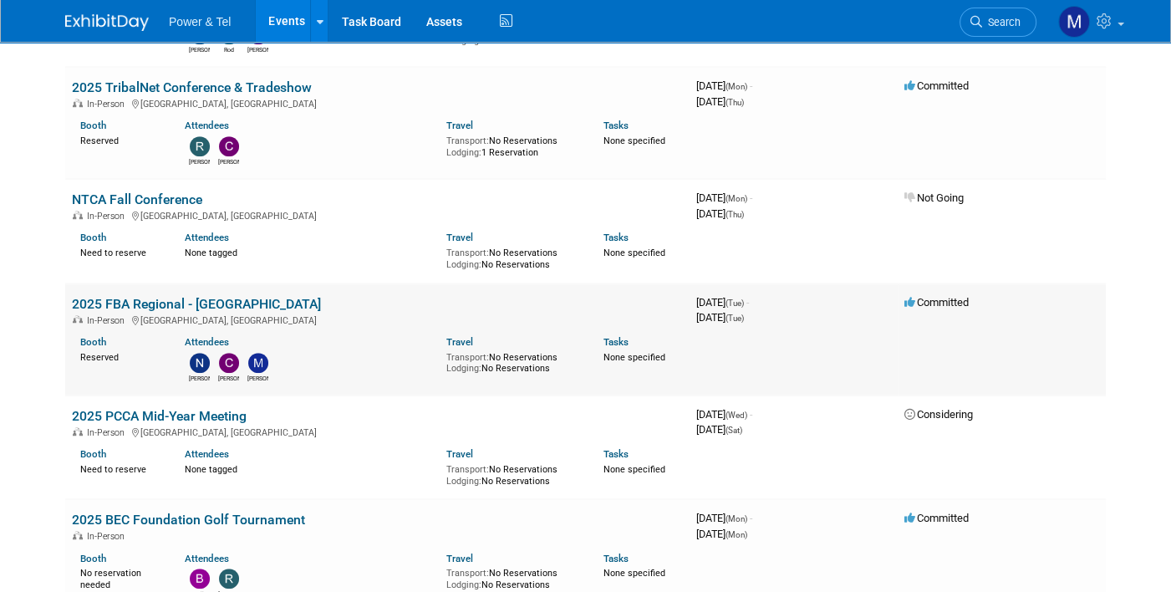
click at [217, 298] on link "2025 FBA Regional - [GEOGRAPHIC_DATA]" at bounding box center [196, 304] width 249 height 16
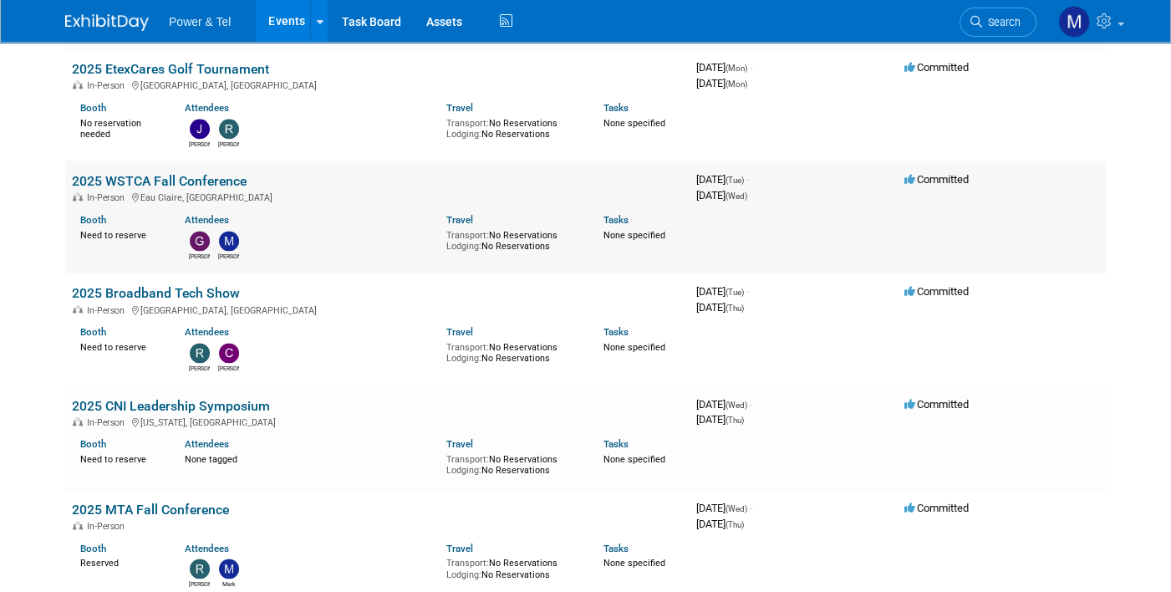
scroll to position [2174, 0]
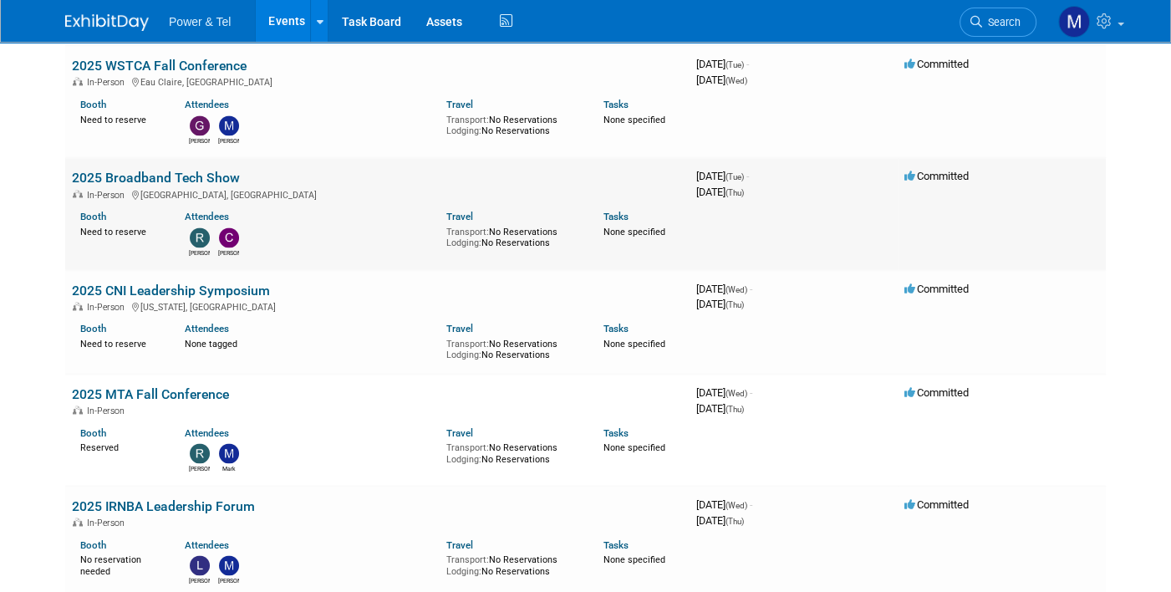
click at [183, 177] on link "2025 Broadband Tech Show" at bounding box center [156, 178] width 168 height 16
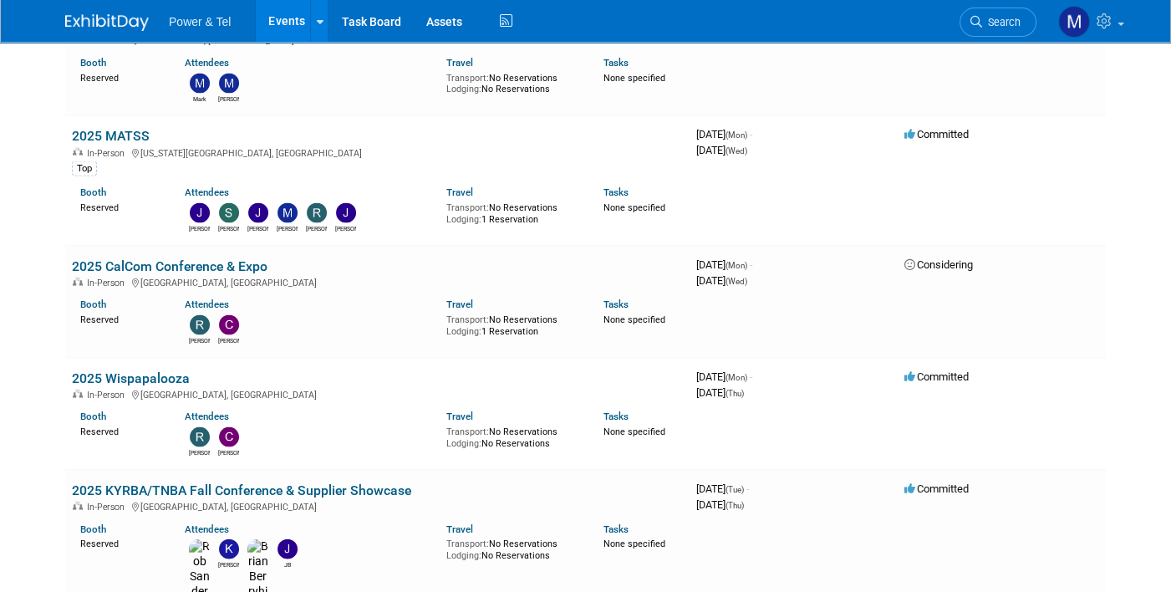
scroll to position [3131, 0]
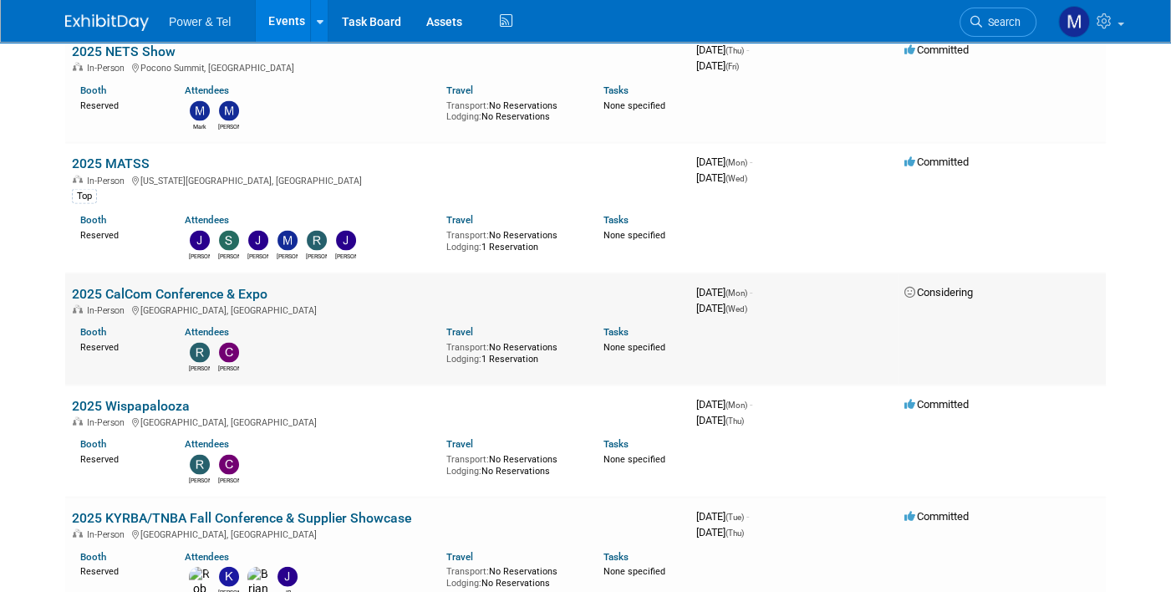
click at [157, 286] on link "2025 CalCom Conference & Expo" at bounding box center [170, 294] width 196 height 16
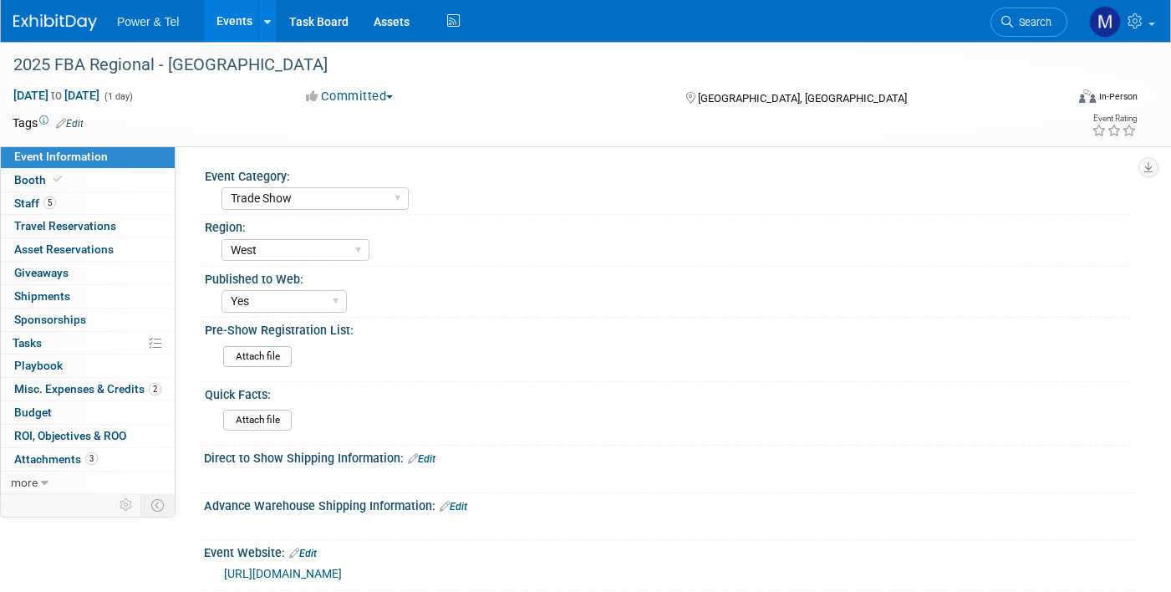
select select "Trade Show"
select select "West"
select select "Yes"
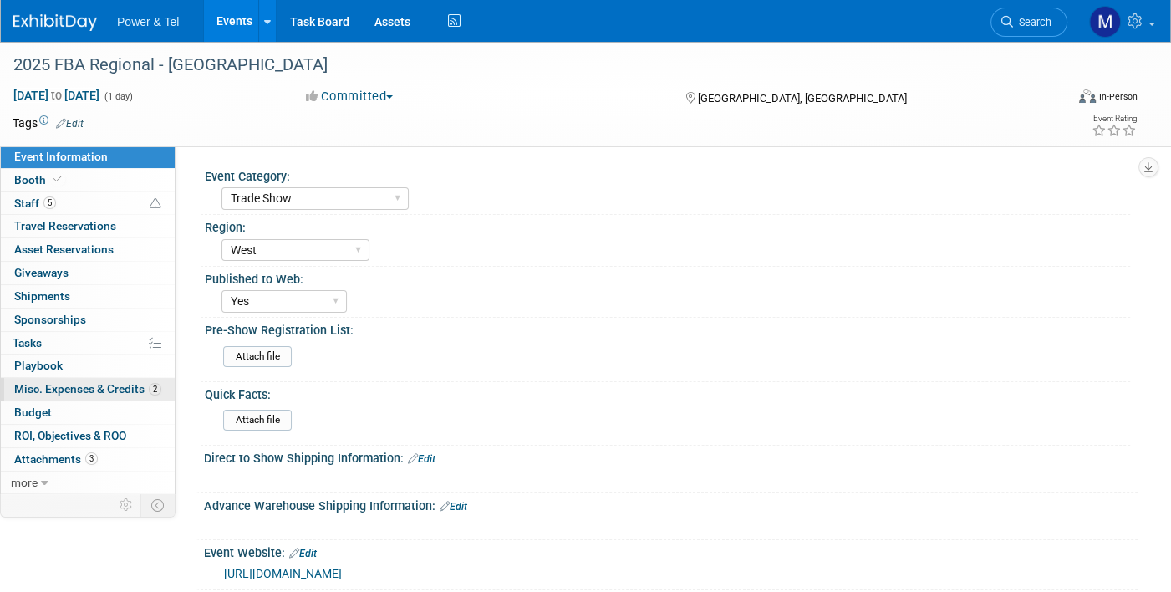
click at [130, 396] on link "2 Misc. Expenses & Credits 2" at bounding box center [88, 389] width 174 height 23
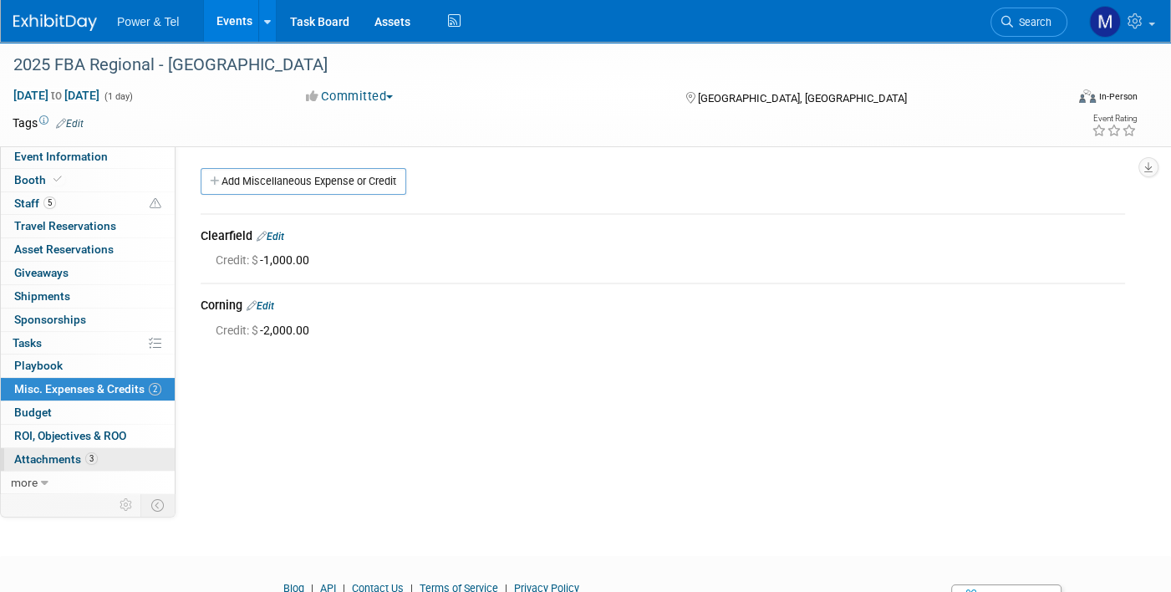
click at [125, 455] on link "3 Attachments 3" at bounding box center [88, 459] width 174 height 23
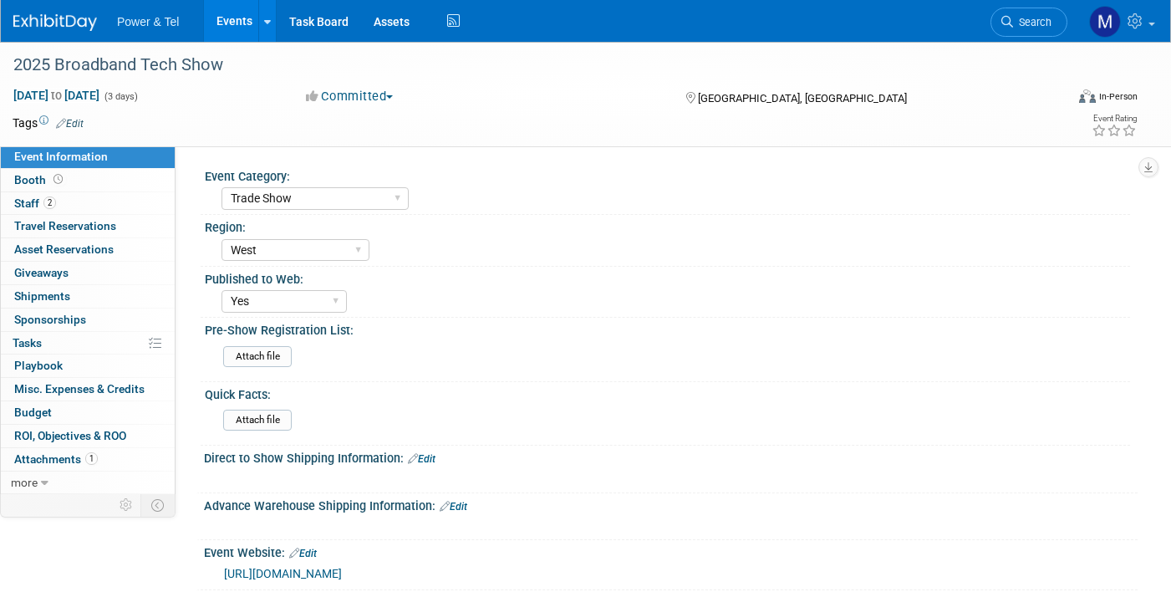
select select "Trade Show"
select select "West"
select select "Yes"
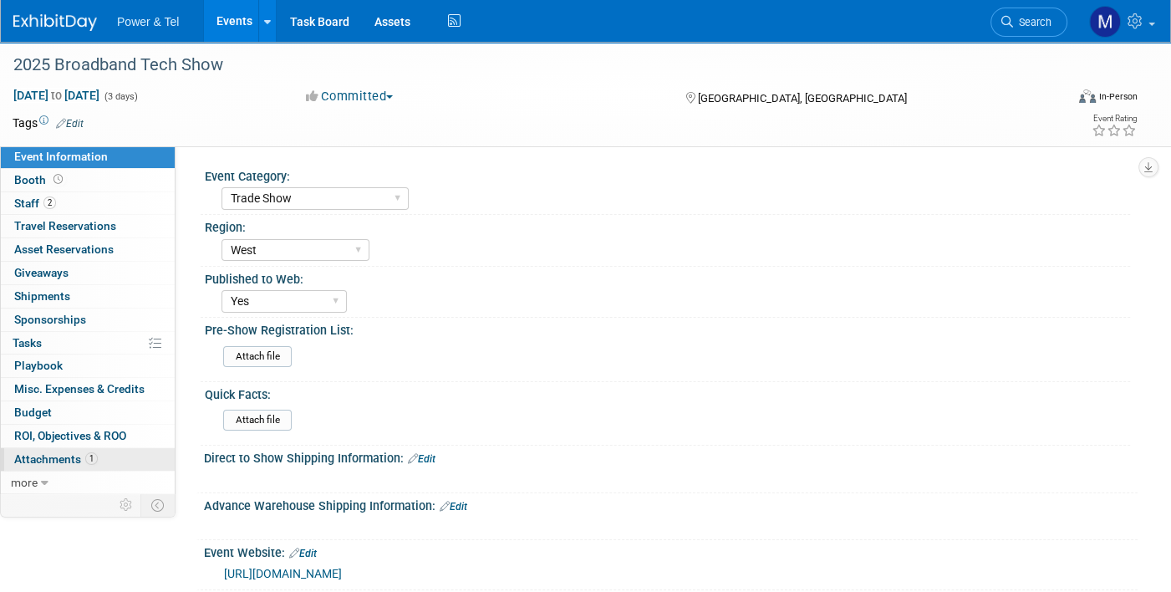
click at [100, 455] on link "1 Attachments 1" at bounding box center [88, 459] width 174 height 23
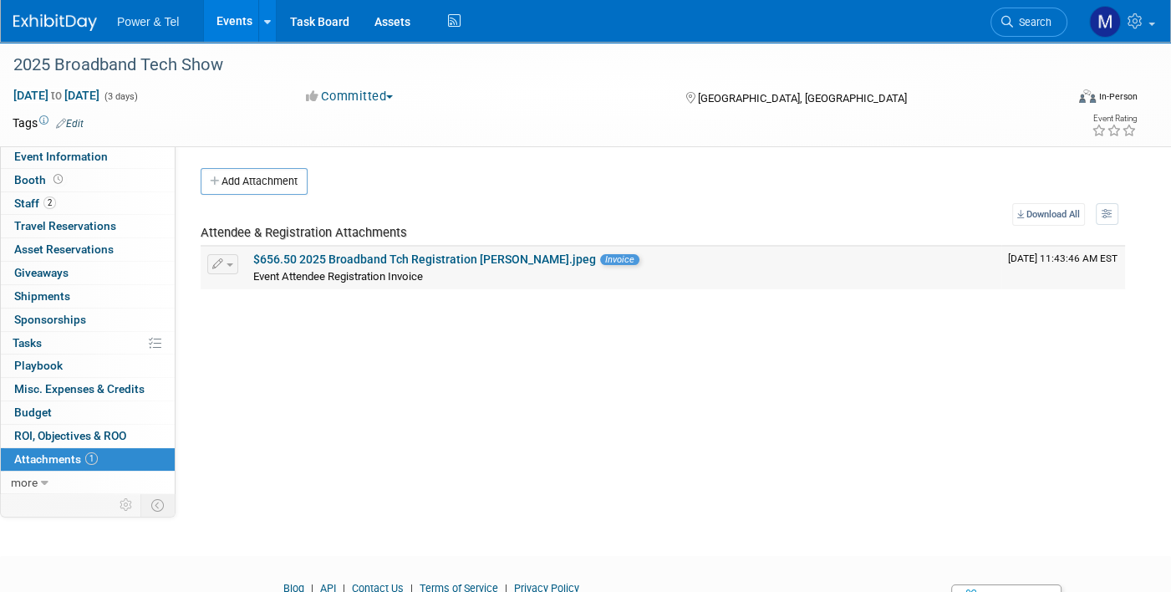
click at [393, 263] on link "$656.50 2025 Broadband Tch Registration Robyn Mayne.jpeg" at bounding box center [424, 258] width 343 height 13
click at [129, 200] on link "2 Staff 2" at bounding box center [88, 203] width 174 height 23
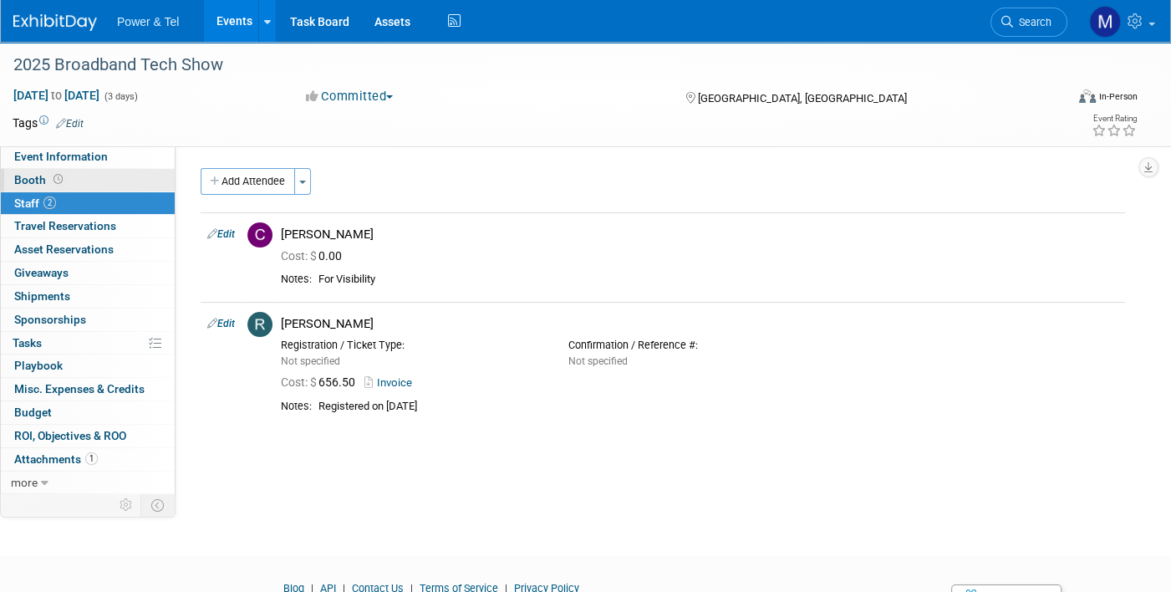
click at [136, 180] on link "Booth" at bounding box center [88, 180] width 174 height 23
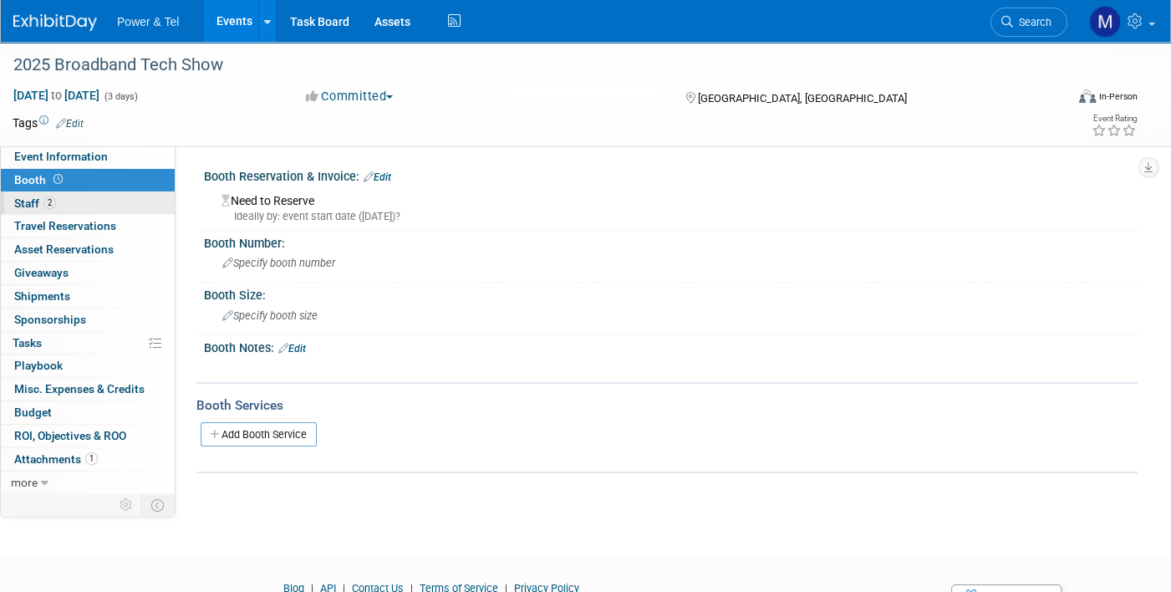
click at [104, 198] on link "2 Staff 2" at bounding box center [88, 203] width 174 height 23
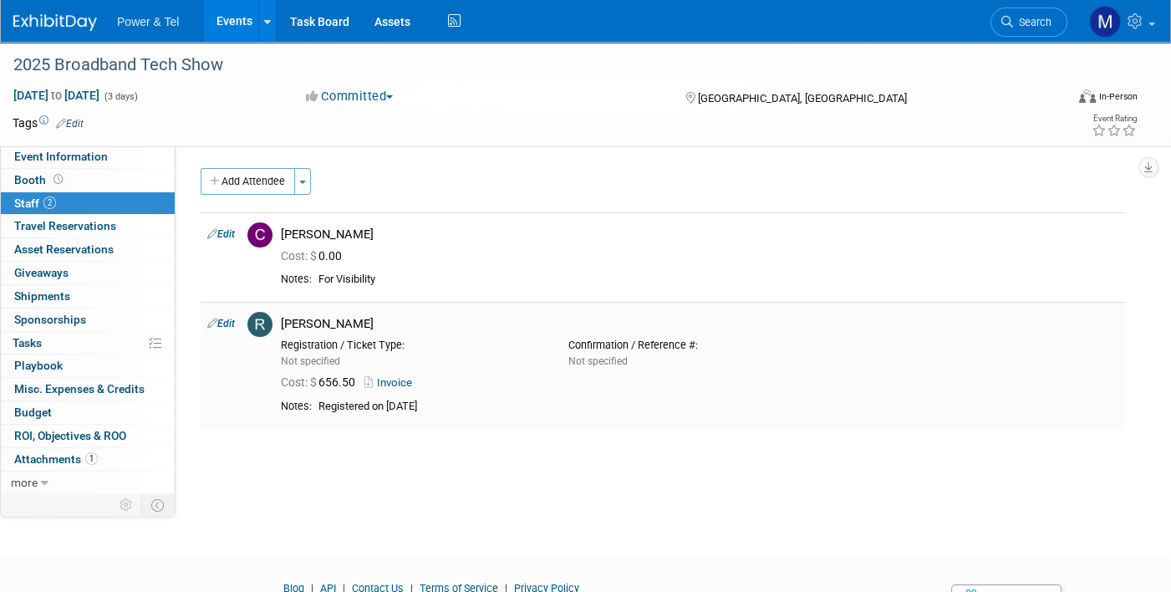
click at [403, 379] on link "Invoice" at bounding box center [391, 382] width 54 height 13
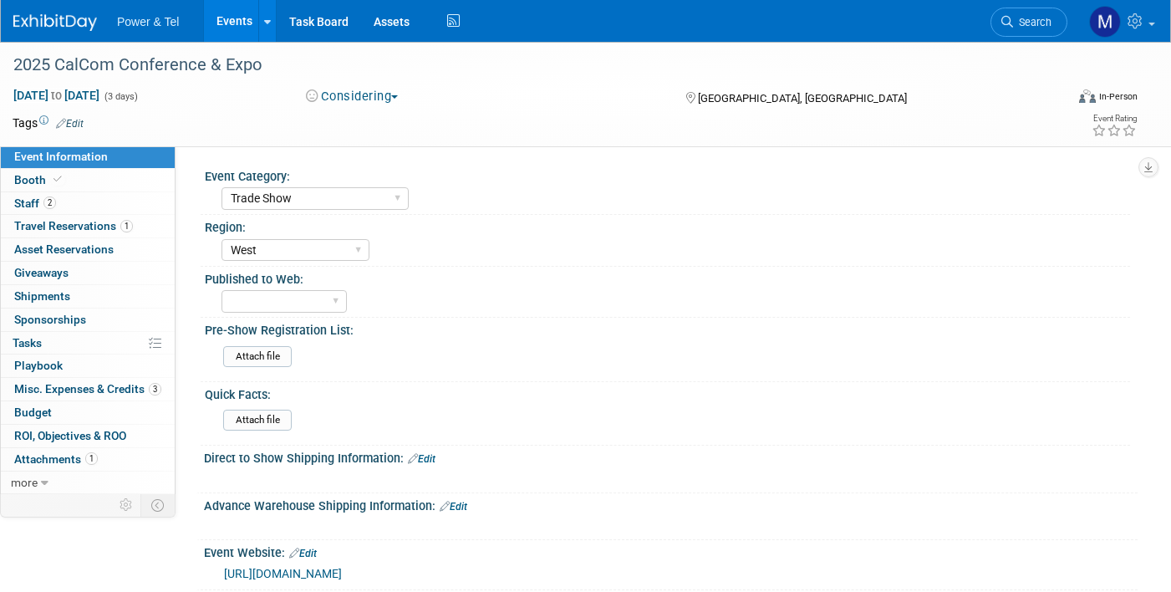
select select "Trade Show"
select select "West"
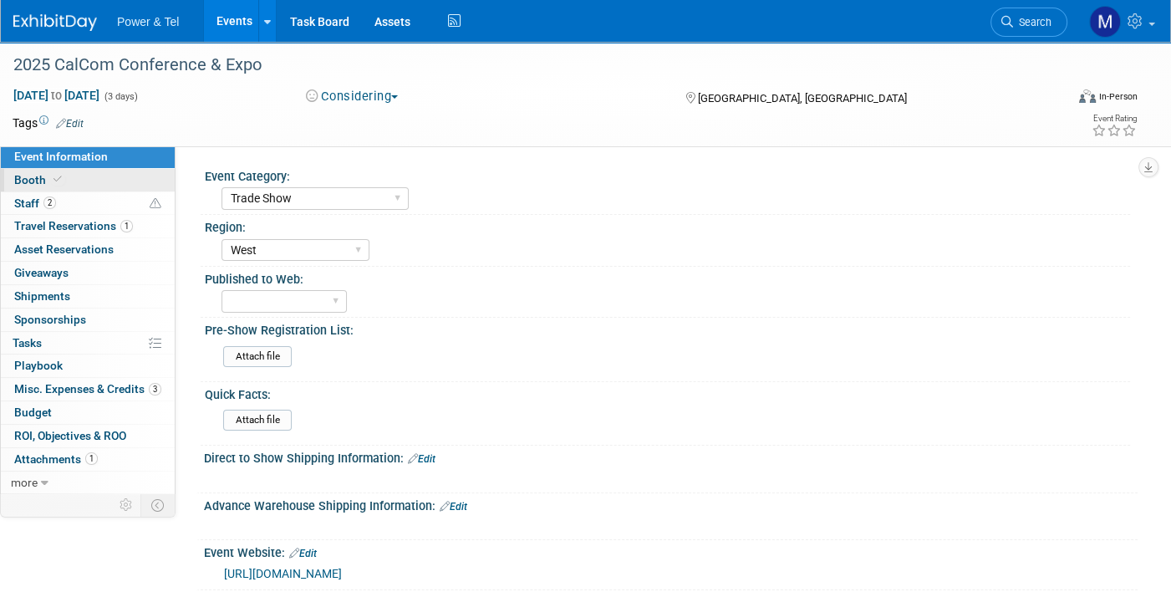
click at [143, 190] on link "Booth" at bounding box center [88, 180] width 174 height 23
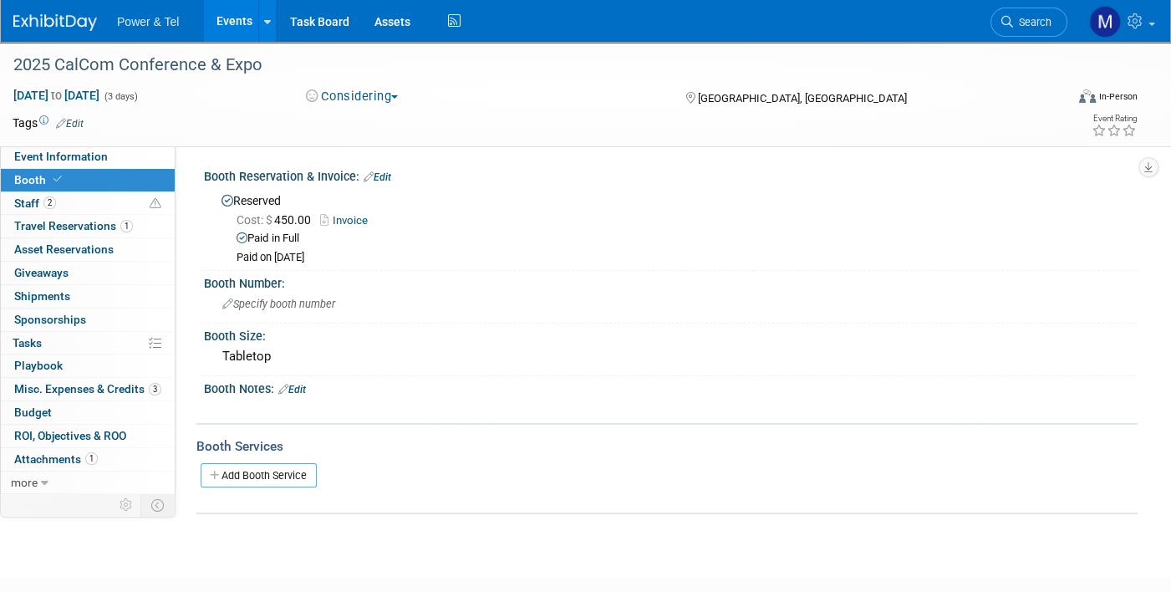
click at [393, 109] on div "[DATE] to [DATE] (3 days) [DATE] to [DATE] Considering Committed Considering No…" at bounding box center [575, 99] width 1150 height 25
click at [380, 98] on button "Considering" at bounding box center [352, 97] width 104 height 18
click at [380, 122] on link "Committed" at bounding box center [367, 123] width 132 height 23
click at [107, 203] on link "2 Staff 2" at bounding box center [88, 203] width 174 height 23
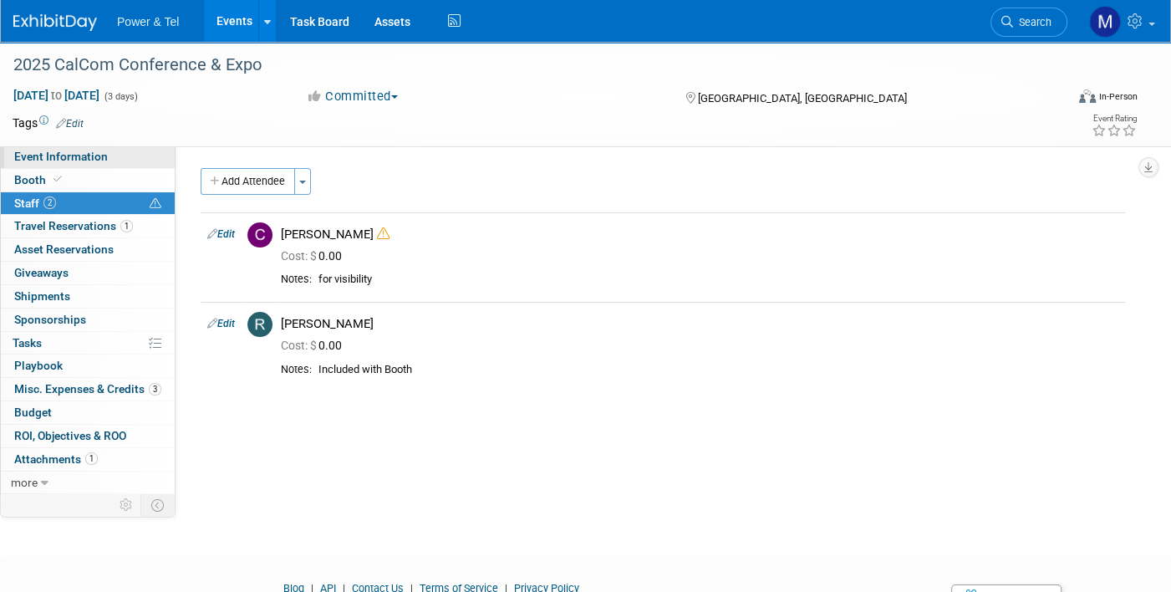
click at [121, 161] on link "Event Information" at bounding box center [88, 156] width 174 height 23
select select "Trade Show"
select select "West"
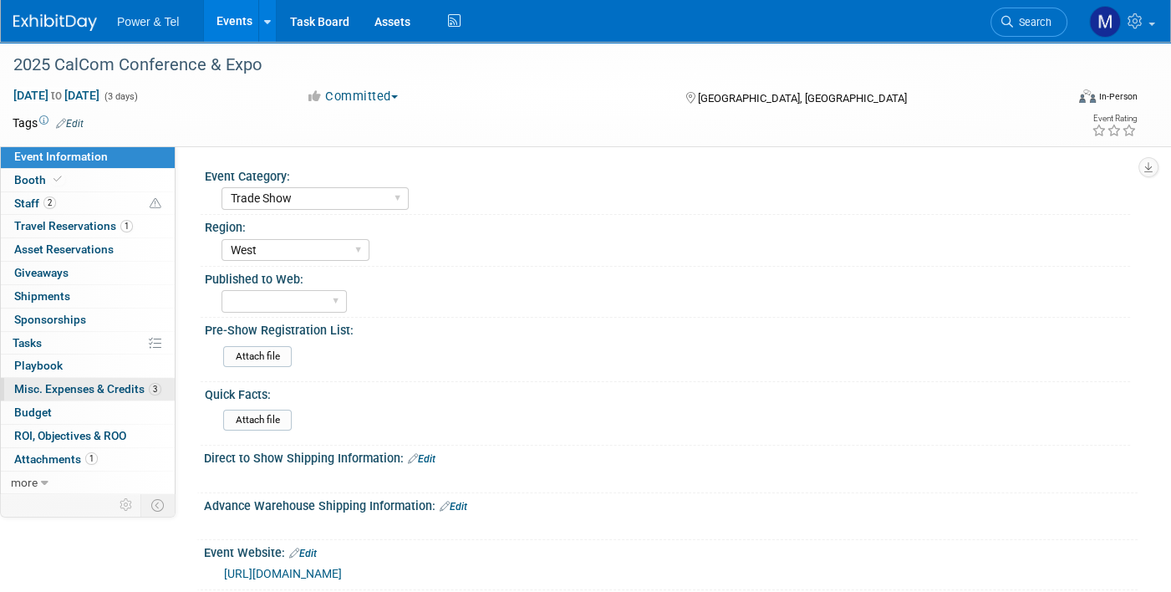
click at [98, 378] on link "3 Misc. Expenses & Credits 3" at bounding box center [88, 389] width 174 height 23
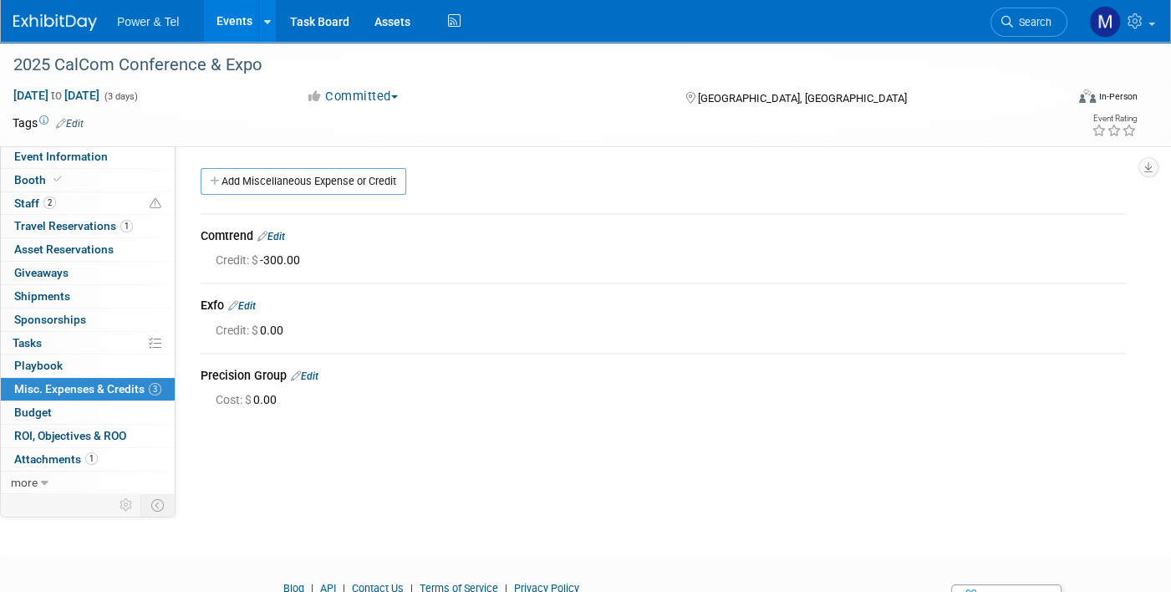
click at [89, 39] on div "Power & Tel Events Add Event Bulk Upload Events Shareable Event Boards Recently…" at bounding box center [575, 21] width 1124 height 42
click at [87, 28] on img at bounding box center [55, 22] width 84 height 17
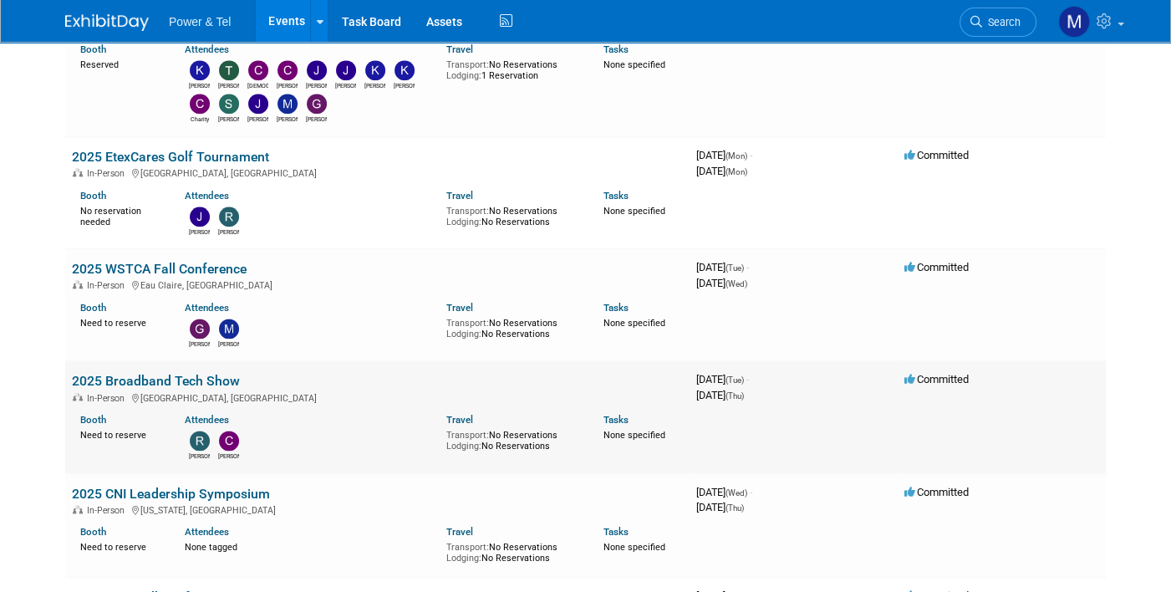
scroll to position [2006, 0]
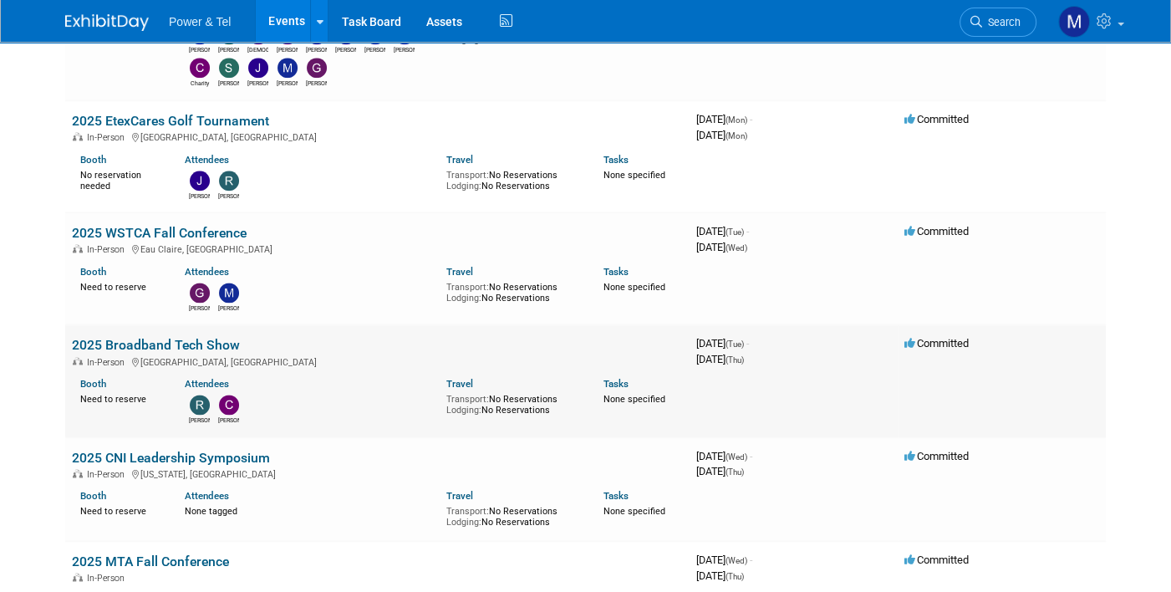
click at [233, 337] on link "2025 Broadband Tech Show" at bounding box center [156, 345] width 168 height 16
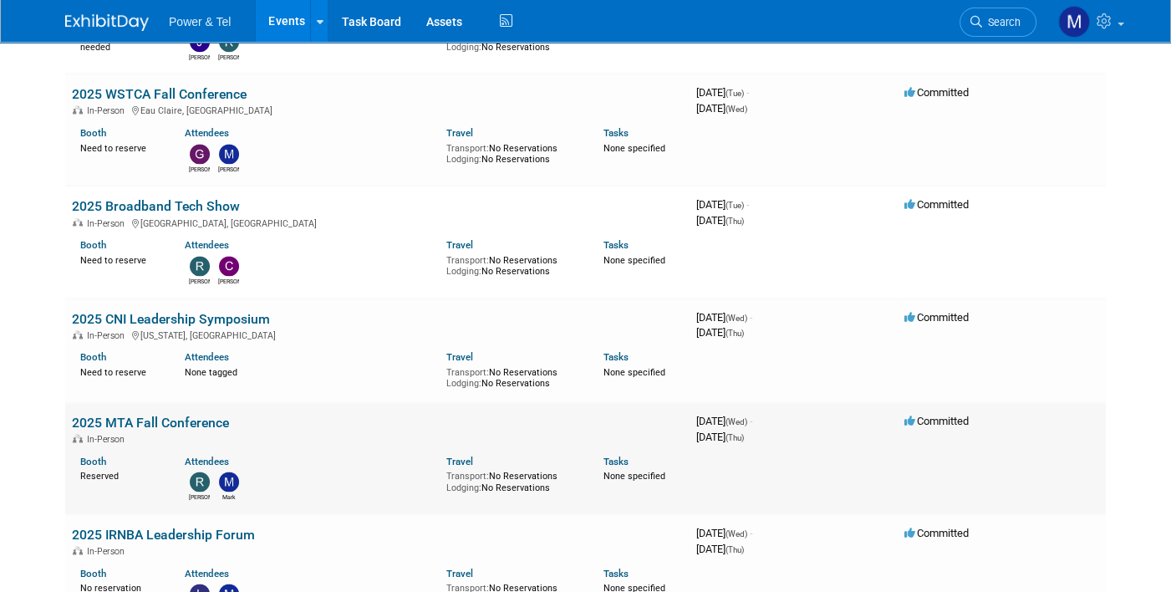
scroll to position [2174, 0]
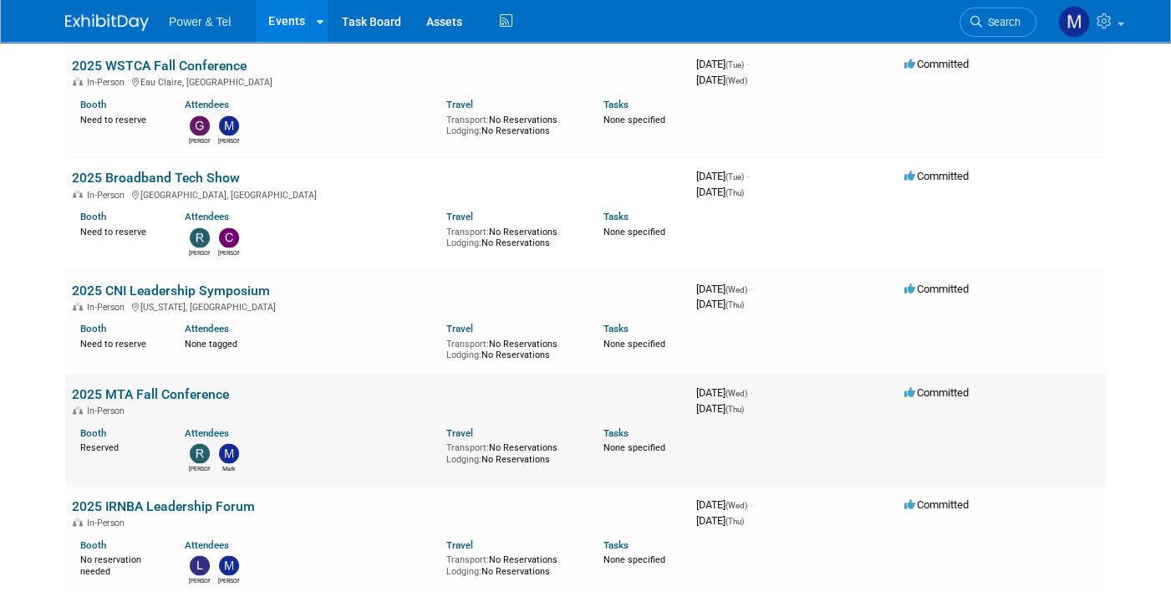
click at [154, 390] on link "2025 MTA Fall Conference" at bounding box center [150, 394] width 157 height 16
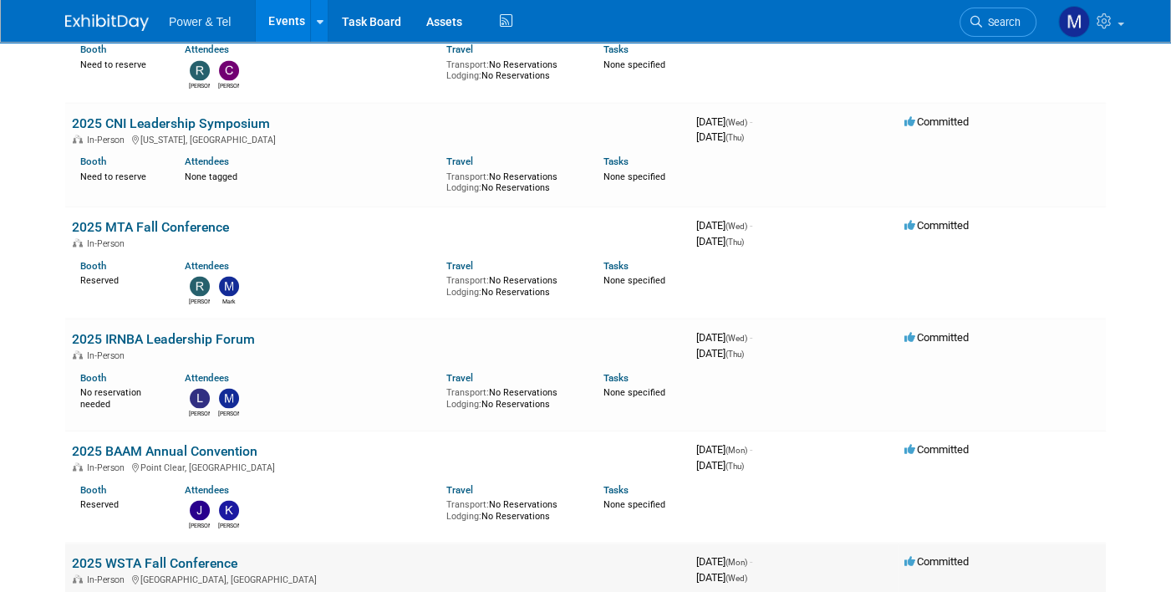
scroll to position [2508, 0]
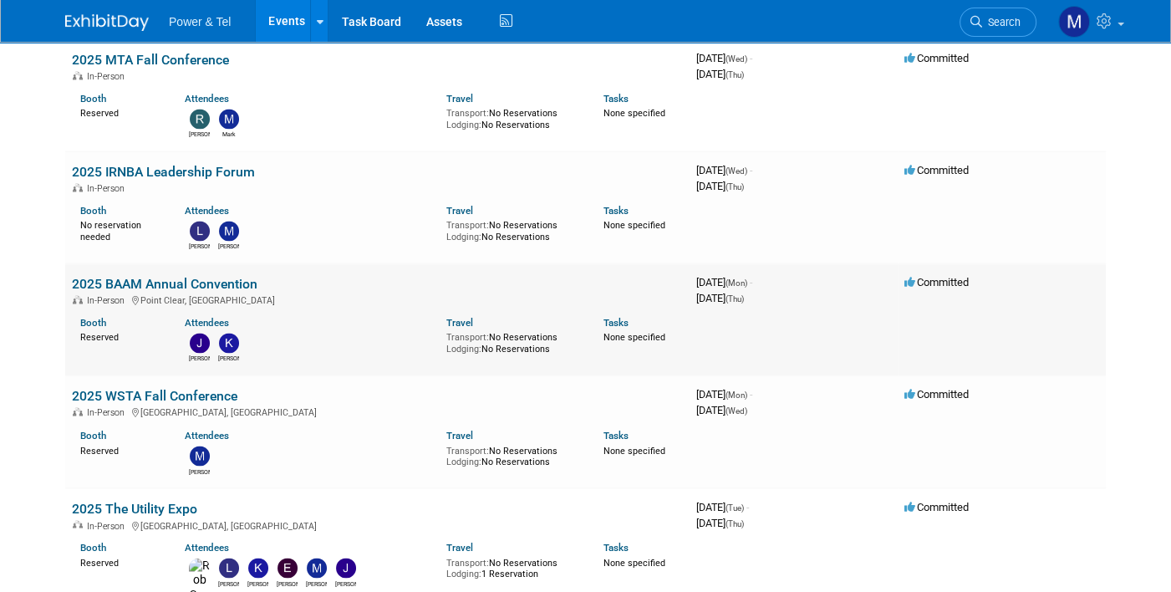
click at [171, 276] on link "2025 BAAM Annual Convention" at bounding box center [165, 284] width 186 height 16
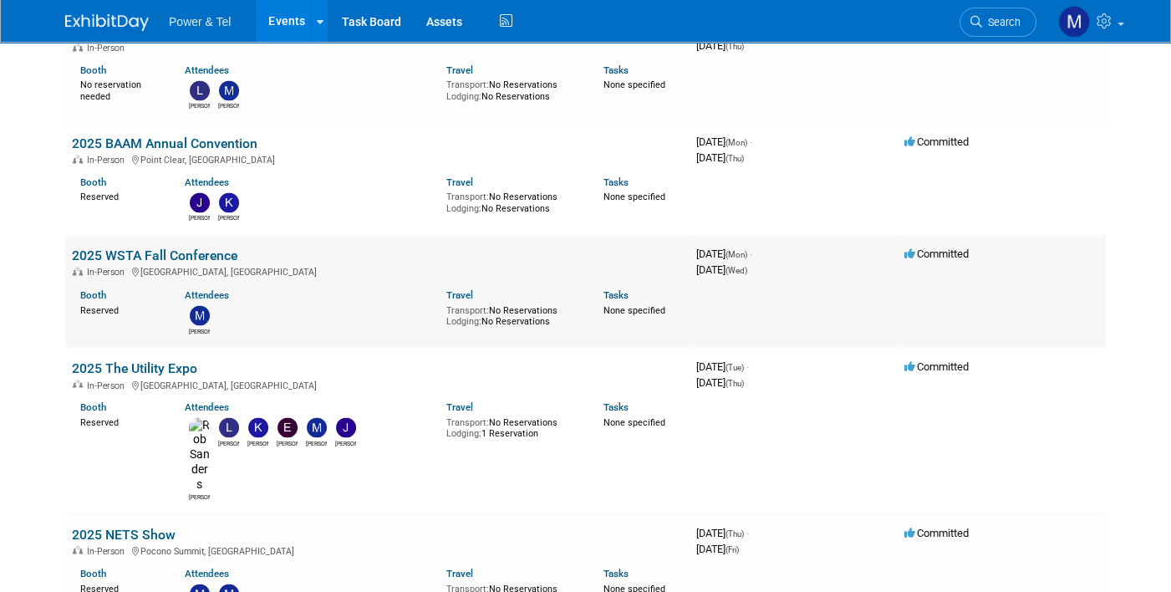
scroll to position [2675, 0]
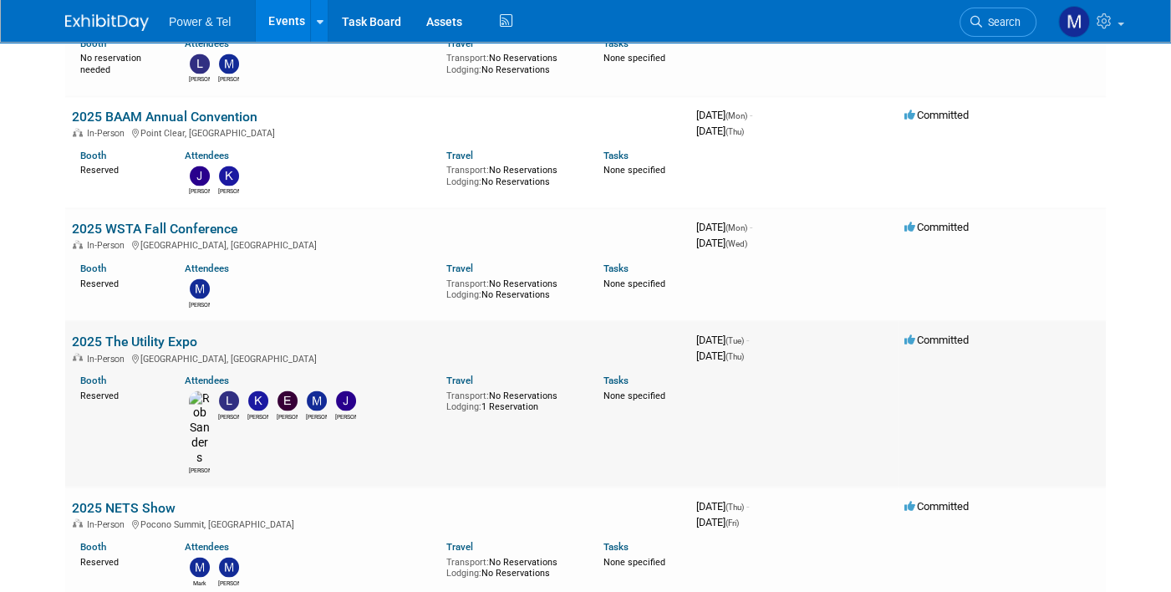
click at [174, 320] on td "2025 The Utility Expo In-Person Louisville, KY Booth Reserved Attendees Rob Lyd…" at bounding box center [377, 403] width 624 height 166
click at [174, 333] on link "2025 The Utility Expo" at bounding box center [134, 341] width 125 height 16
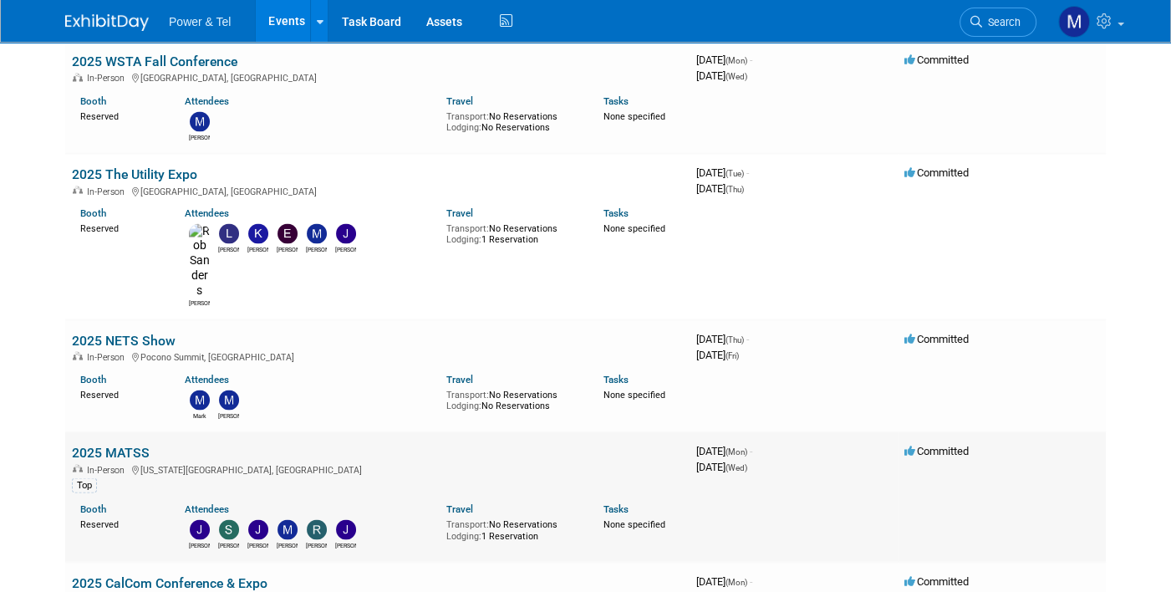
click at [101, 444] on link "2025 MATSS" at bounding box center [111, 452] width 78 height 16
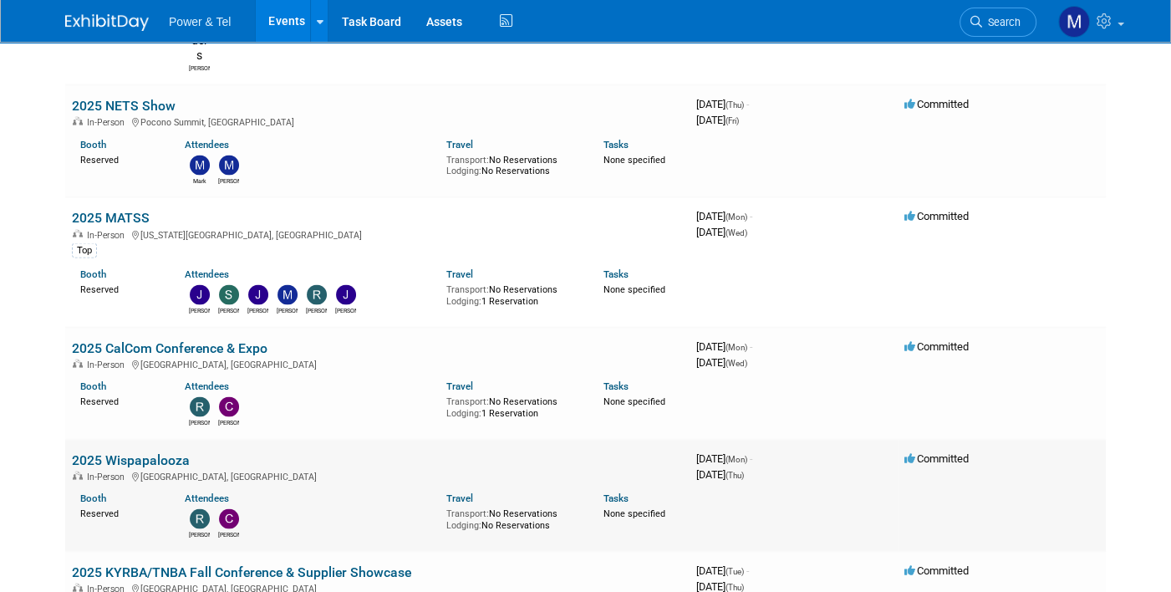
scroll to position [3177, 0]
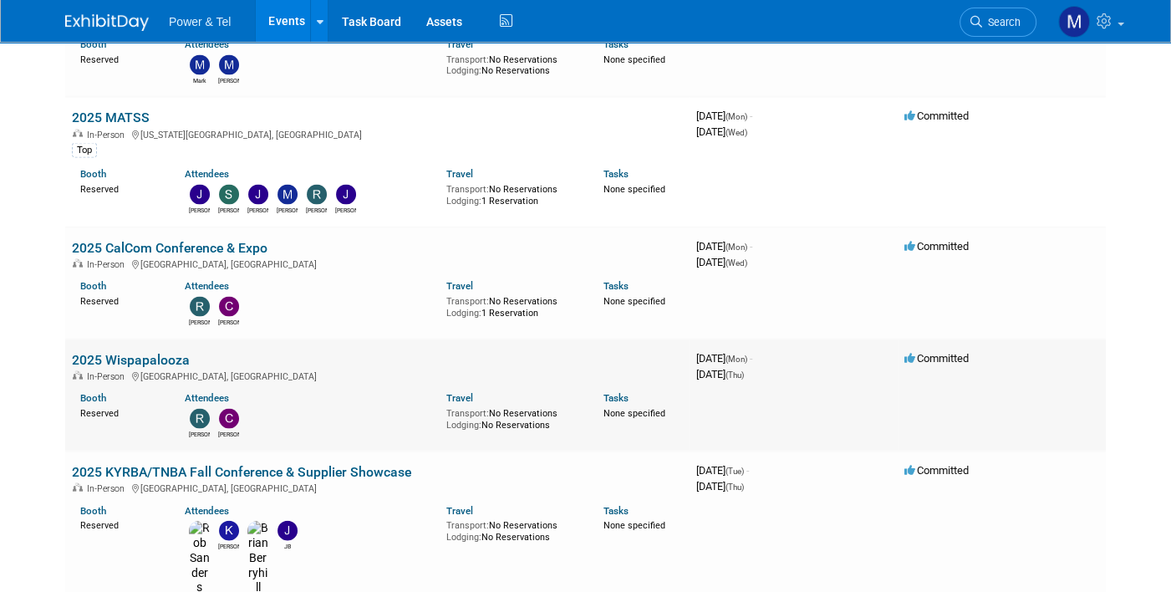
click at [171, 352] on link "2025 Wispapalooza" at bounding box center [131, 360] width 118 height 16
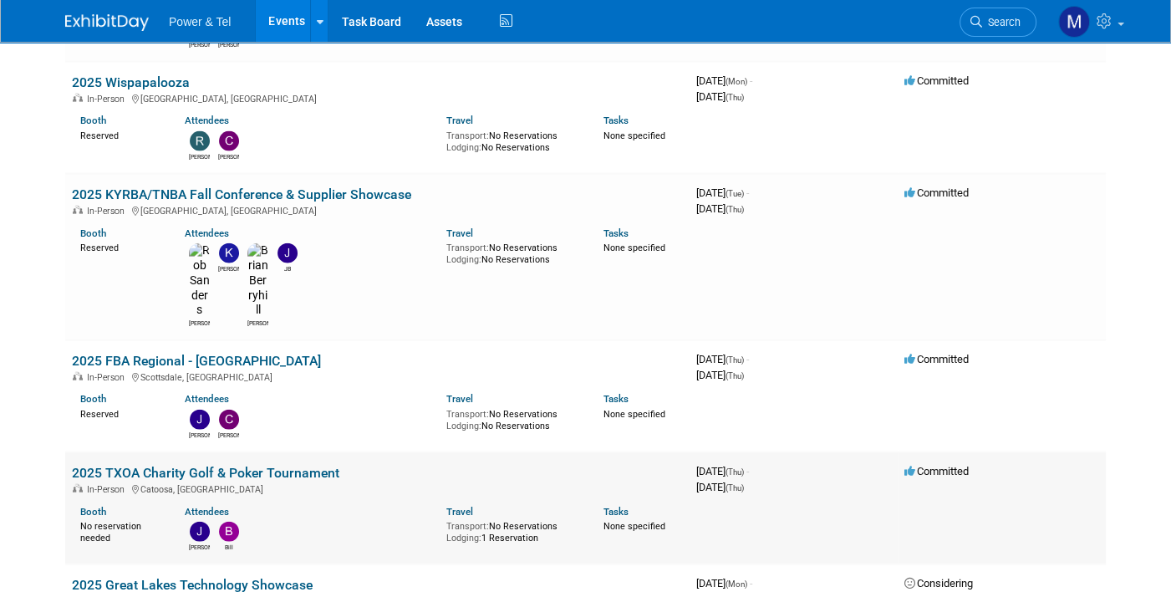
scroll to position [3511, 0]
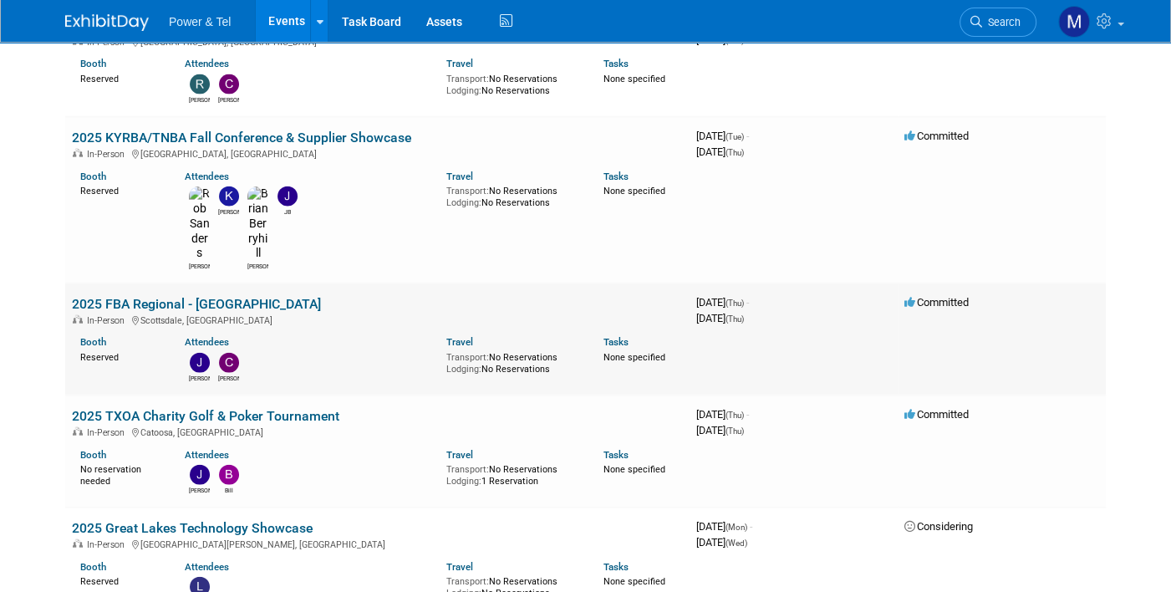
click at [224, 296] on link "2025 FBA Regional - Scottsdale" at bounding box center [196, 304] width 249 height 16
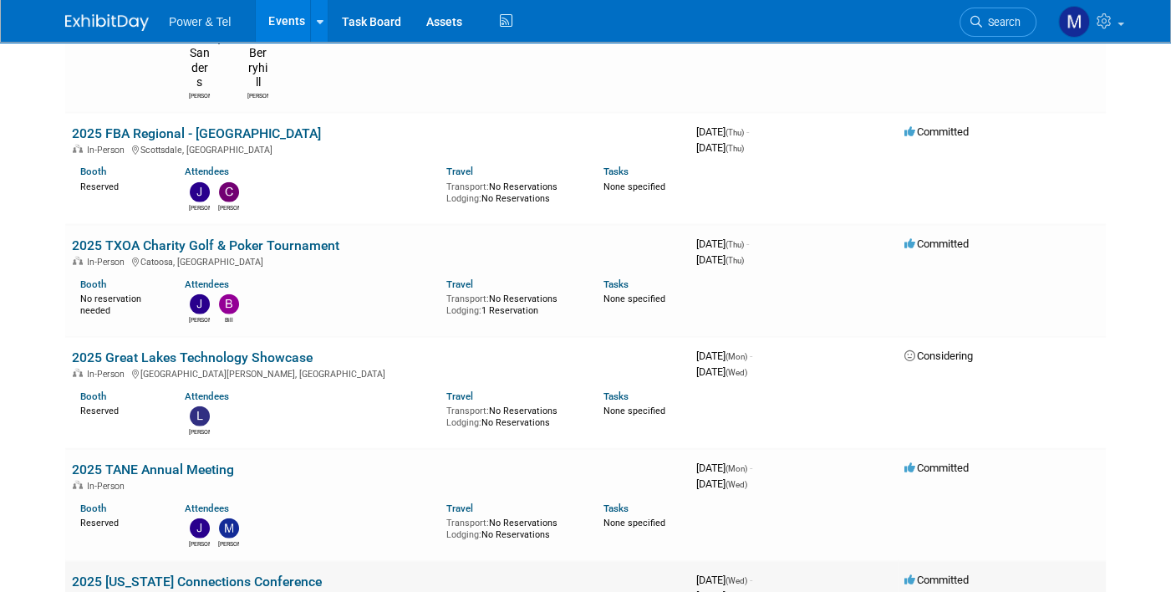
scroll to position [3845, 0]
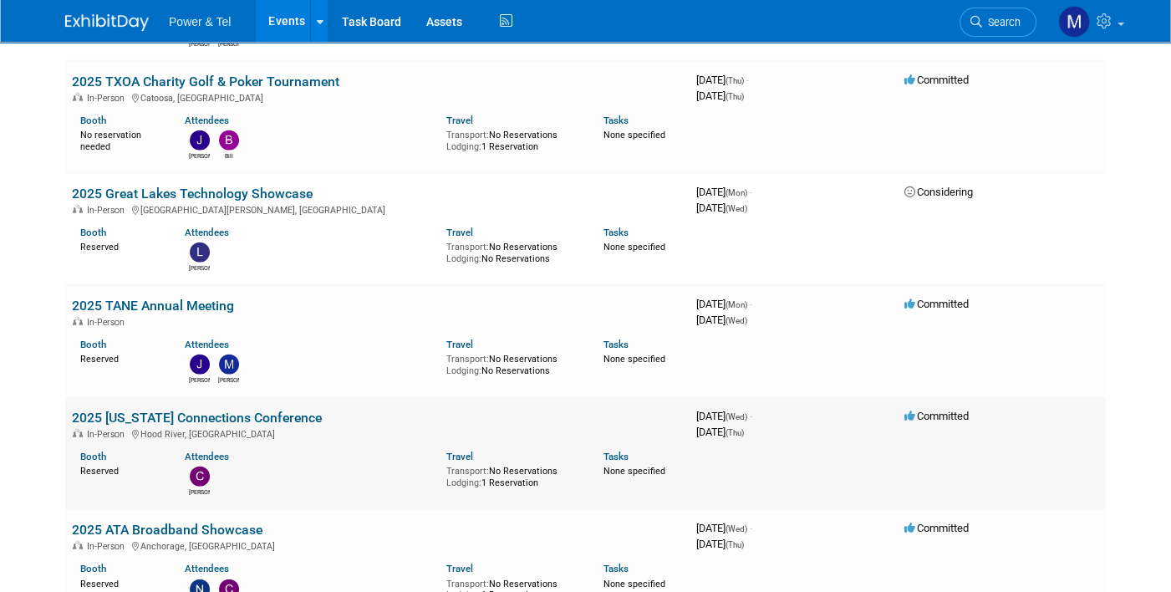
click at [269, 410] on link "2025 [US_STATE] Connections Conference" at bounding box center [197, 418] width 250 height 16
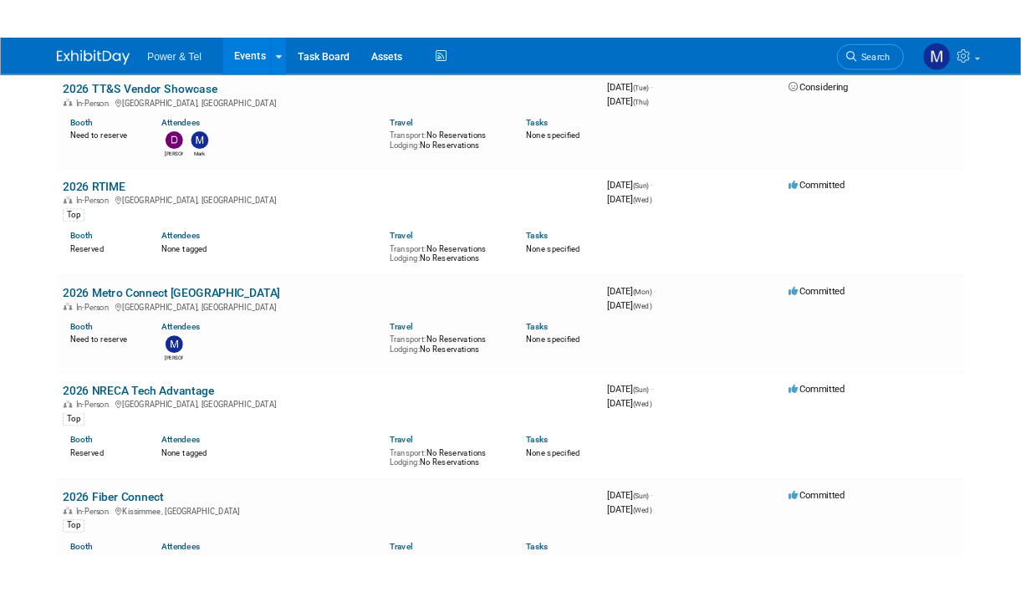
scroll to position [4180, 0]
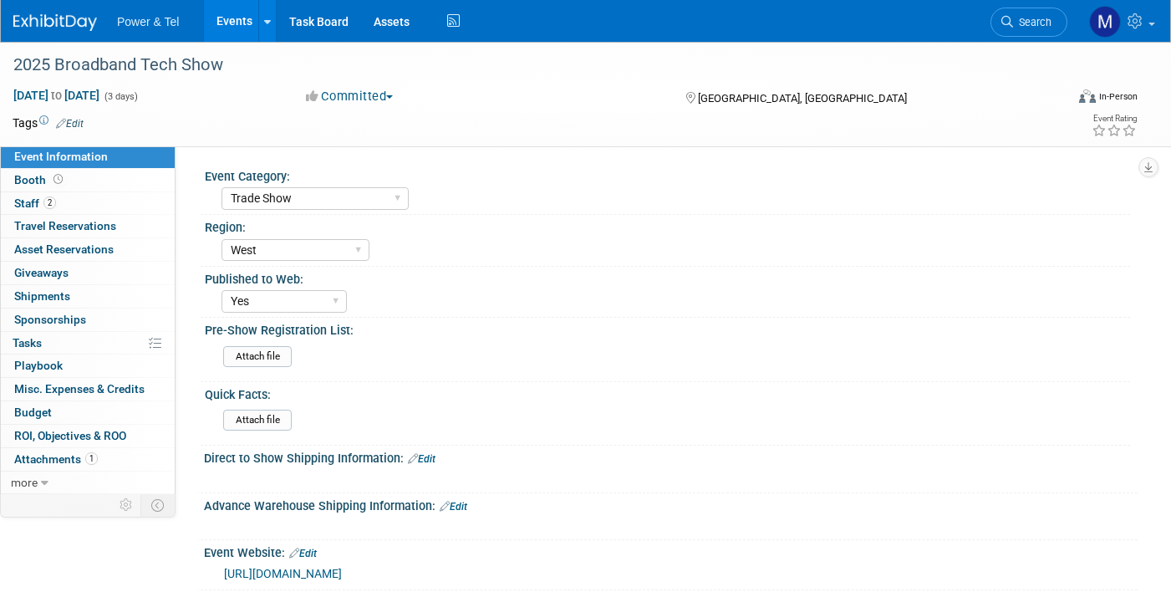
select select "Trade Show"
select select "West"
select select "Yes"
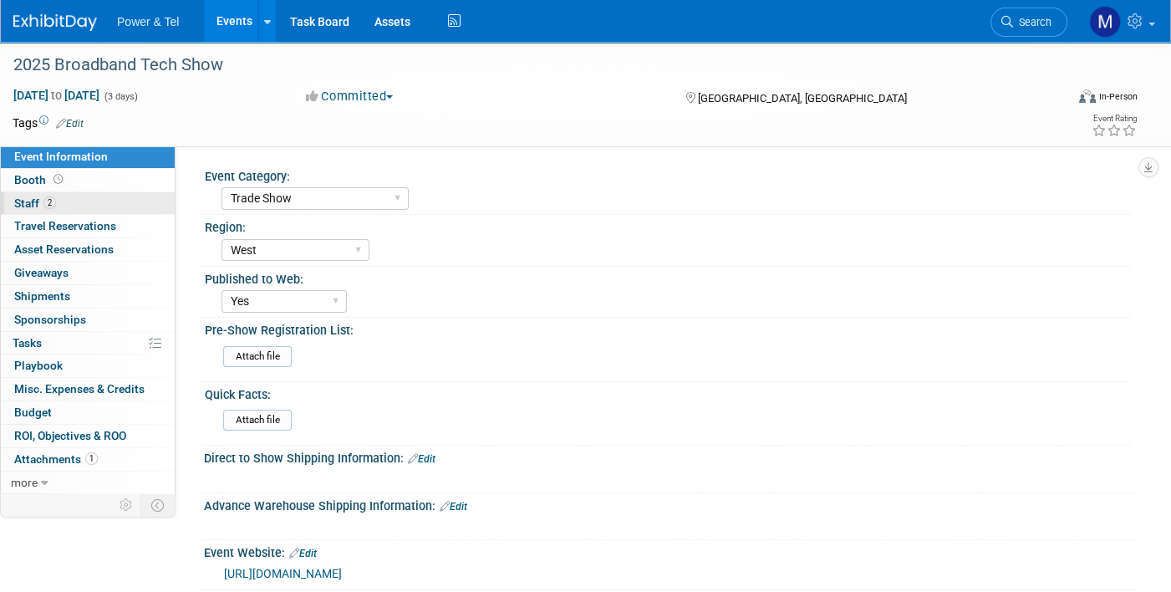
click at [115, 193] on link "2 Staff 2" at bounding box center [88, 203] width 174 height 23
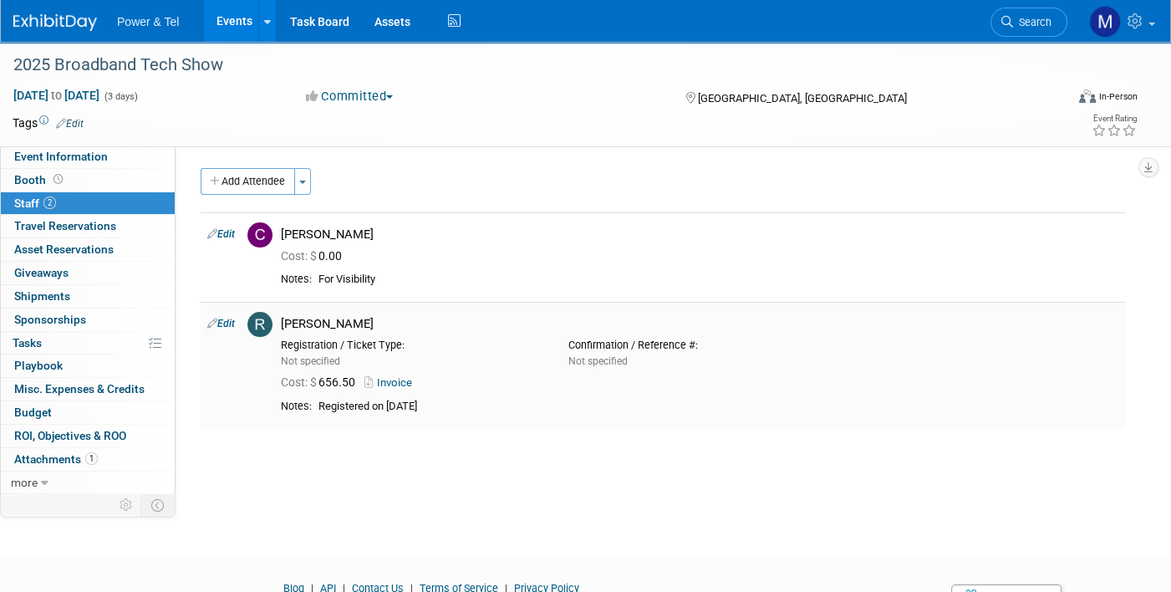
click at [394, 379] on link "Invoice" at bounding box center [391, 382] width 54 height 13
click at [94, 176] on link "Booth" at bounding box center [88, 180] width 174 height 23
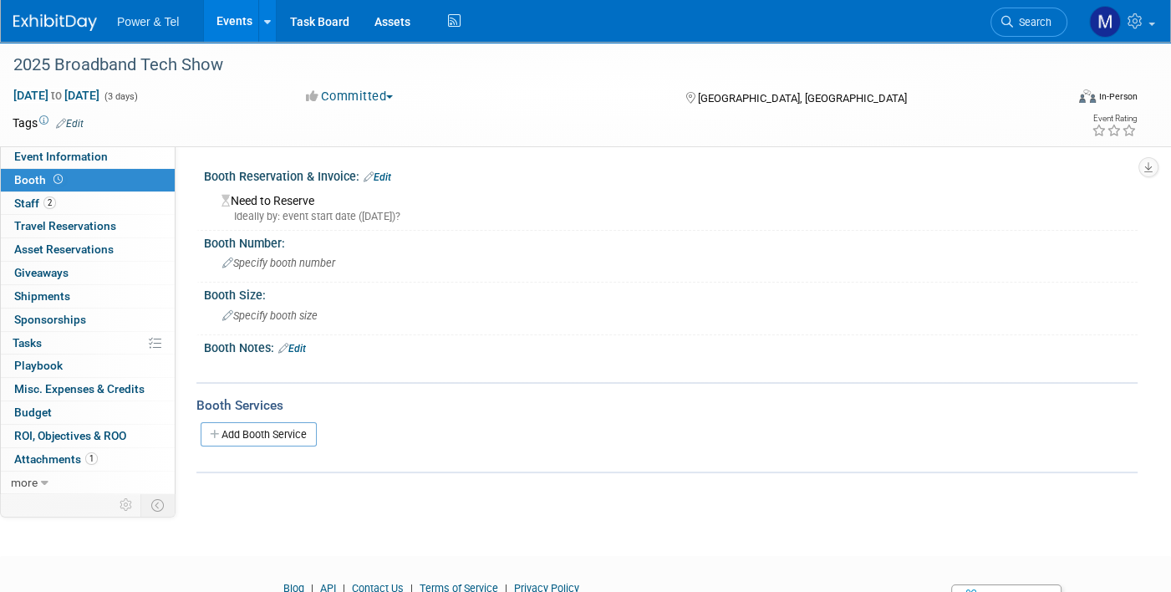
click at [380, 167] on div "Booth Reservation & Invoice: Edit" at bounding box center [671, 175] width 934 height 22
click at [380, 176] on link "Edit" at bounding box center [378, 177] width 28 height 12
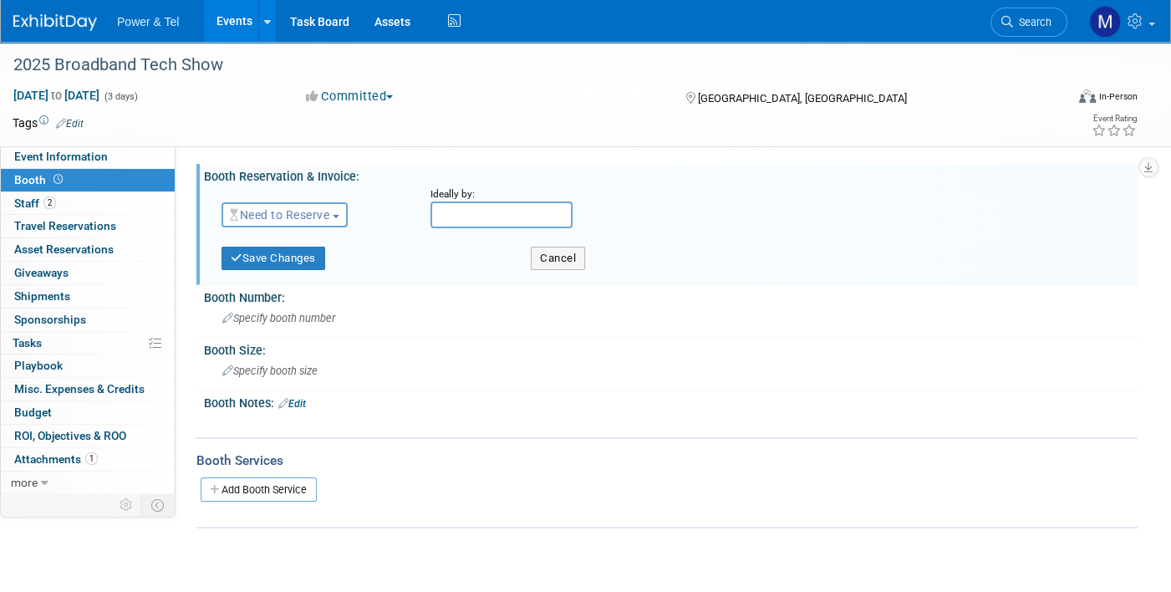
drag, startPoint x: 301, startPoint y: 206, endPoint x: 314, endPoint y: 255, distance: 50.3
click at [302, 206] on button "Need to Reserve" at bounding box center [285, 214] width 126 height 25
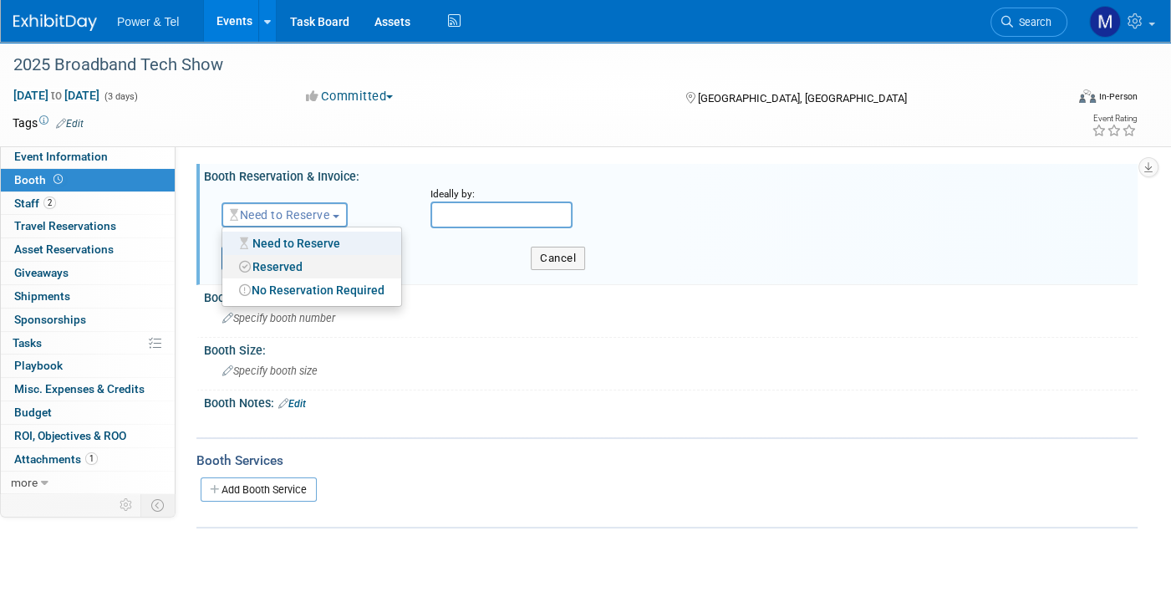
click at [319, 261] on link "Reserved" at bounding box center [311, 266] width 179 height 23
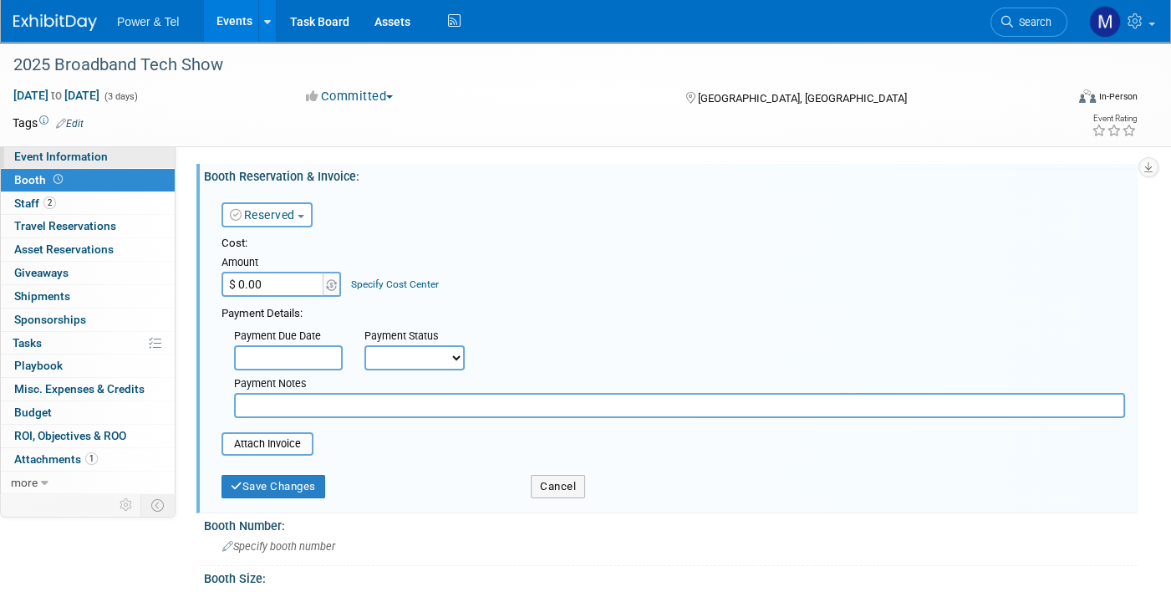
click at [86, 154] on span "Event Information" at bounding box center [61, 156] width 94 height 13
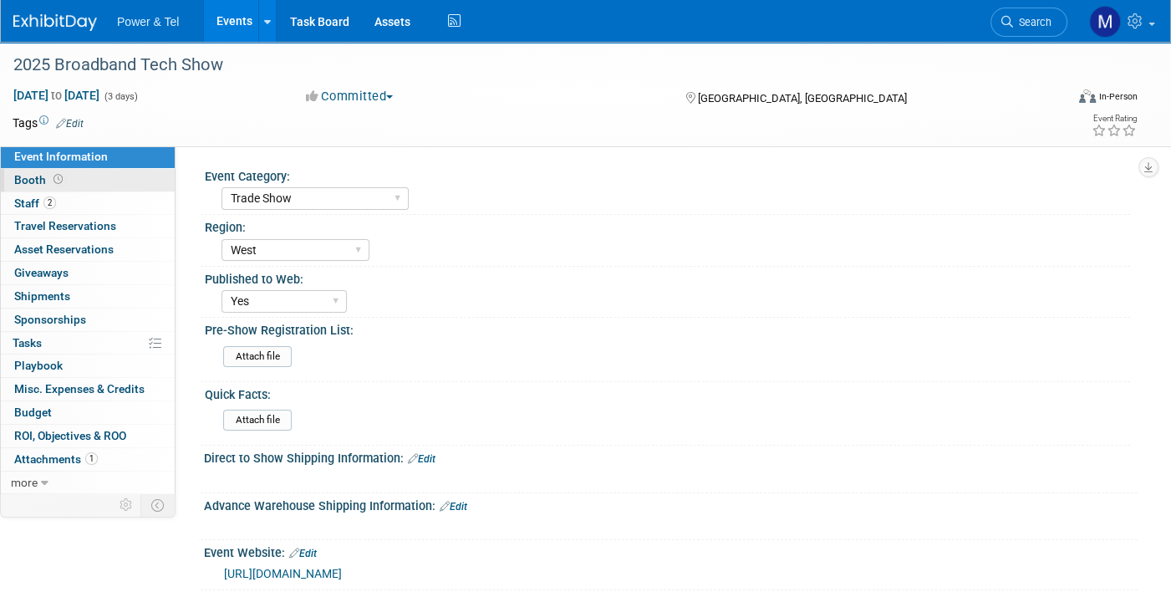
click at [108, 183] on link "Booth" at bounding box center [88, 180] width 174 height 23
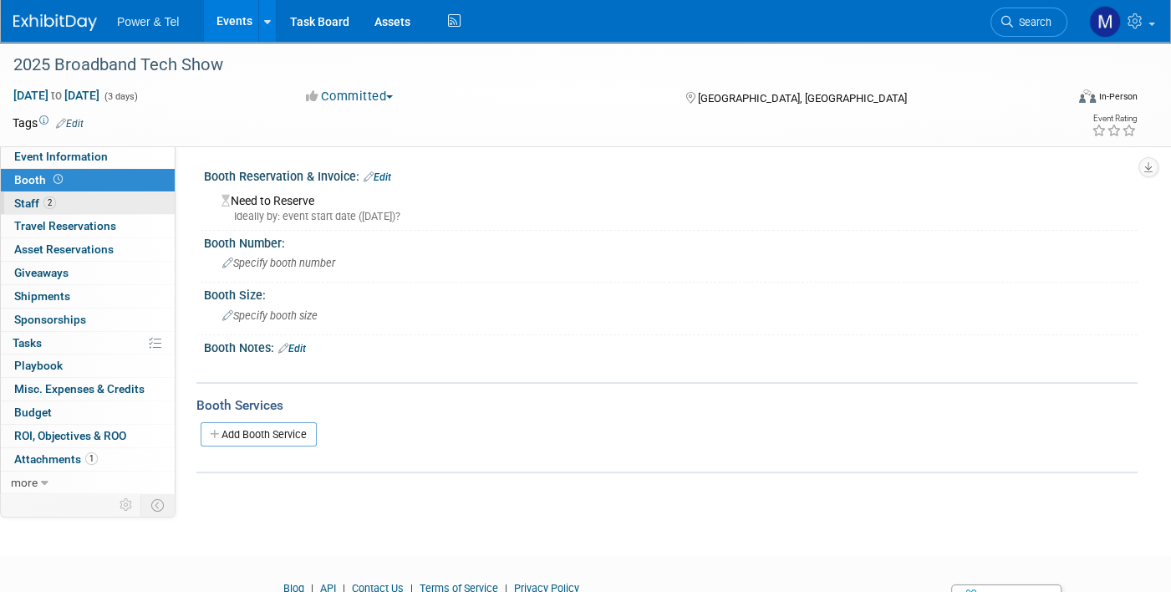
click at [117, 203] on link "2 Staff 2" at bounding box center [88, 203] width 174 height 23
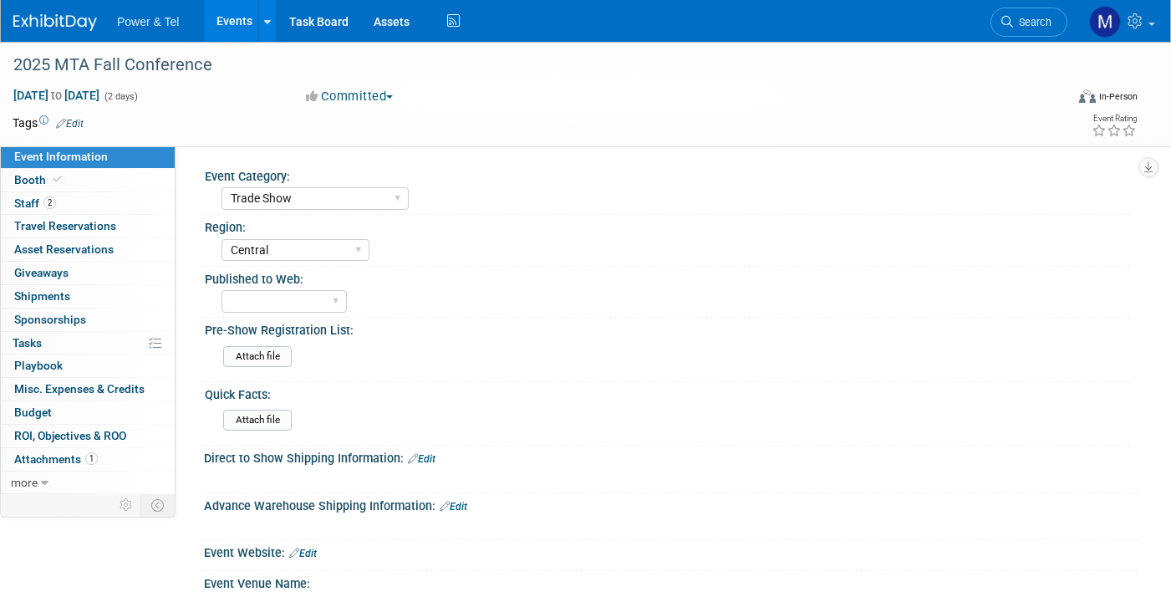
select select "Trade Show"
select select "Central"
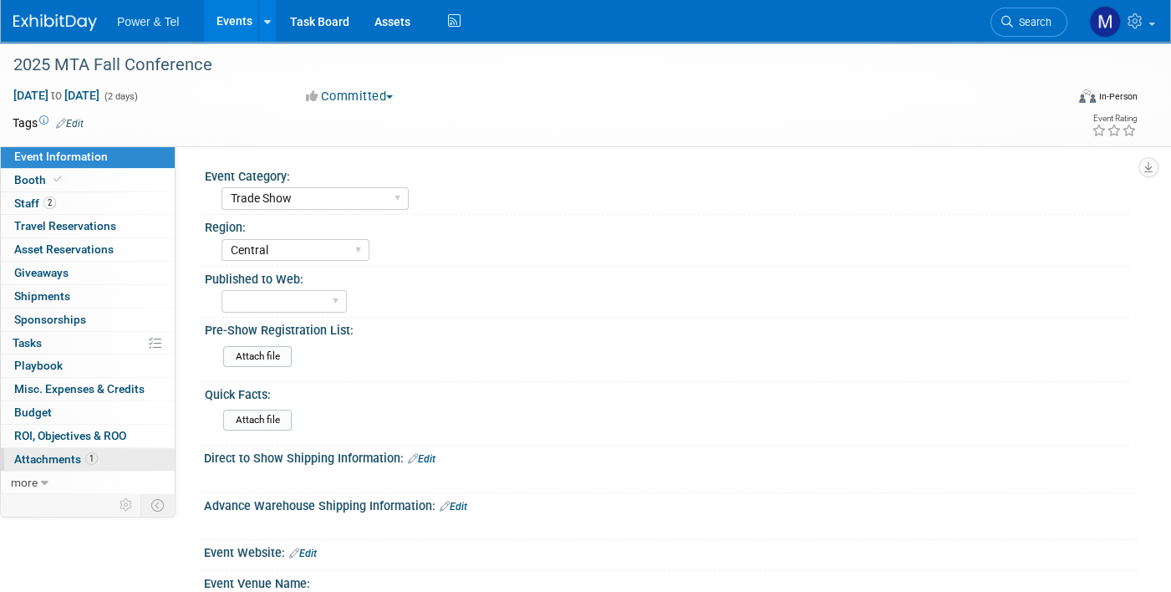
click at [121, 460] on link "1 Attachments 1" at bounding box center [88, 459] width 174 height 23
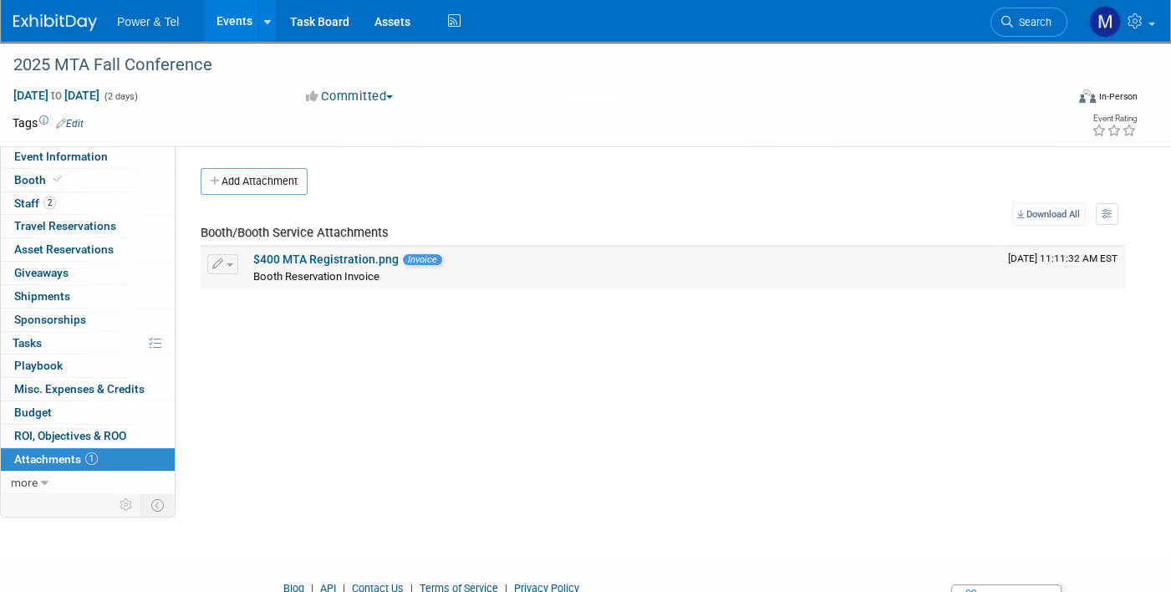
click at [272, 265] on link "$400 MTA Registration.png" at bounding box center [325, 258] width 145 height 13
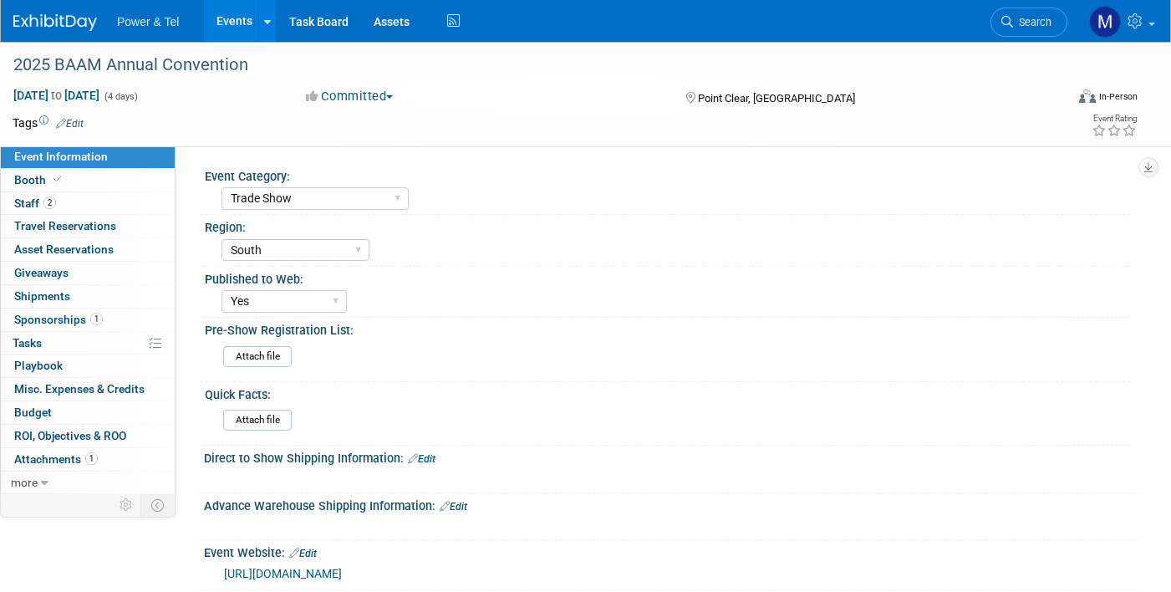
select select "Trade Show"
select select "South"
select select "Yes"
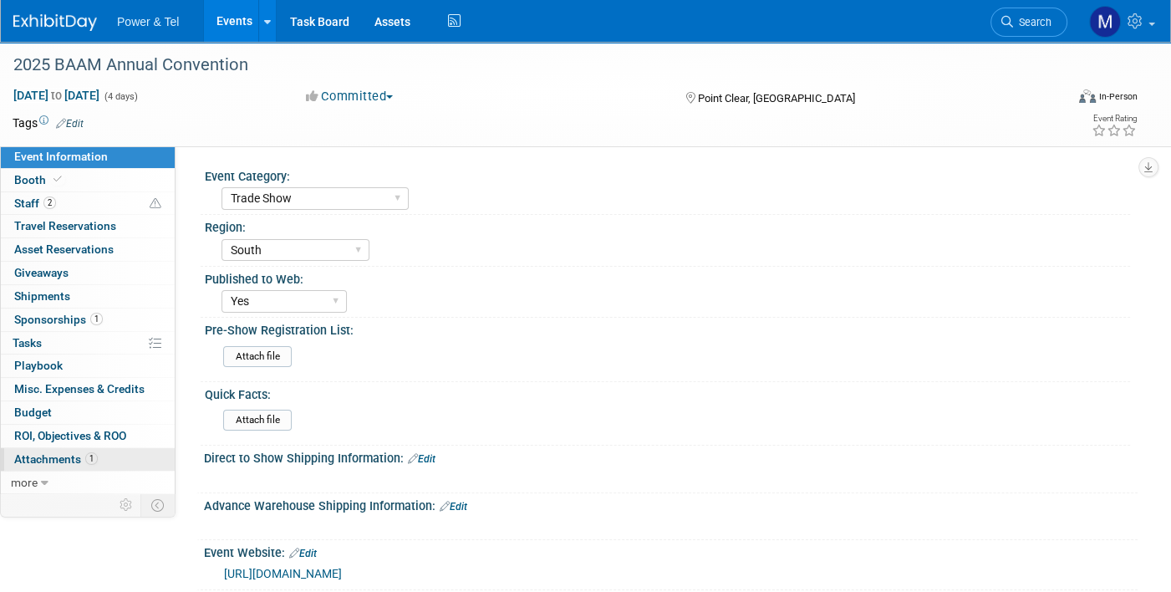
click at [141, 448] on link "1 Attachments 1" at bounding box center [88, 459] width 174 height 23
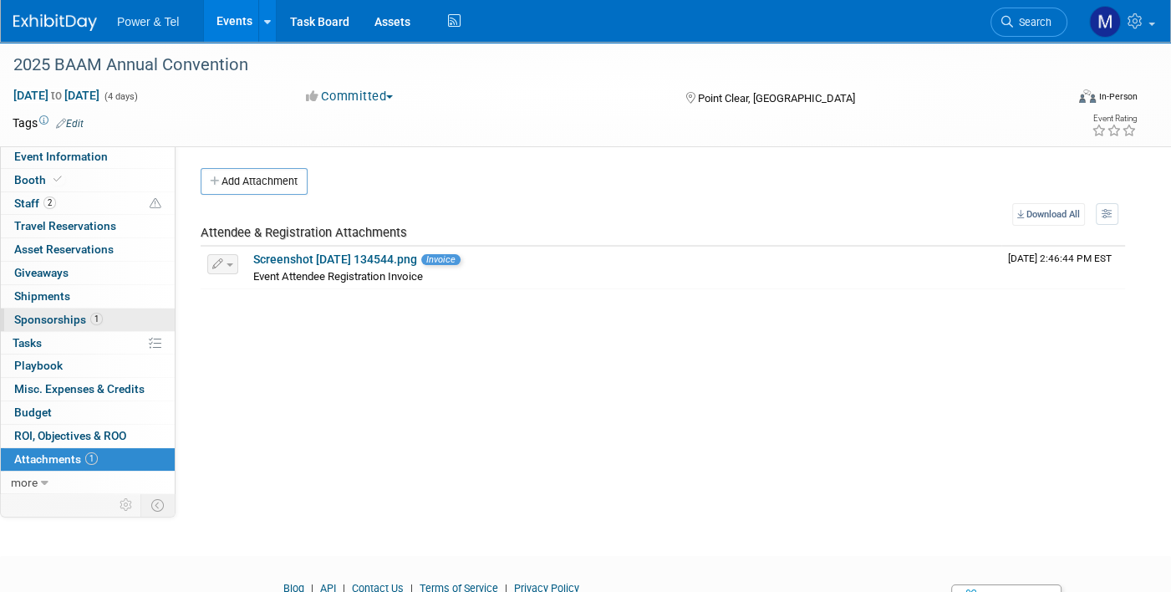
click at [109, 311] on link "1 Sponsorships 1" at bounding box center [88, 319] width 174 height 23
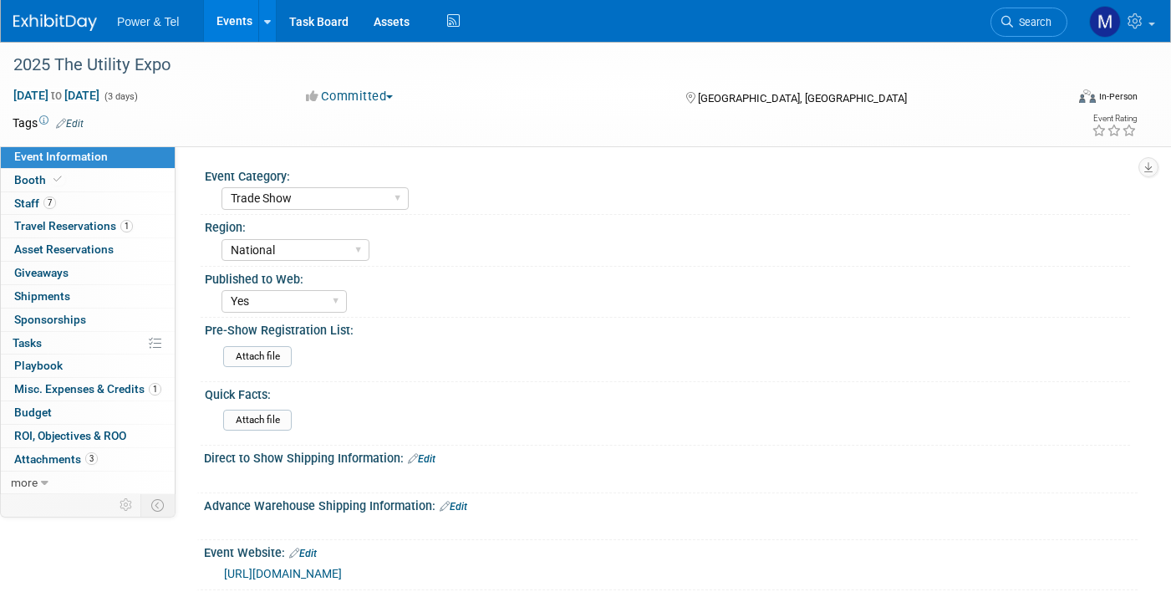
select select "Trade Show"
select select "National"
select select "Yes"
select select "Trade Show"
select select "Central"
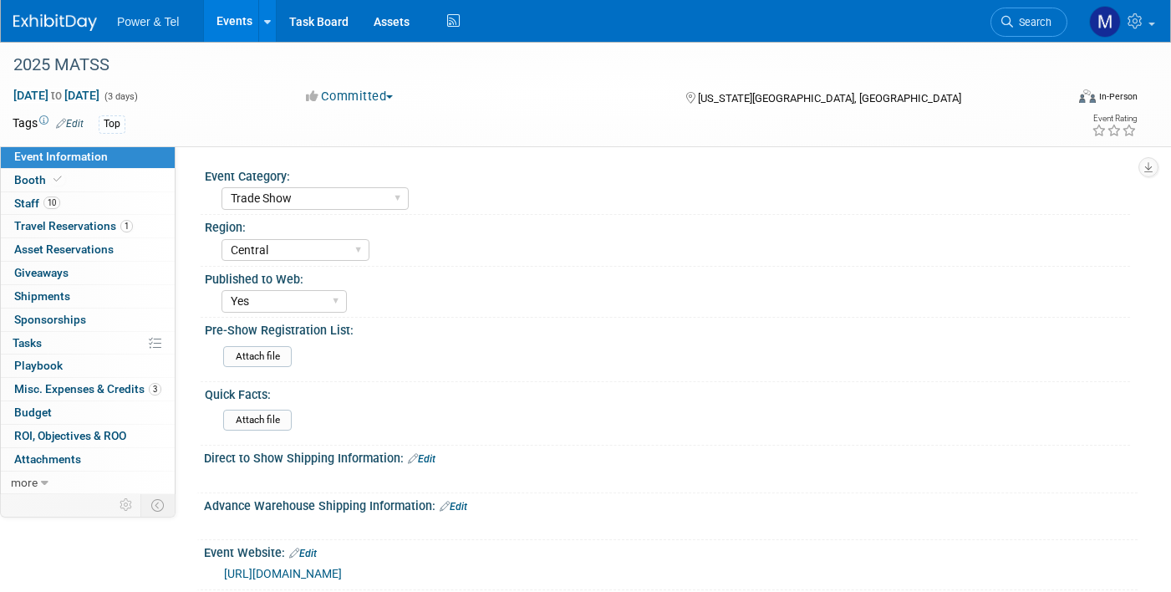
select select "Yes"
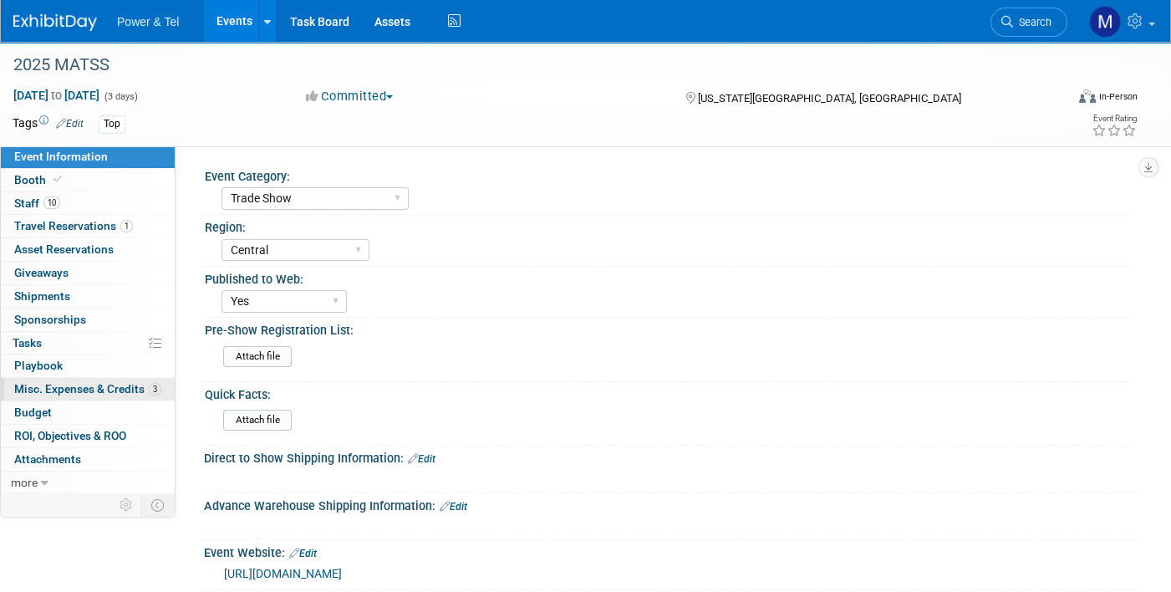
click at [130, 385] on span "Misc. Expenses & Credits 3" at bounding box center [87, 388] width 147 height 13
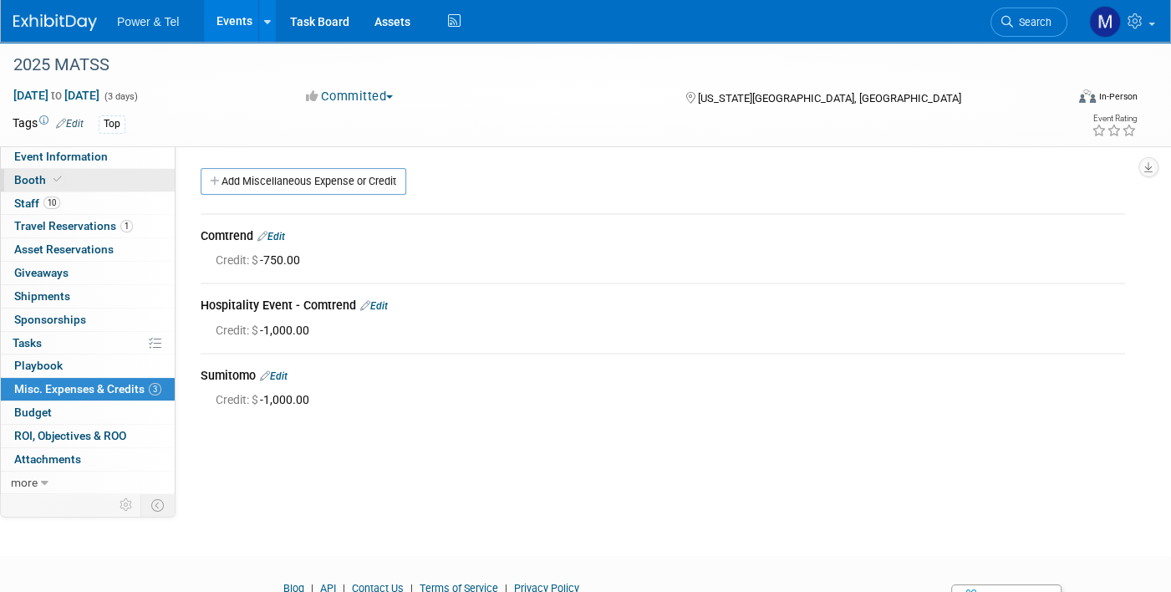
click at [139, 180] on link "Booth" at bounding box center [88, 180] width 174 height 23
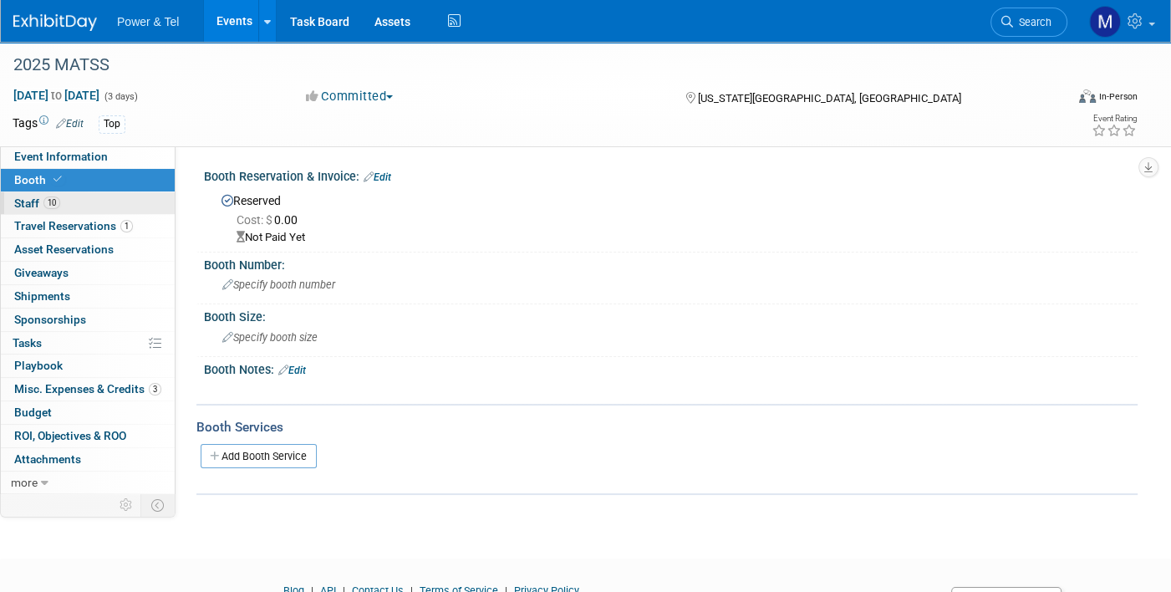
click at [135, 199] on link "10 Staff 10" at bounding box center [88, 203] width 174 height 23
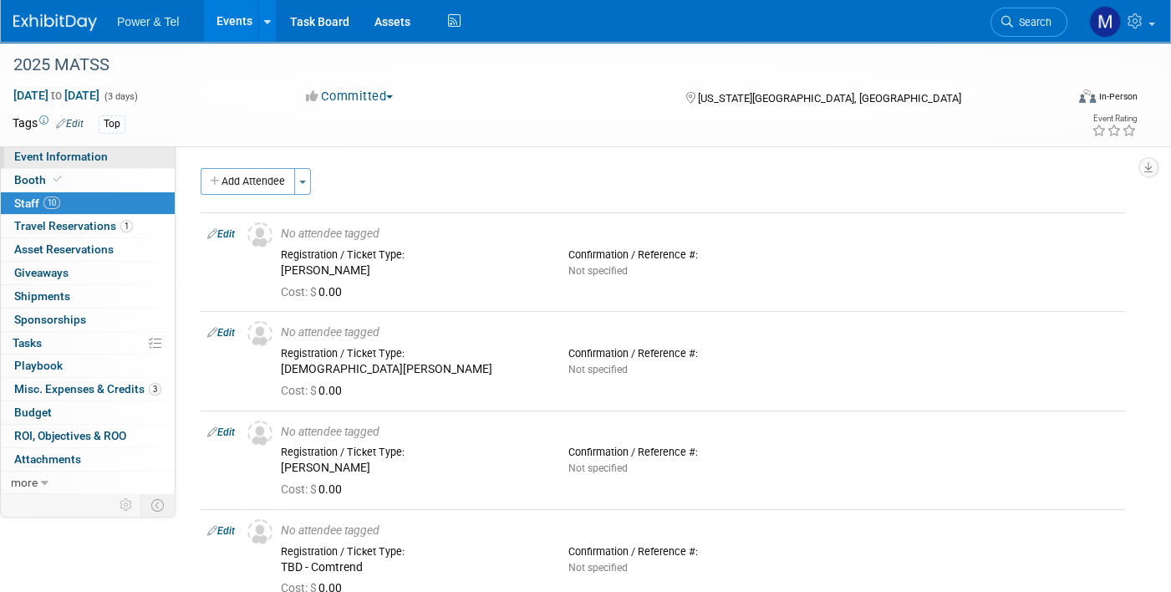
click at [141, 156] on link "Event Information" at bounding box center [88, 156] width 174 height 23
select select "Trade Show"
select select "Central"
select select "Yes"
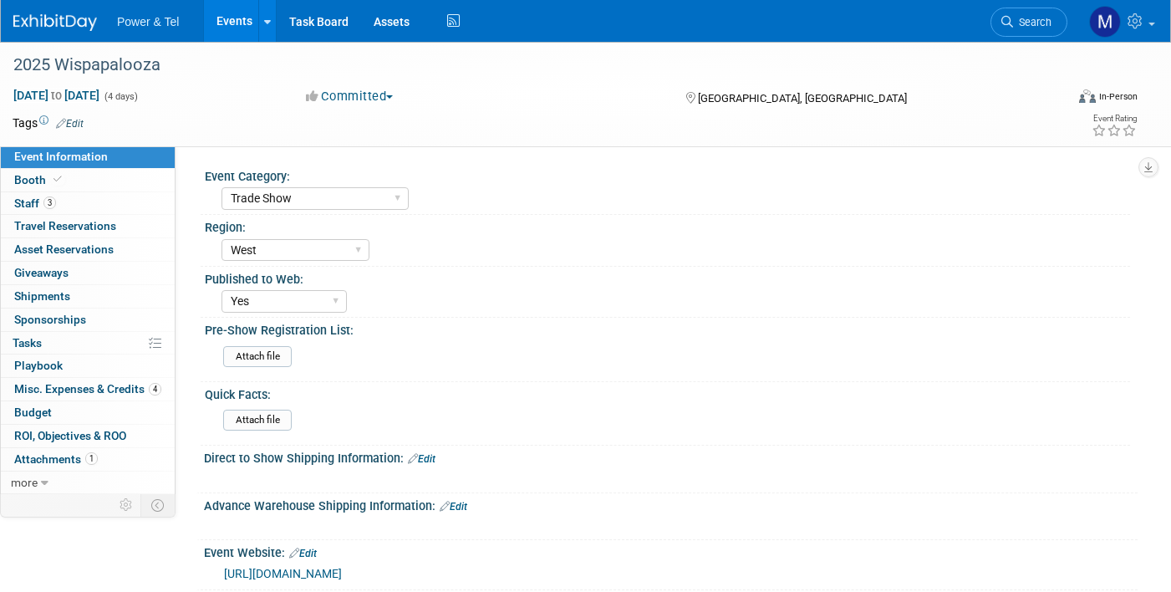
select select "Trade Show"
select select "West"
select select "Yes"
select select "Trade Show"
select select "West"
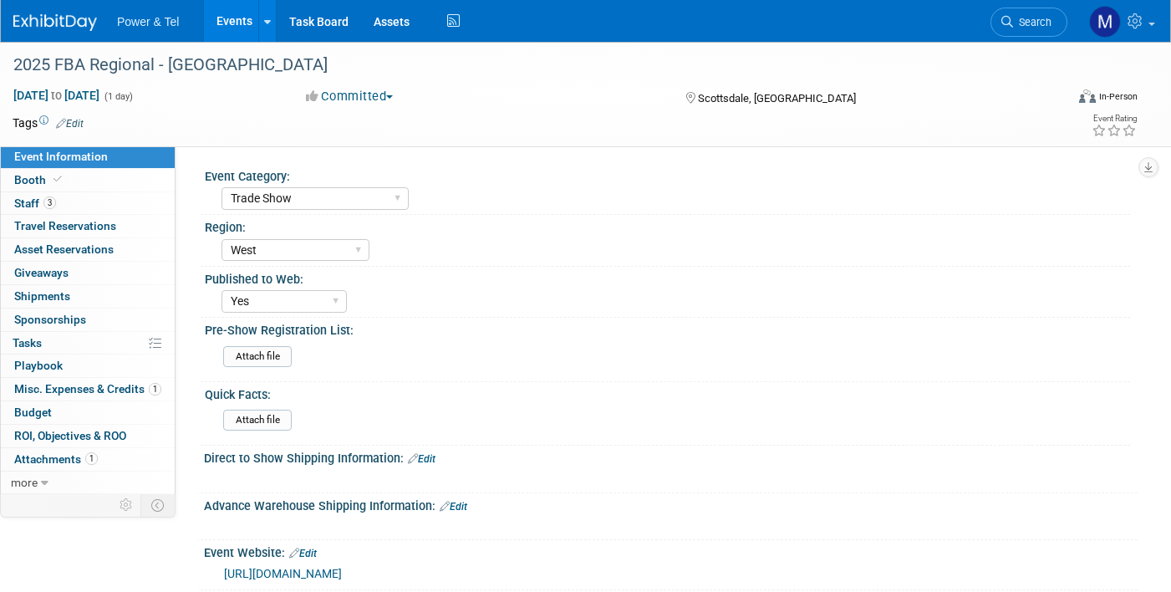
select select "Yes"
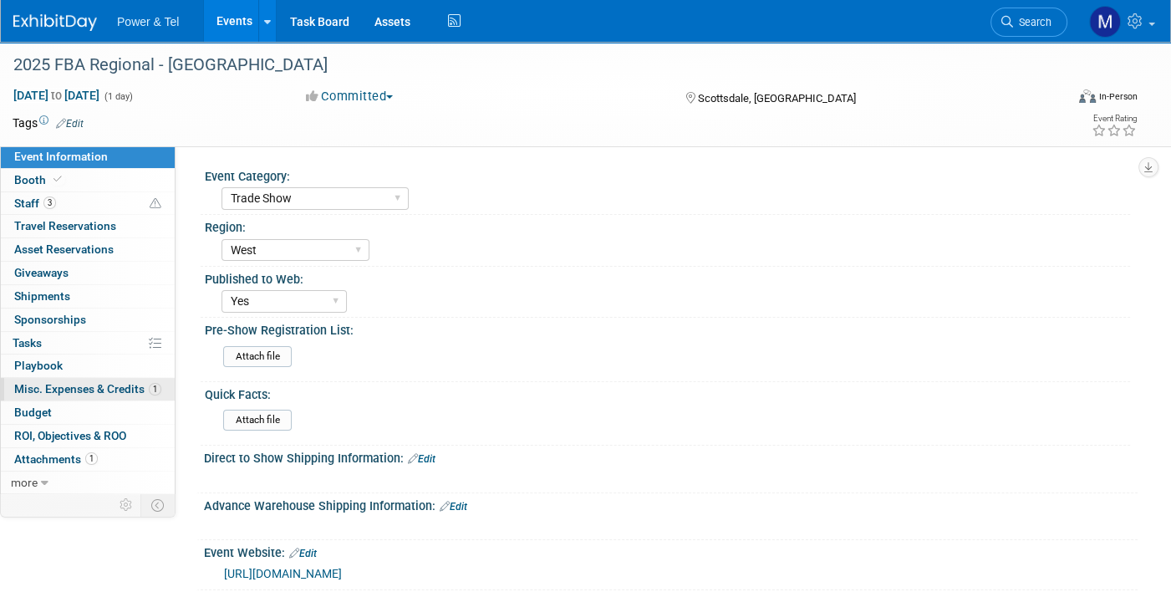
click at [117, 385] on span "Misc. Expenses & Credits 1" at bounding box center [87, 388] width 147 height 13
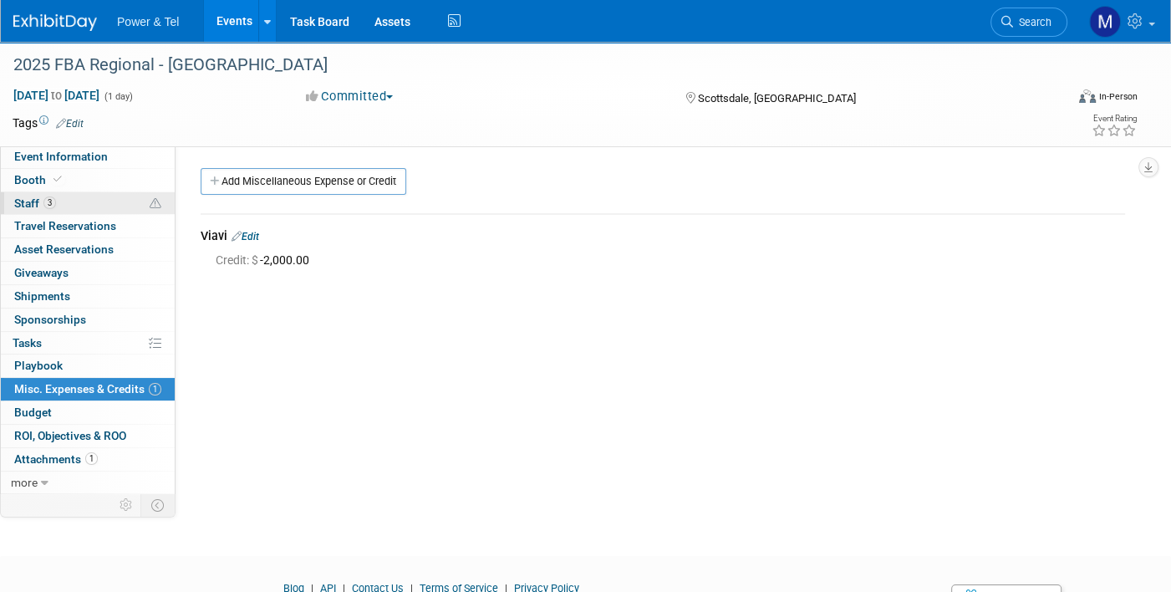
click at [140, 206] on link "3 Staff 3" at bounding box center [88, 203] width 174 height 23
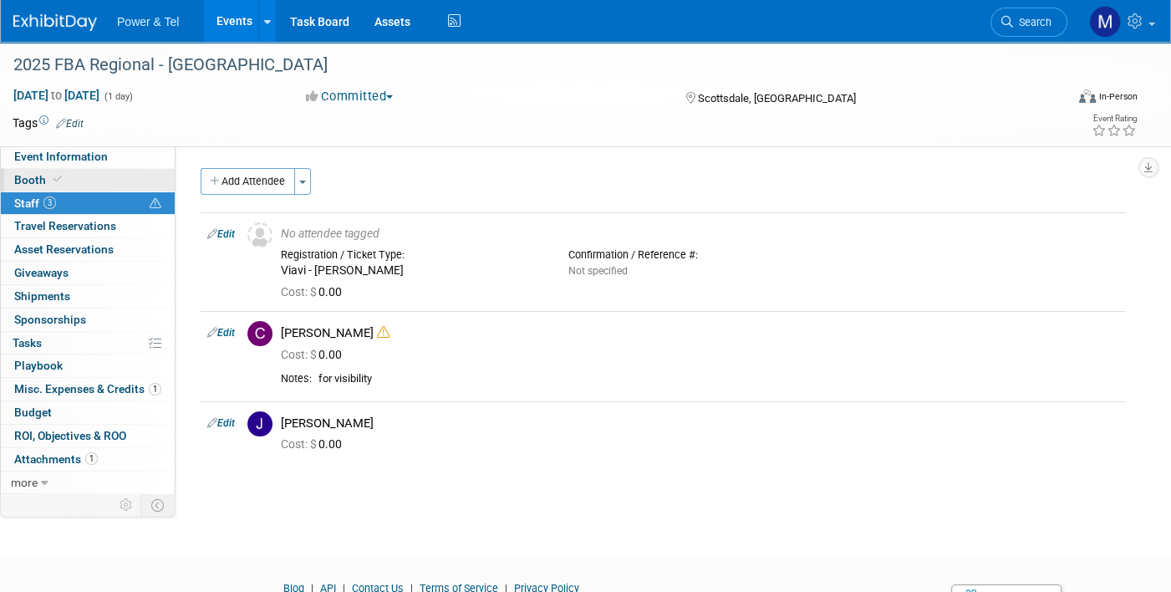
click at [137, 173] on link "Booth" at bounding box center [88, 180] width 174 height 23
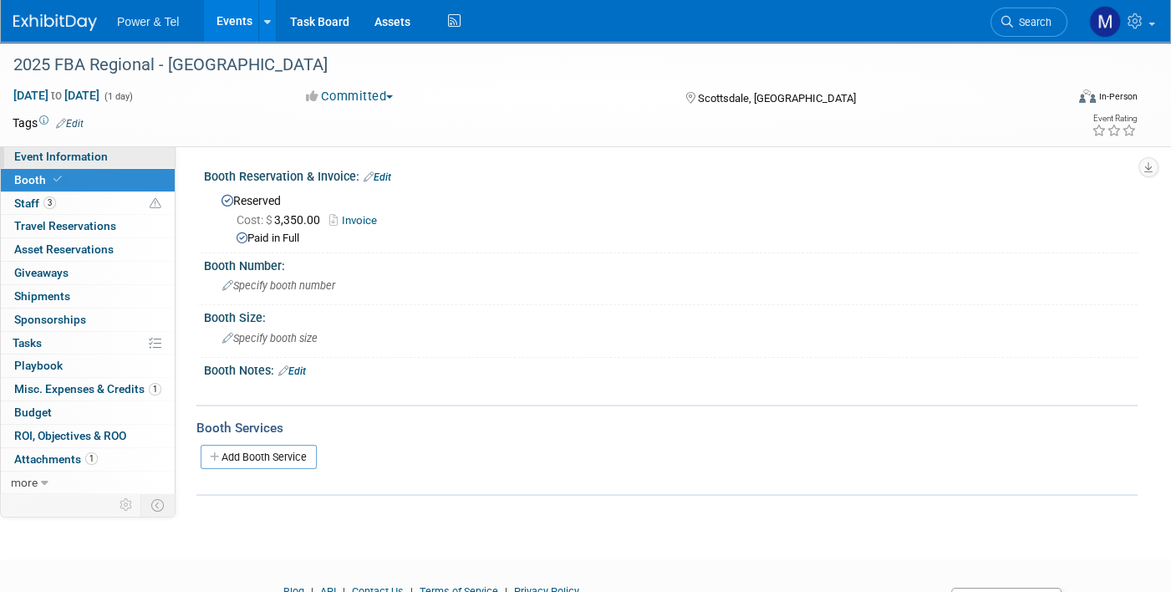
click at [145, 153] on link "Event Information" at bounding box center [88, 156] width 174 height 23
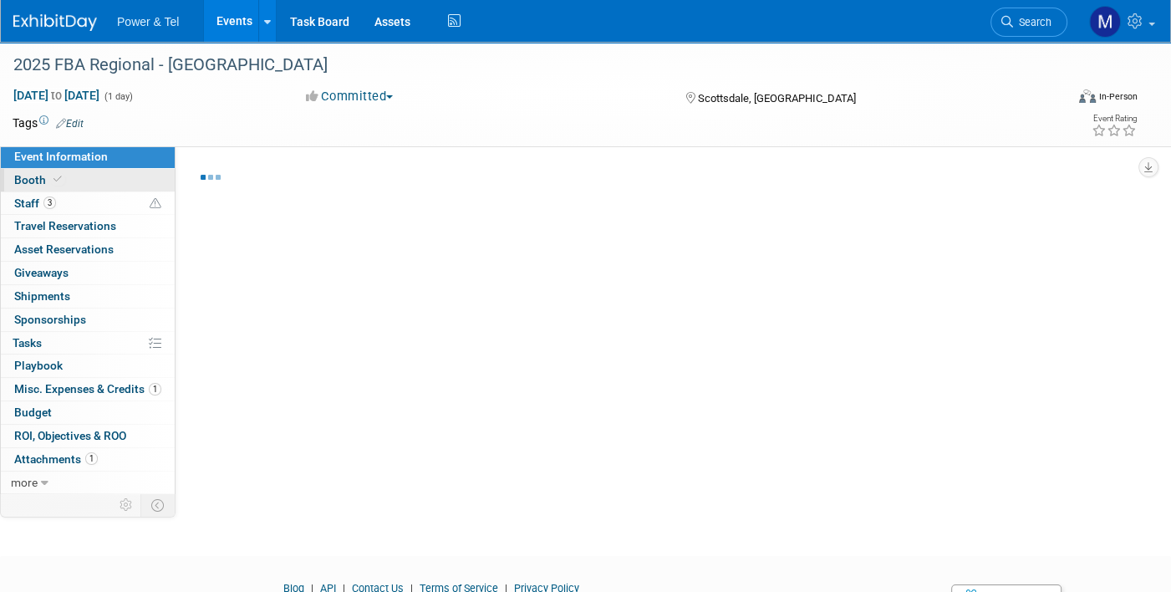
select select "Trade Show"
select select "West"
select select "Yes"
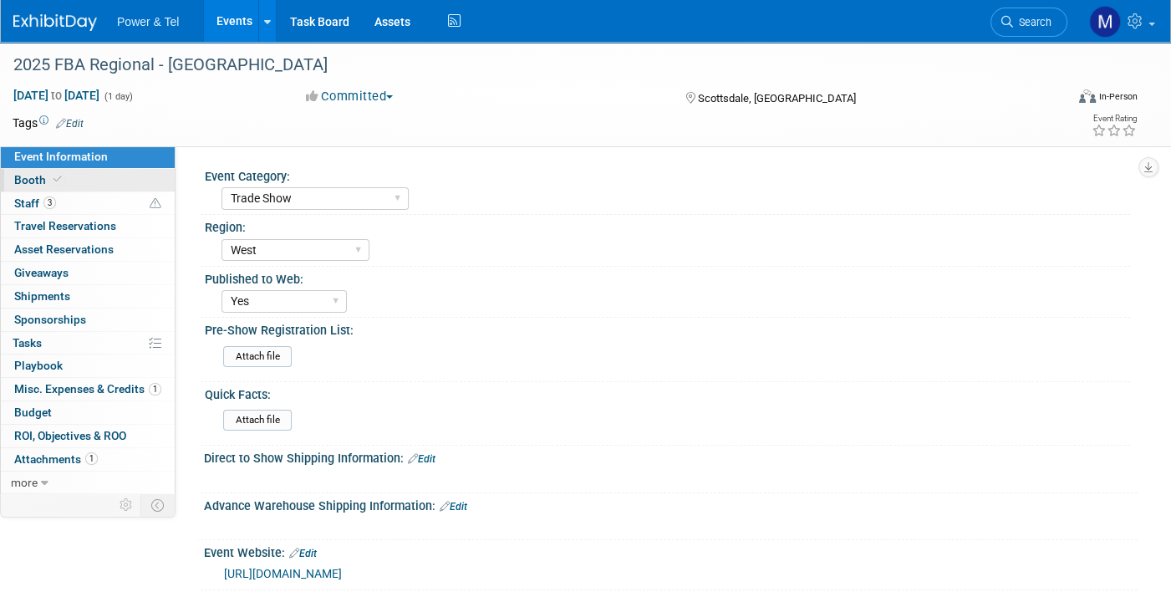
click at [154, 178] on link "Booth" at bounding box center [88, 180] width 174 height 23
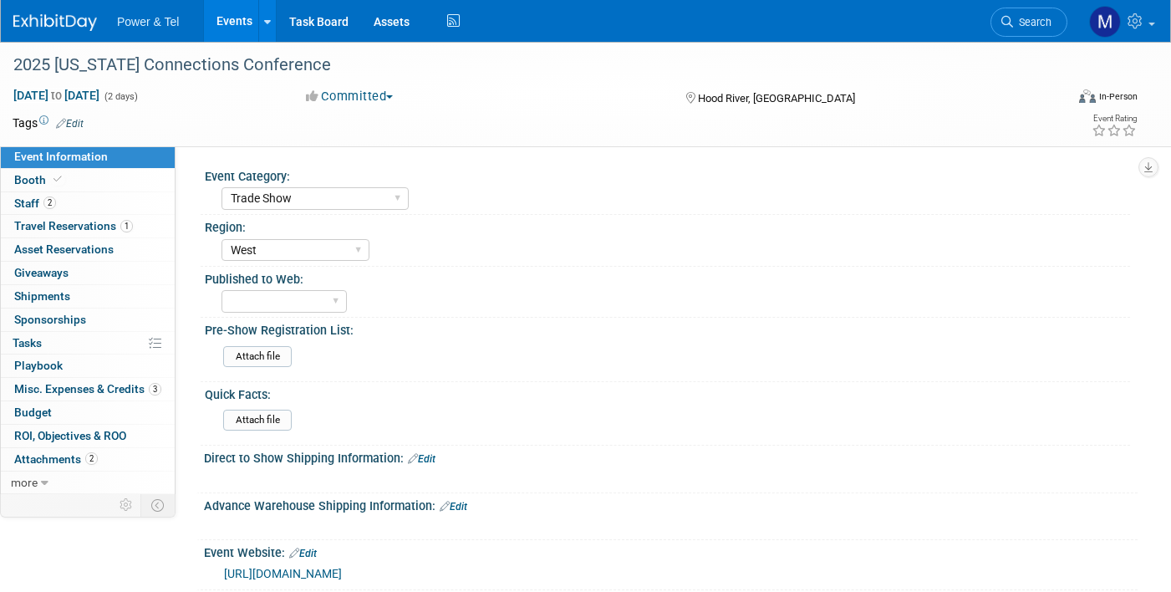
select select "Trade Show"
select select "West"
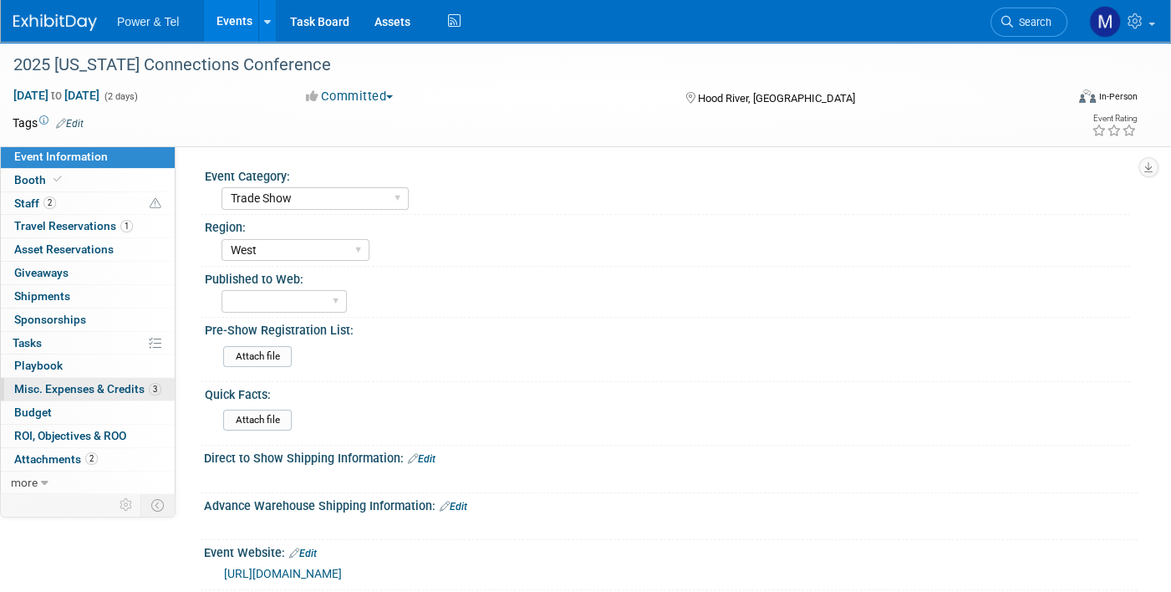
click at [115, 390] on span "Misc. Expenses & Credits 3" at bounding box center [87, 388] width 147 height 13
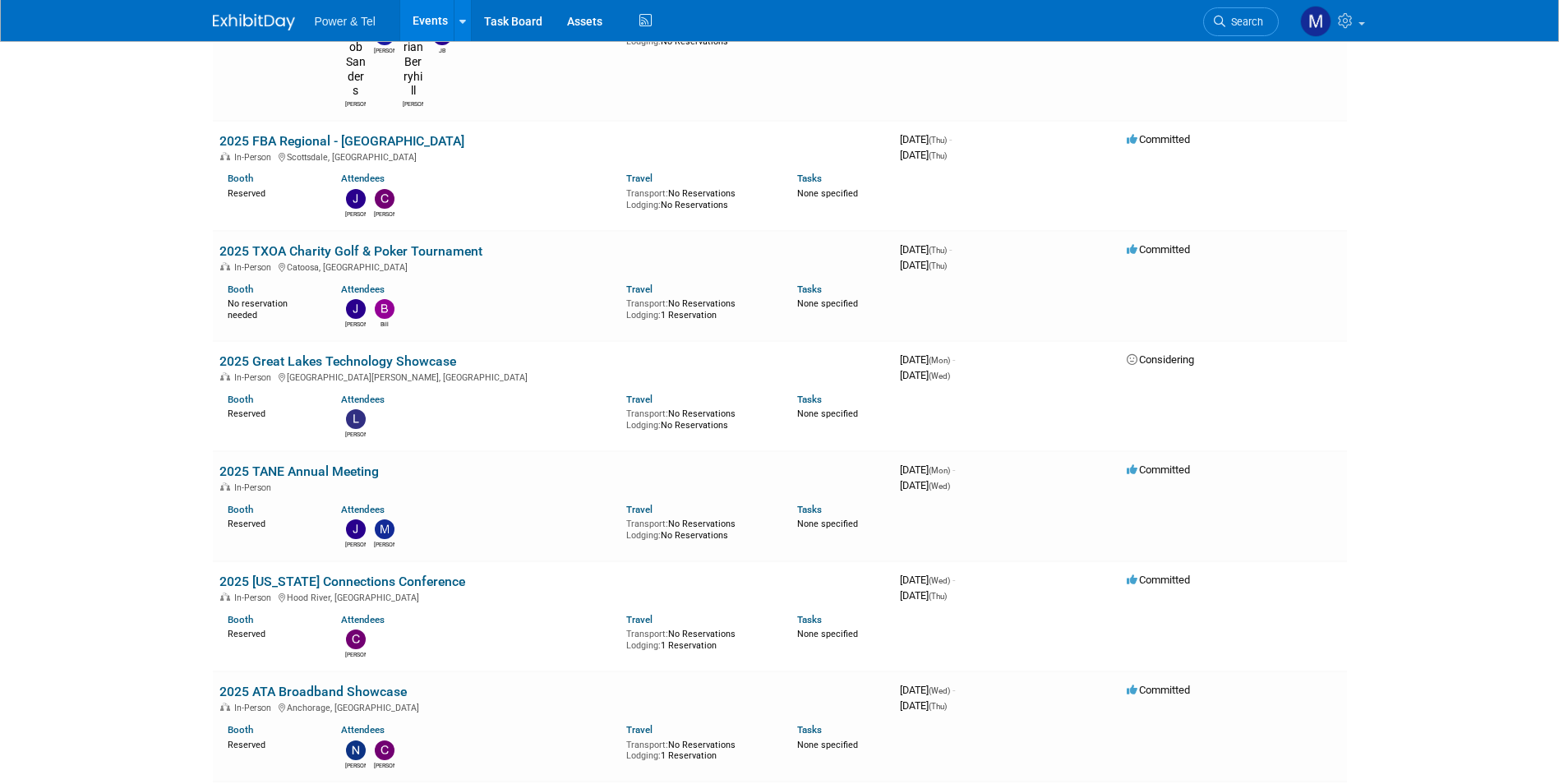
scroll to position [3548, 0]
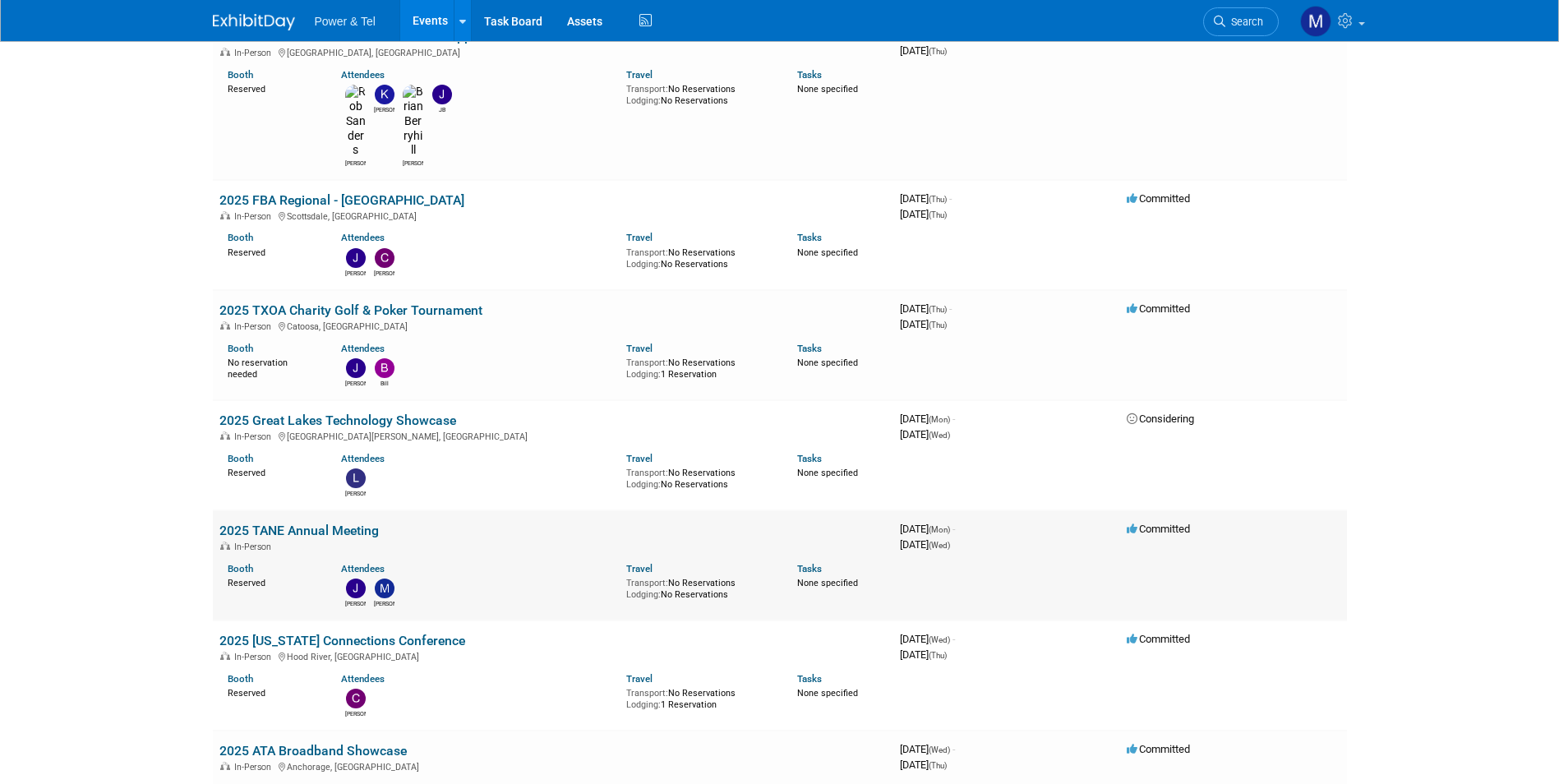
click at [299, 523] on link "2025 TANE Annual Meeting" at bounding box center [299, 531] width 159 height 16
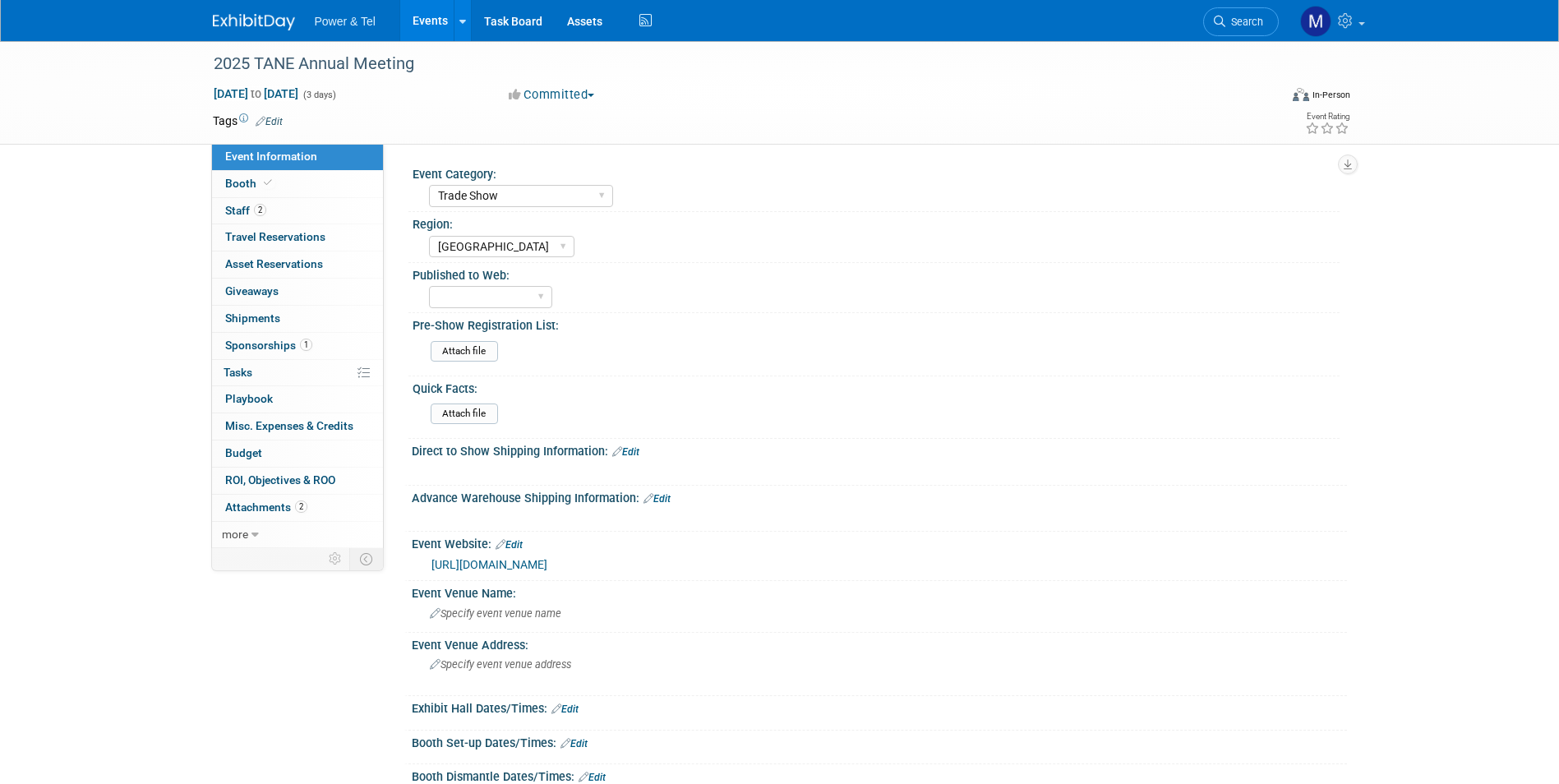
select select "Trade Show"
select select "[GEOGRAPHIC_DATA]"
click at [290, 178] on link "Booth" at bounding box center [298, 184] width 171 height 27
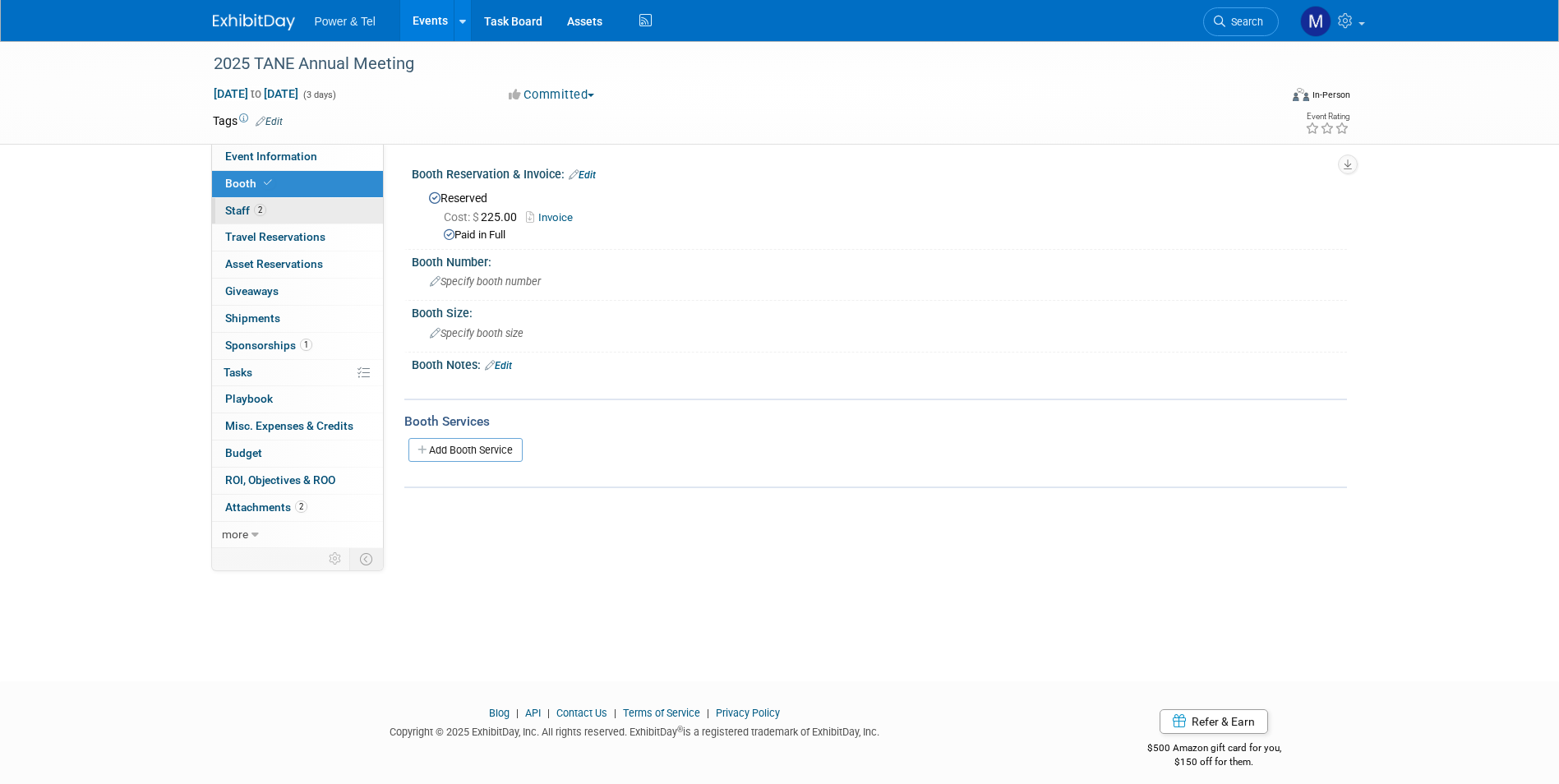
click at [292, 206] on link "2 Staff 2" at bounding box center [298, 210] width 171 height 27
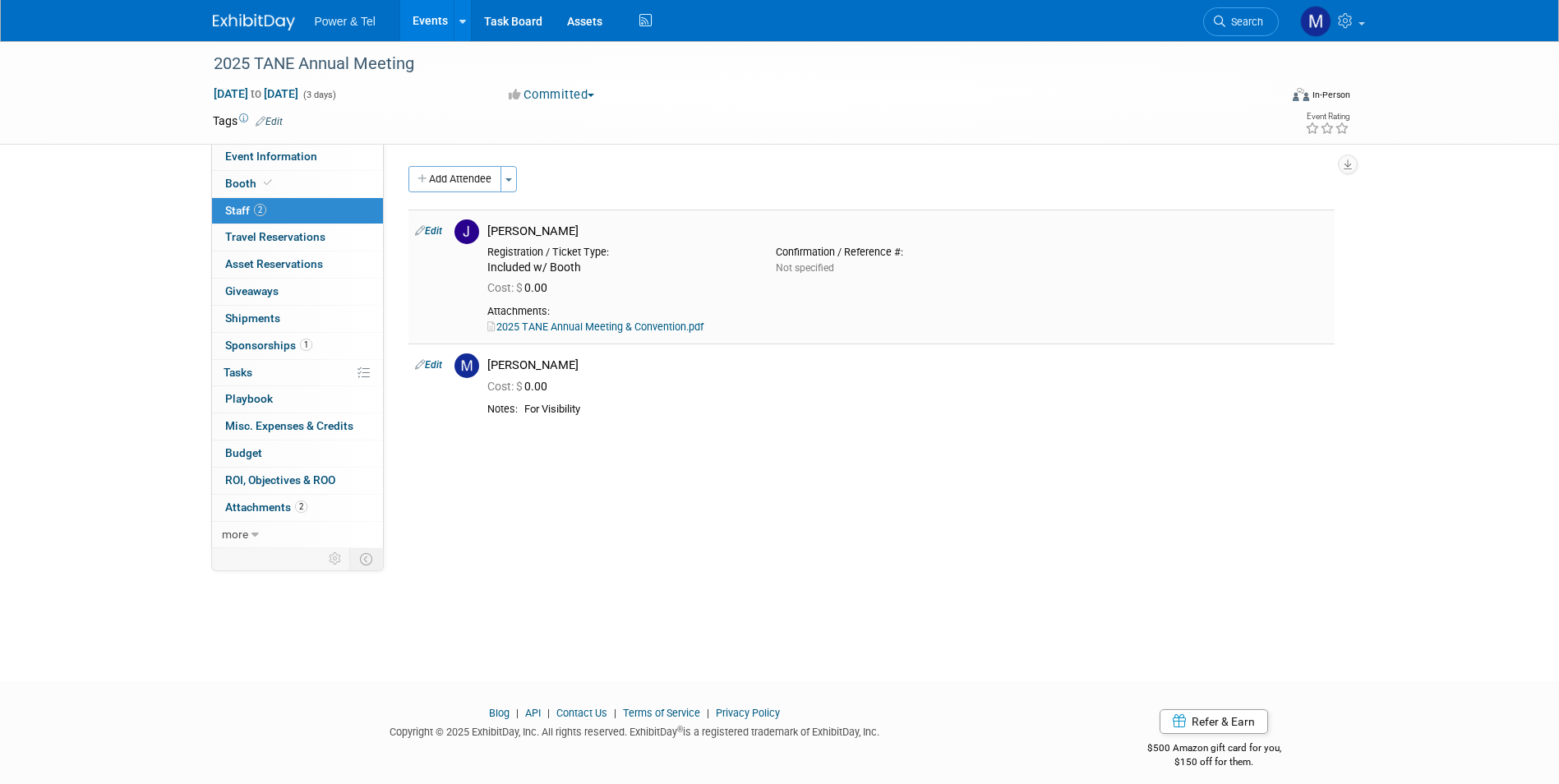
click at [669, 328] on link "2025 TANE Annual Meeting & Convention.pdf" at bounding box center [596, 326] width 216 height 13
click at [665, 329] on link "2025 TANE Annual Meeting & Convention.pdf" at bounding box center [596, 326] width 216 height 13
